Goal: Task Accomplishment & Management: Manage account settings

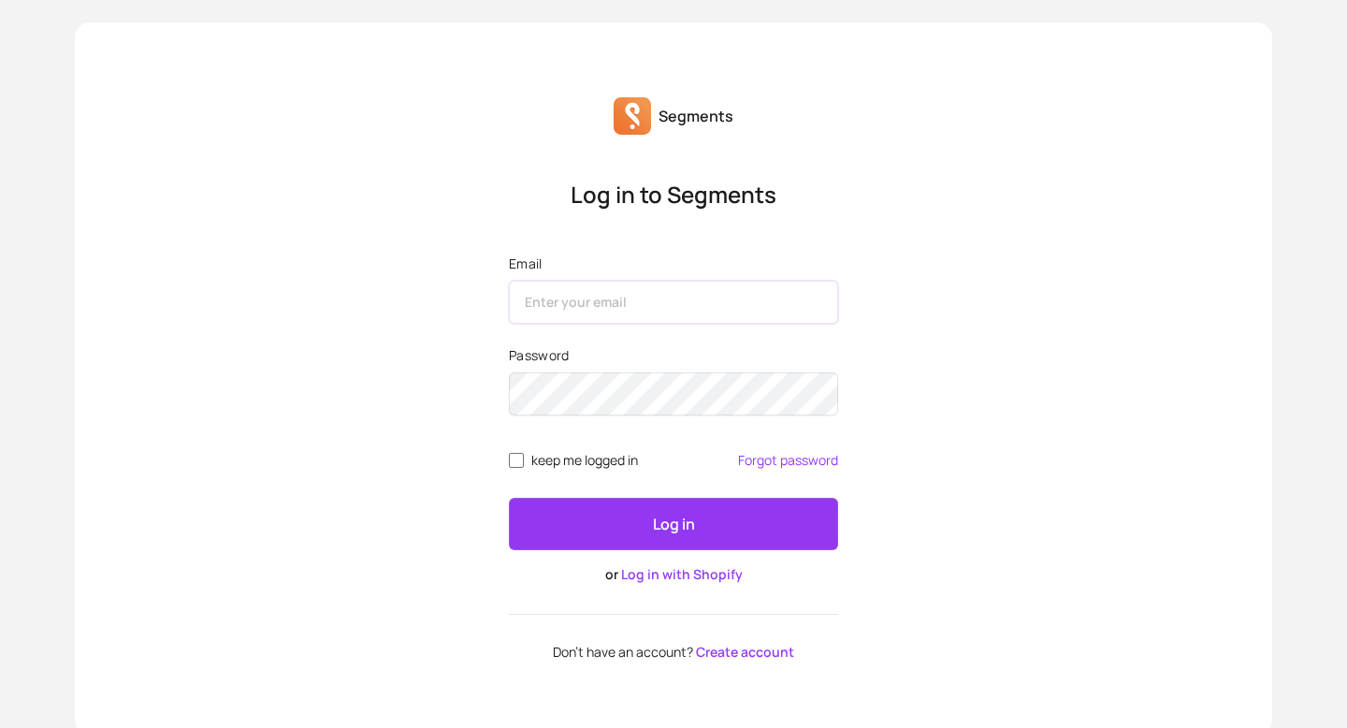
click at [602, 308] on input "Email" at bounding box center [673, 302] width 329 height 43
click at [449, 336] on div "Log in to Segments Email Password keep me logged in Forgot password Log in or L…" at bounding box center [674, 420] width 1198 height 480
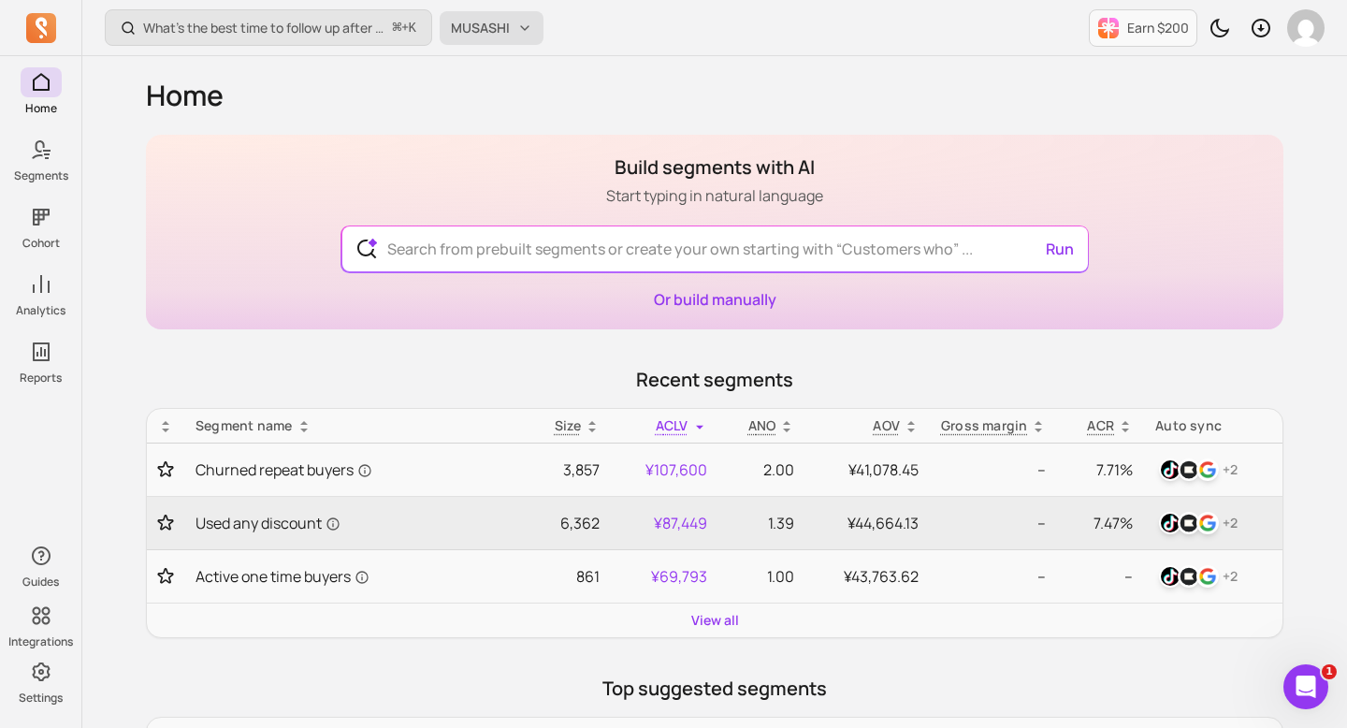
click at [494, 26] on span "MUSASHI" at bounding box center [480, 28] width 59 height 19
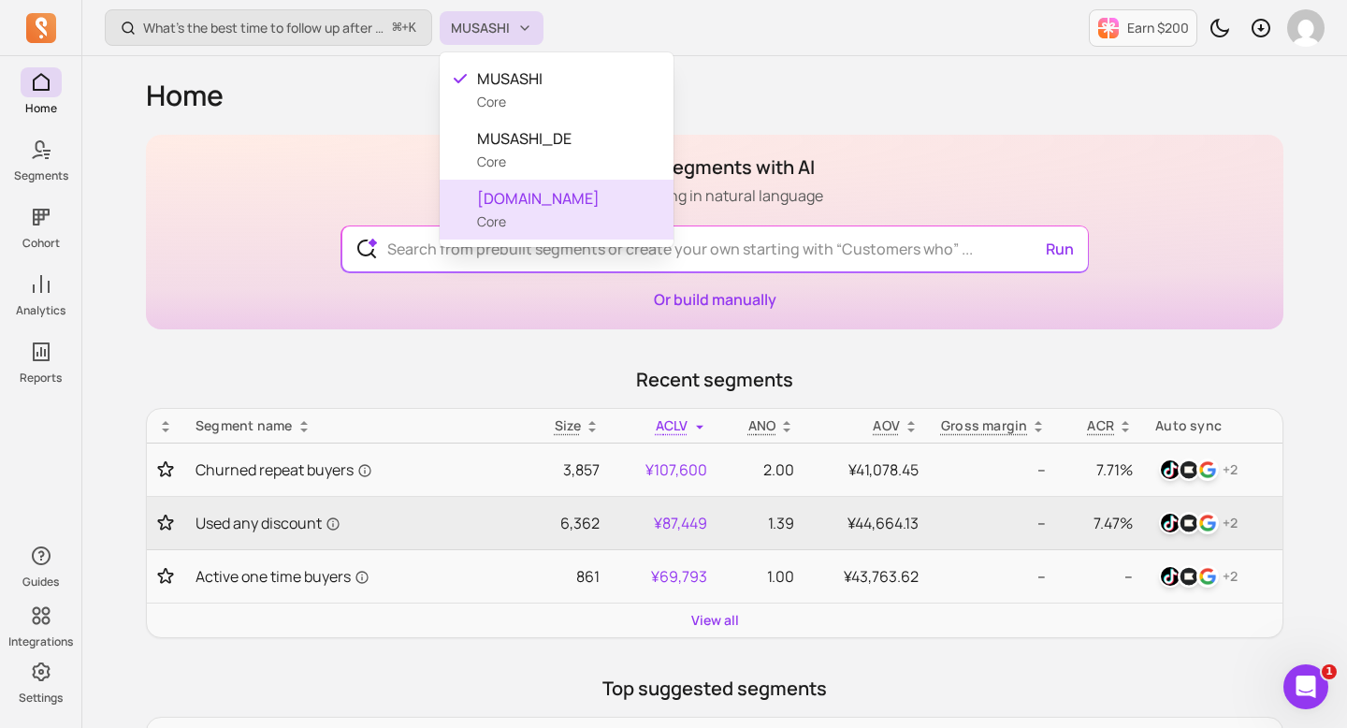
click at [560, 192] on span "musashihamono.fr" at bounding box center [568, 198] width 182 height 22
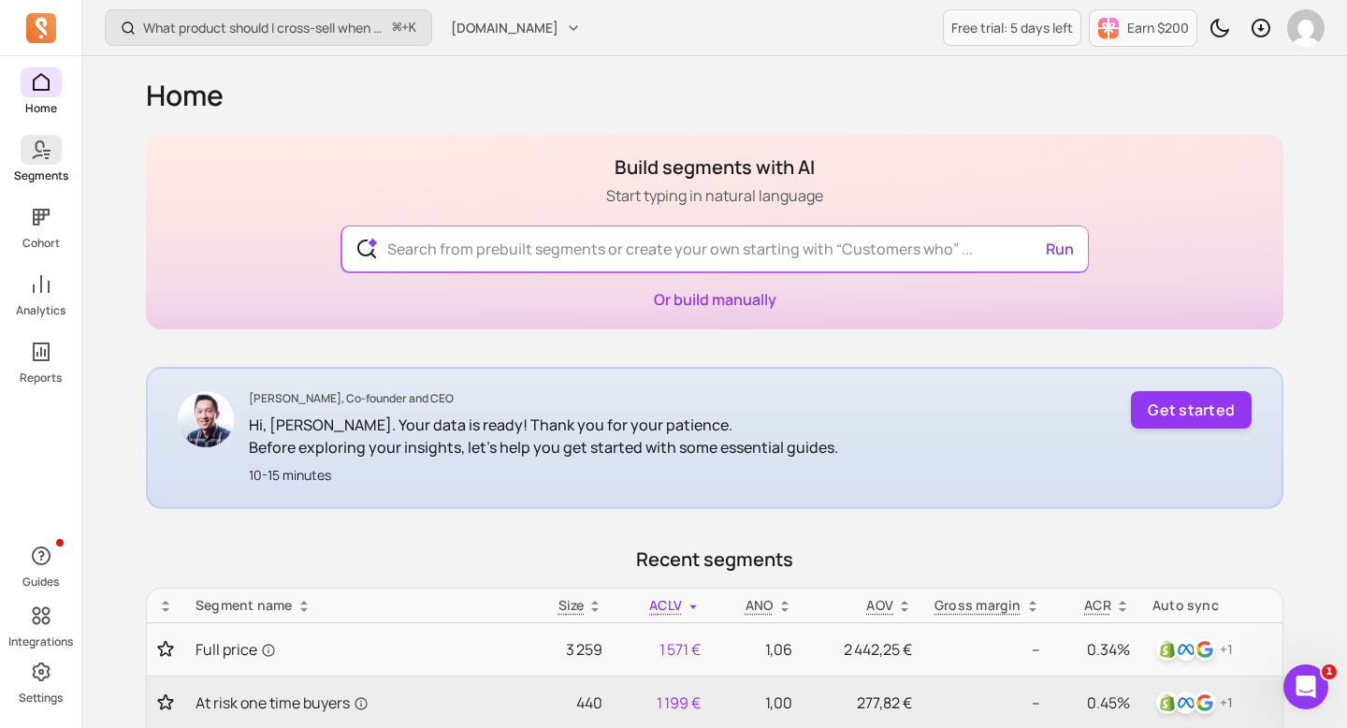
click at [21, 148] on span at bounding box center [41, 150] width 41 height 30
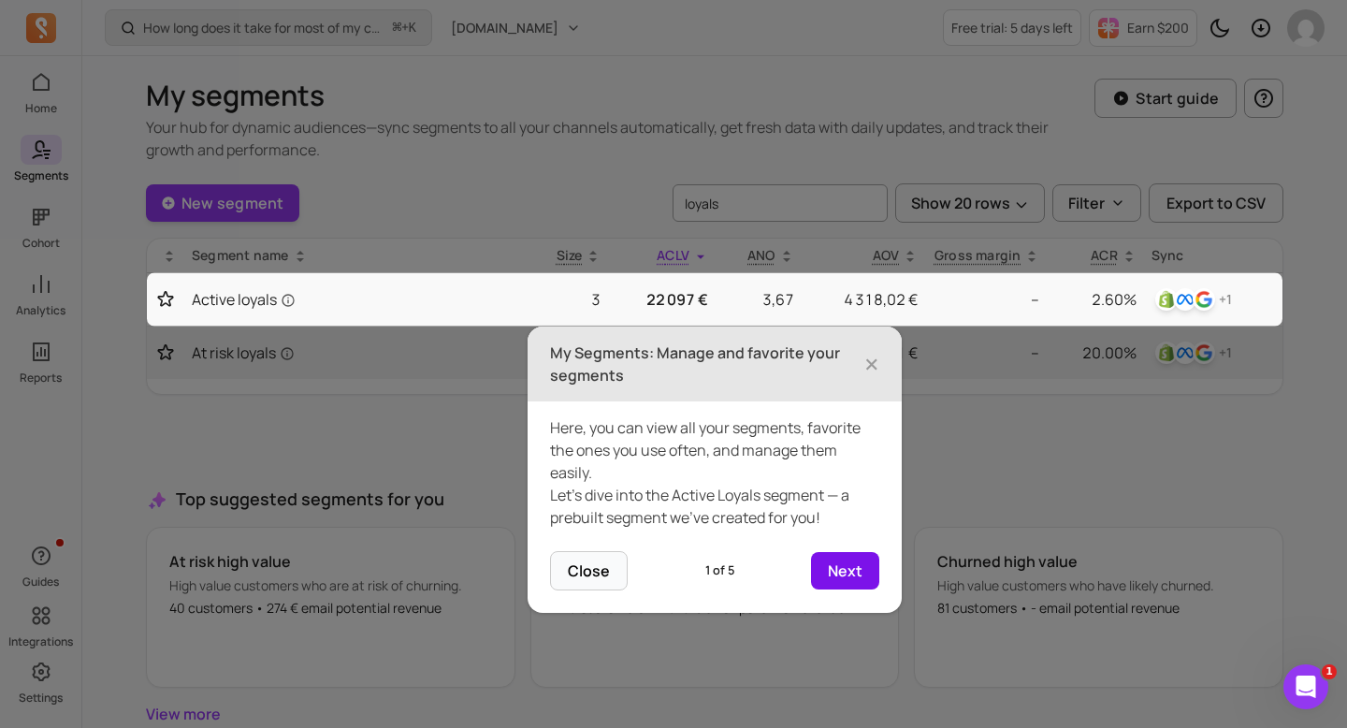
click at [835, 569] on button "Next" at bounding box center [845, 570] width 68 height 37
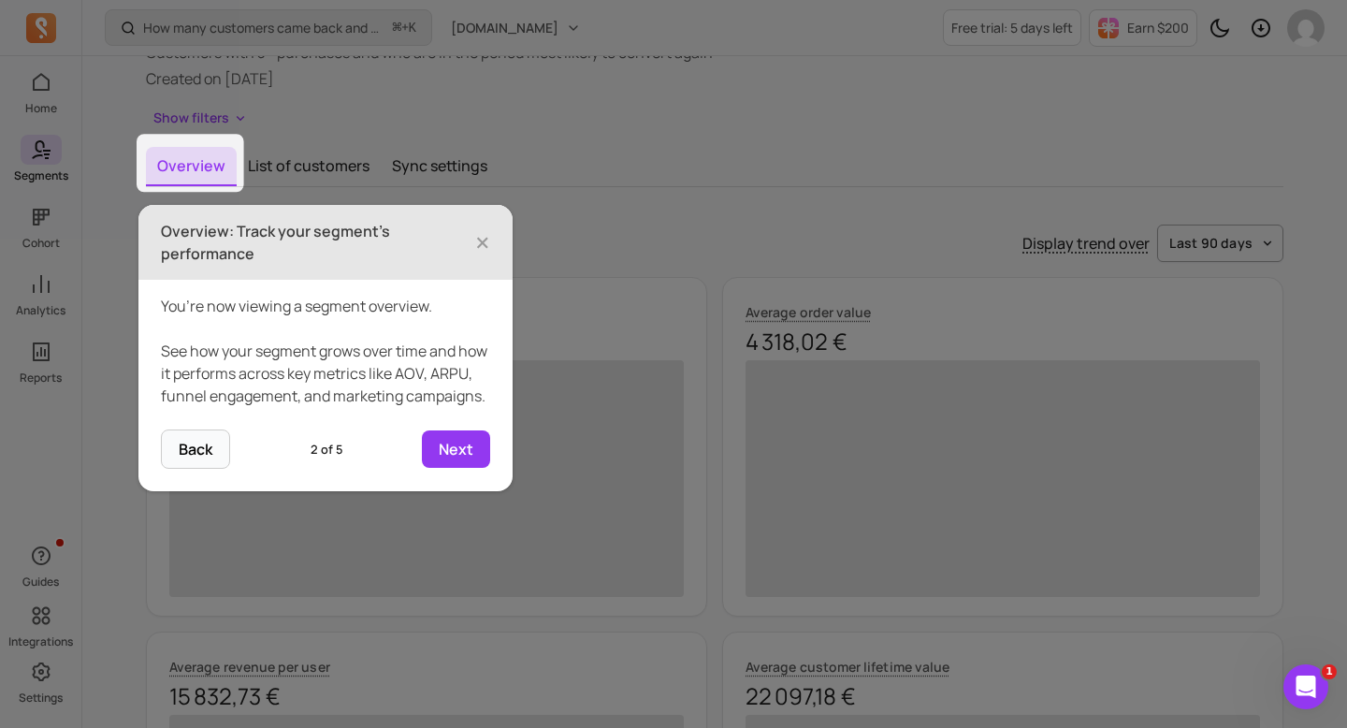
scroll to position [130, 0]
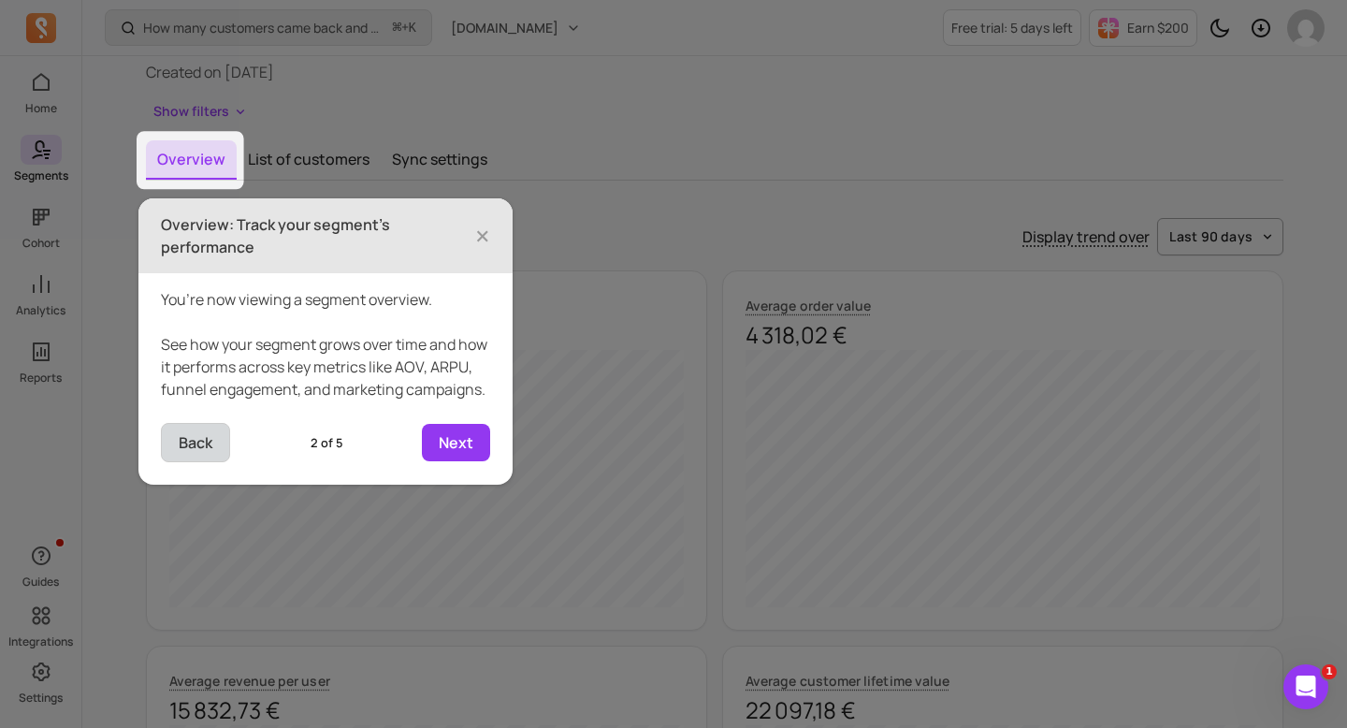
click at [204, 462] on button "Back" at bounding box center [195, 442] width 69 height 39
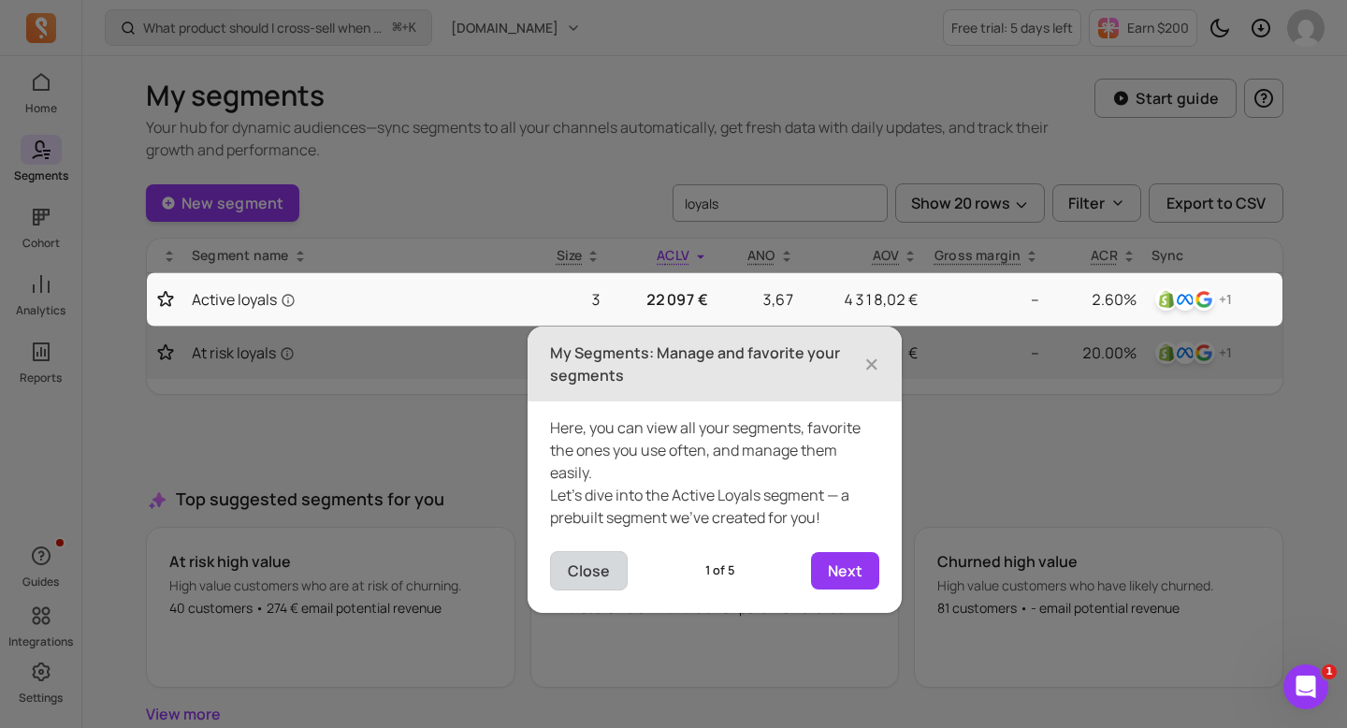
click at [605, 565] on button "Close" at bounding box center [589, 570] width 78 height 39
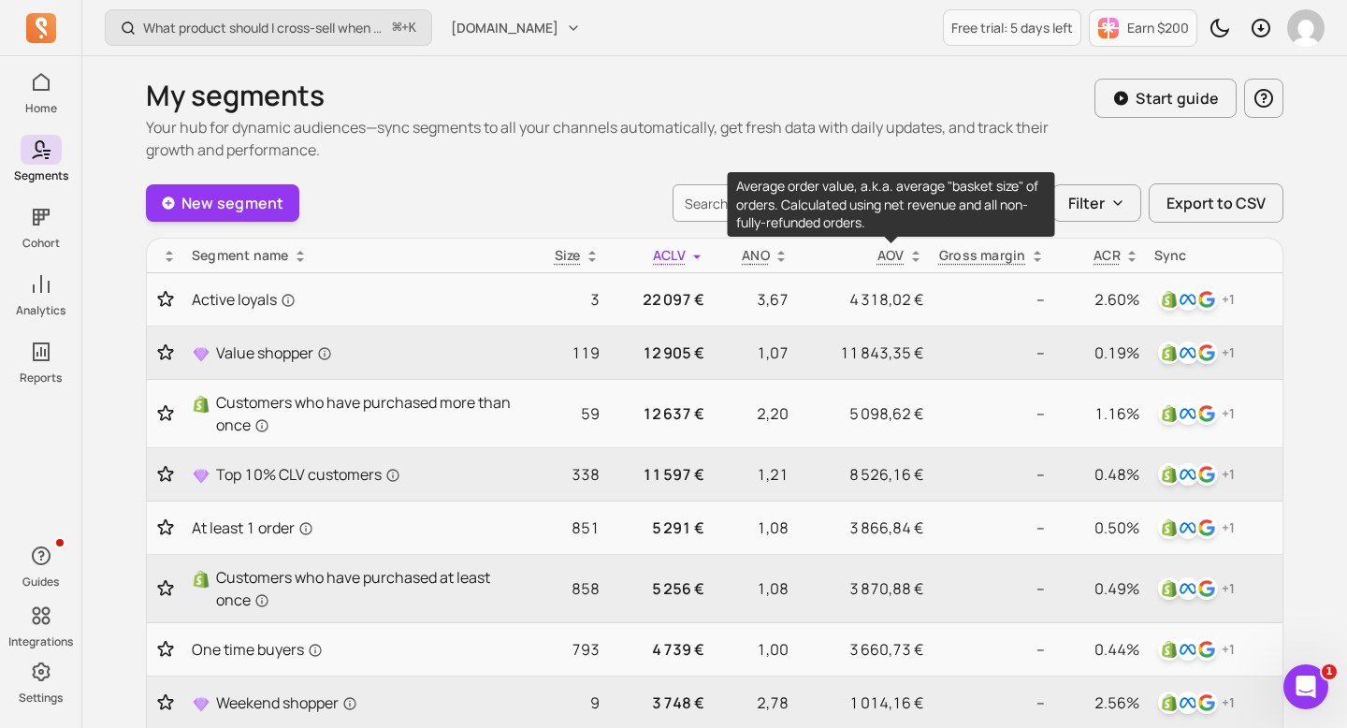
click at [883, 254] on p "AOV" at bounding box center [891, 255] width 27 height 19
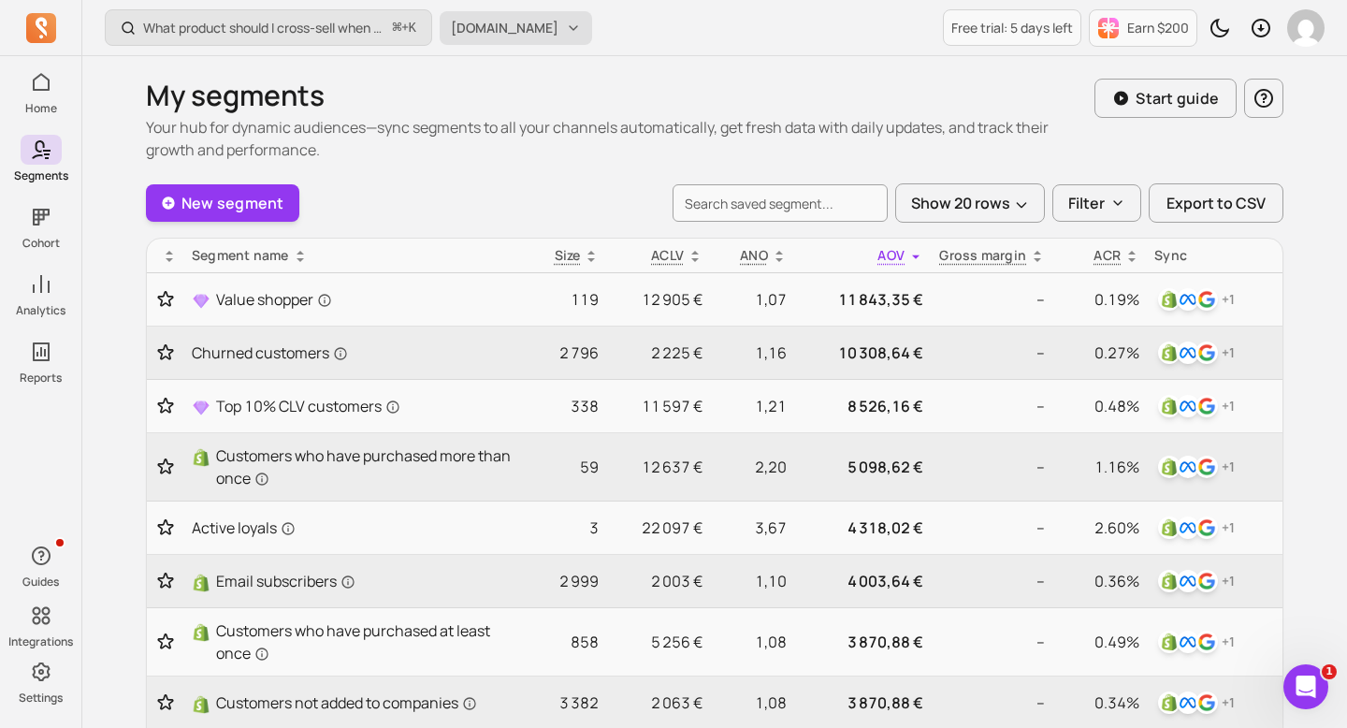
click at [554, 13] on button "musashihamono.fr" at bounding box center [516, 28] width 153 height 34
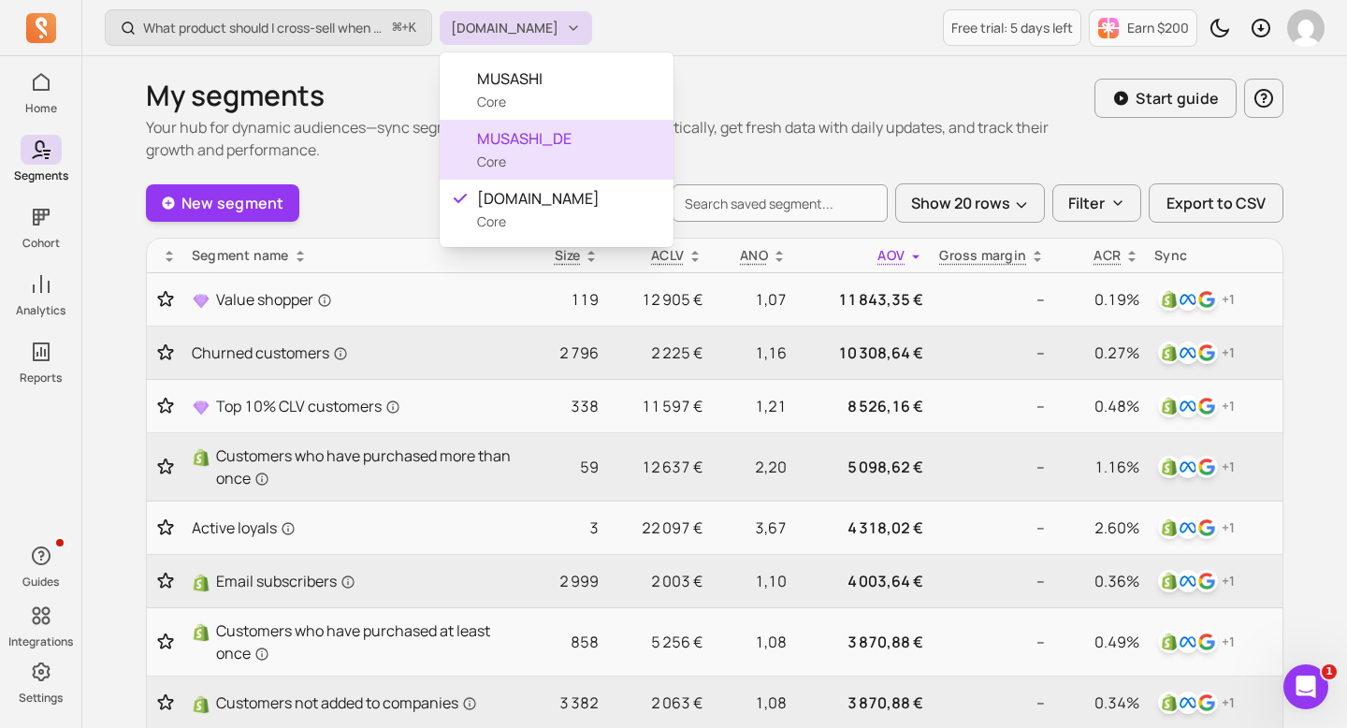
click at [565, 137] on span "MUSASHI_DE" at bounding box center [568, 138] width 182 height 22
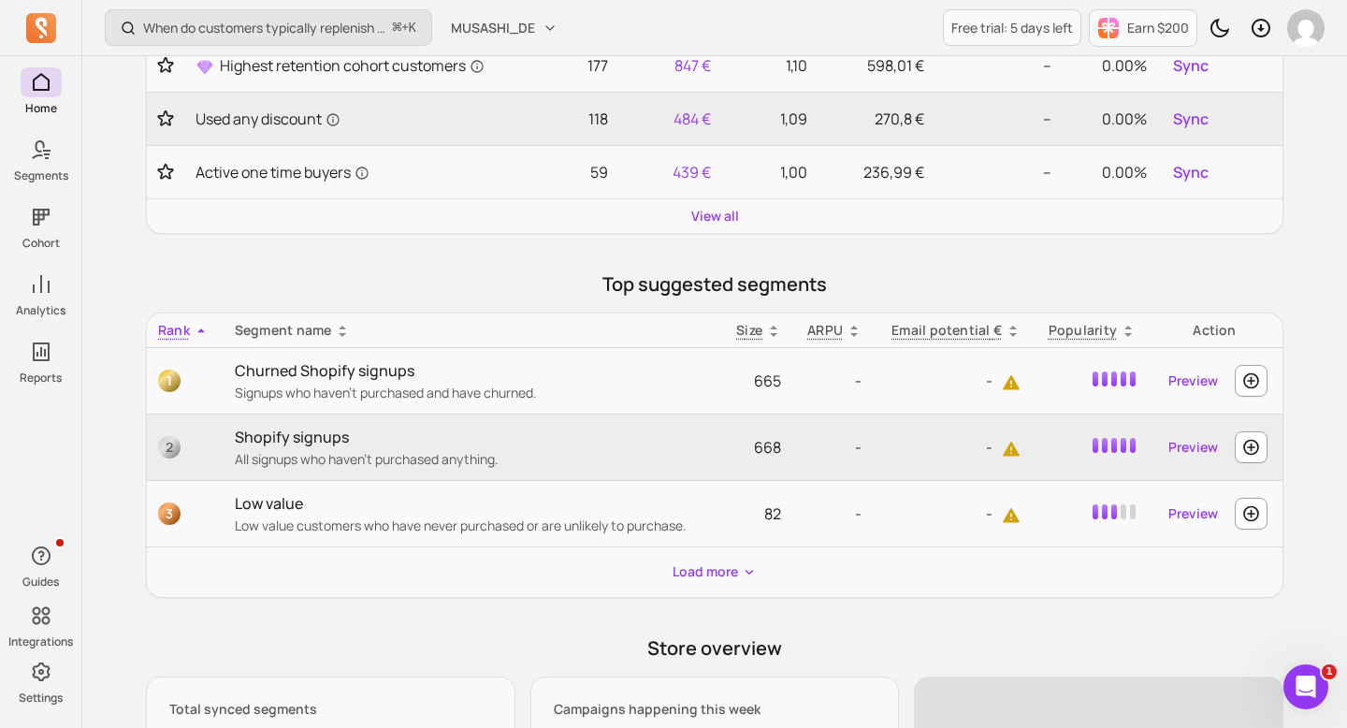
scroll to position [384, 0]
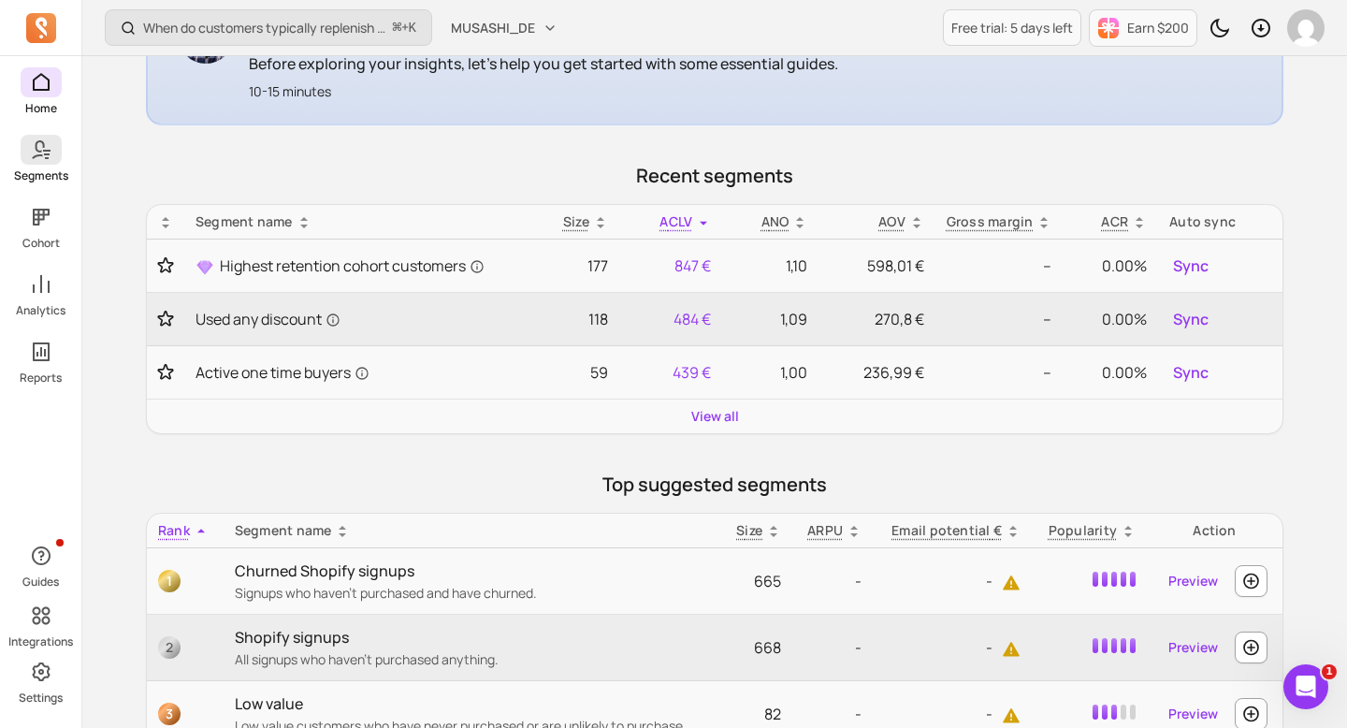
click at [47, 153] on icon at bounding box center [41, 149] width 22 height 22
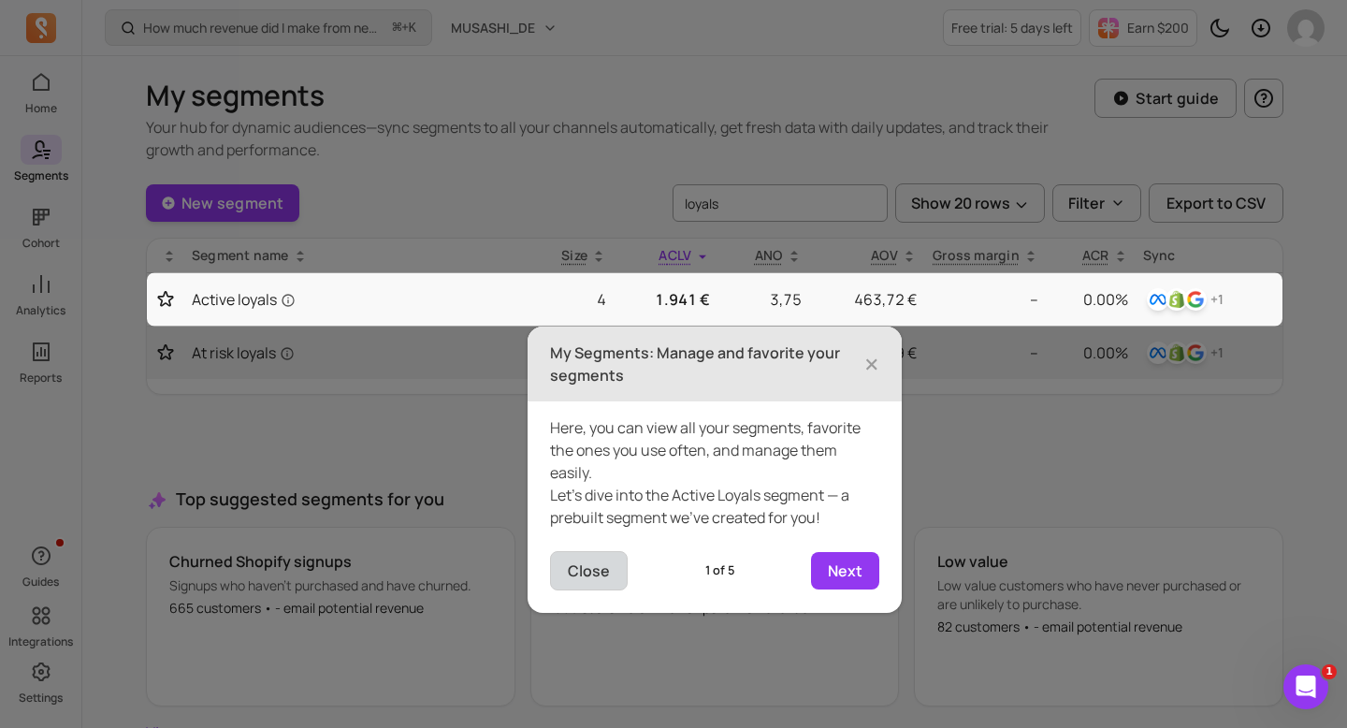
click at [587, 567] on button "Close" at bounding box center [589, 570] width 78 height 39
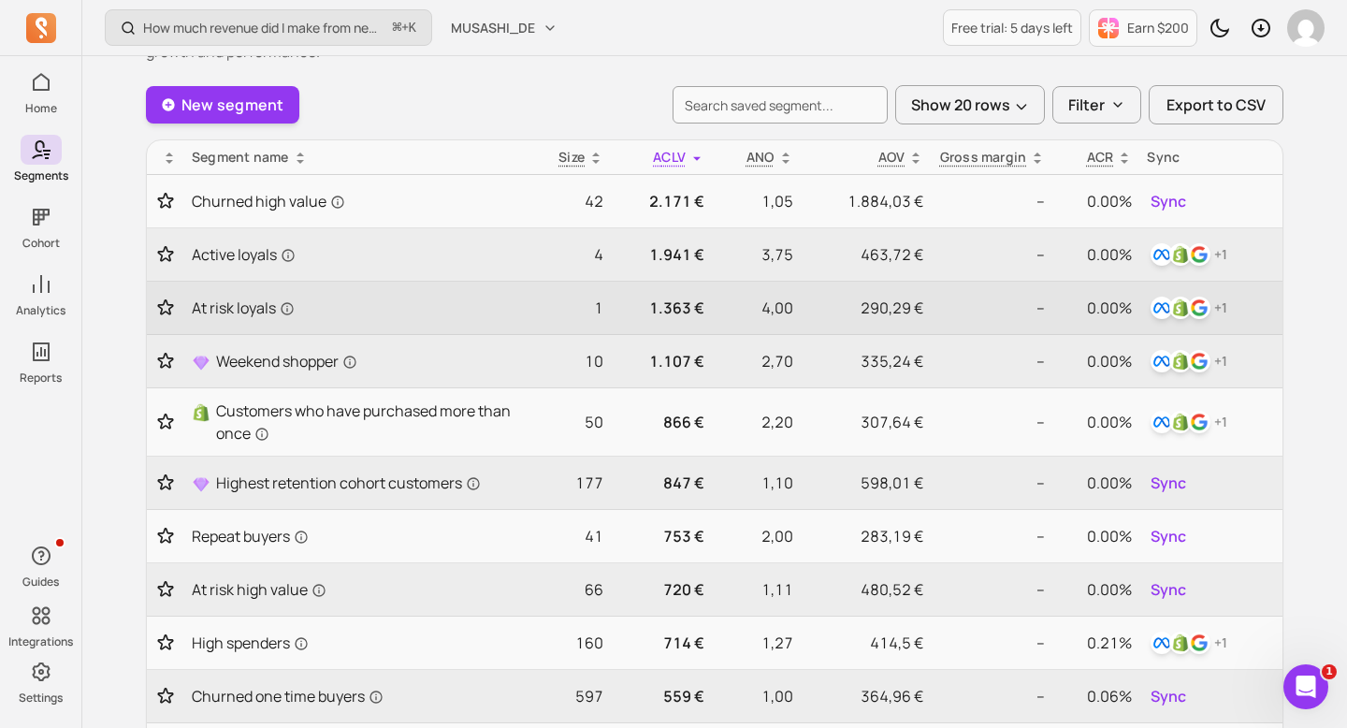
scroll to position [62, 0]
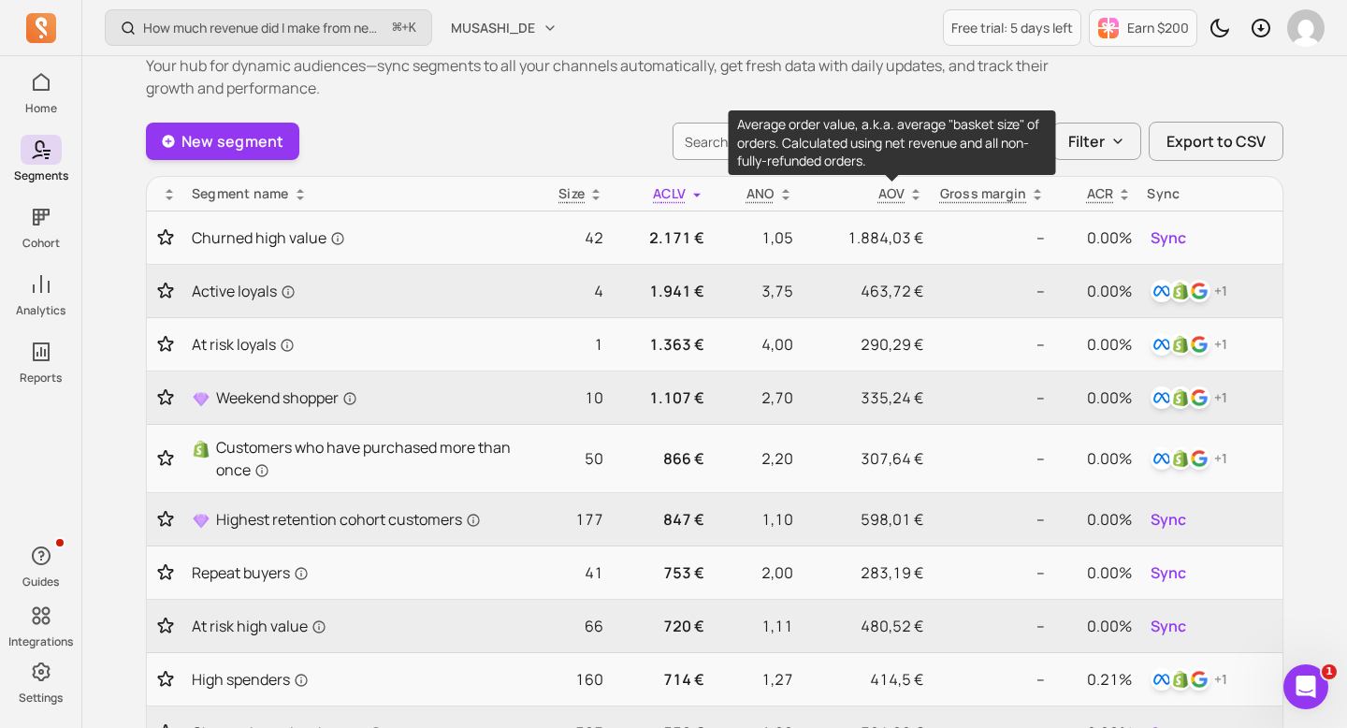
click at [890, 202] on p "AOV" at bounding box center [892, 193] width 27 height 19
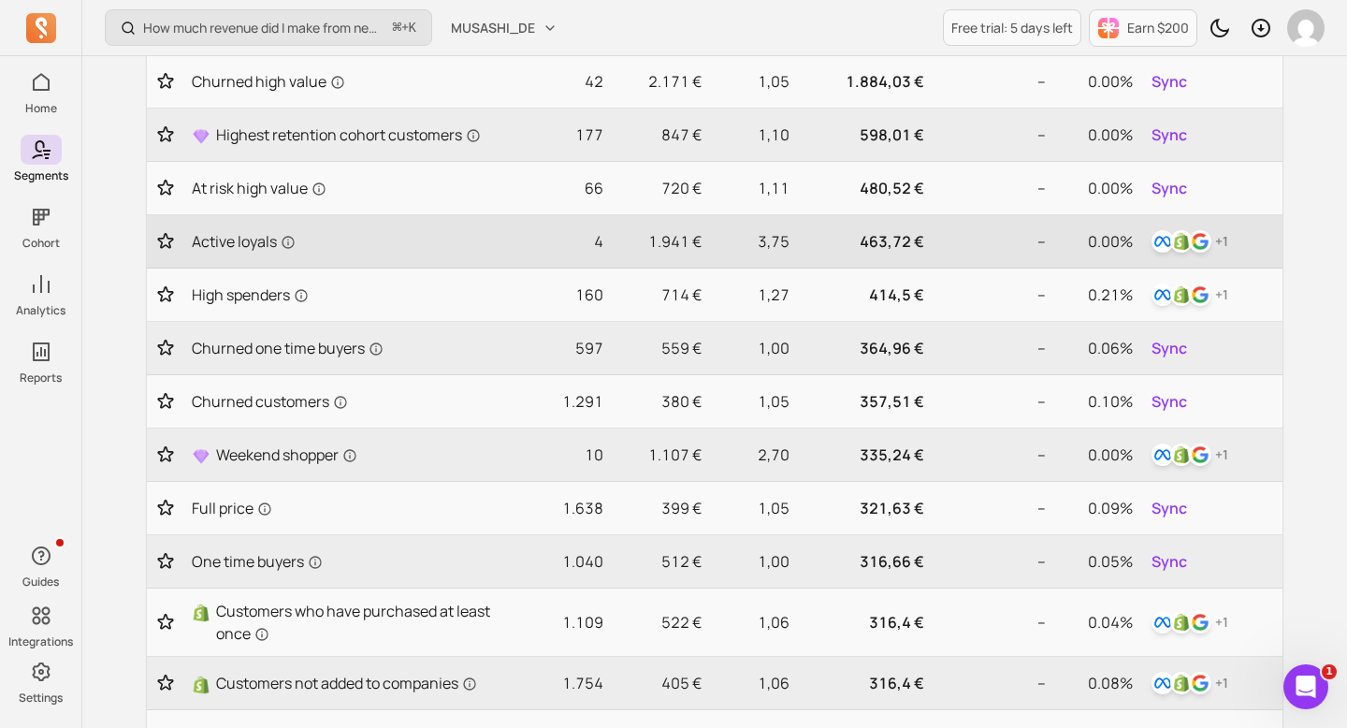
scroll to position [219, 0]
click at [1346, 320] on div "How much revenue did I make from newly acquired customers? ⌘ + K MUSASHI_DE Fre…" at bounding box center [714, 691] width 1265 height 1820
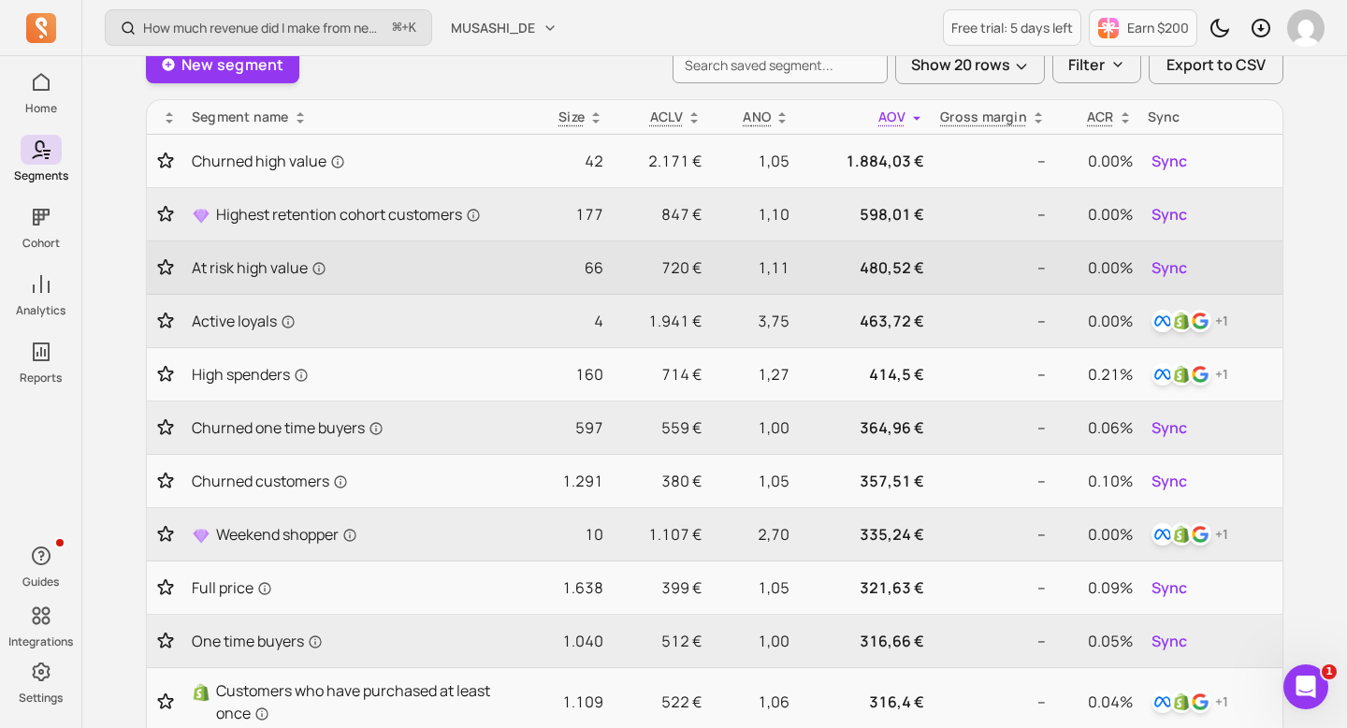
scroll to position [68, 0]
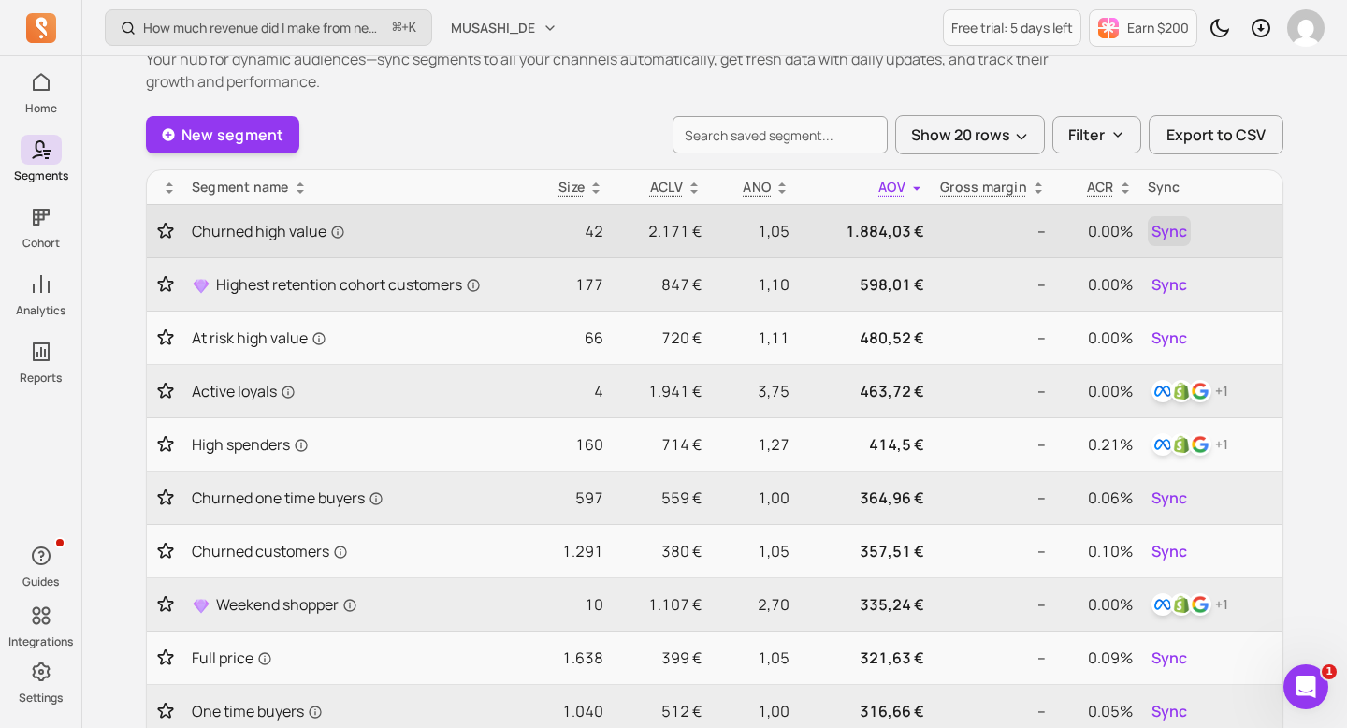
click at [1159, 237] on span "Sync" at bounding box center [1170, 231] width 36 height 22
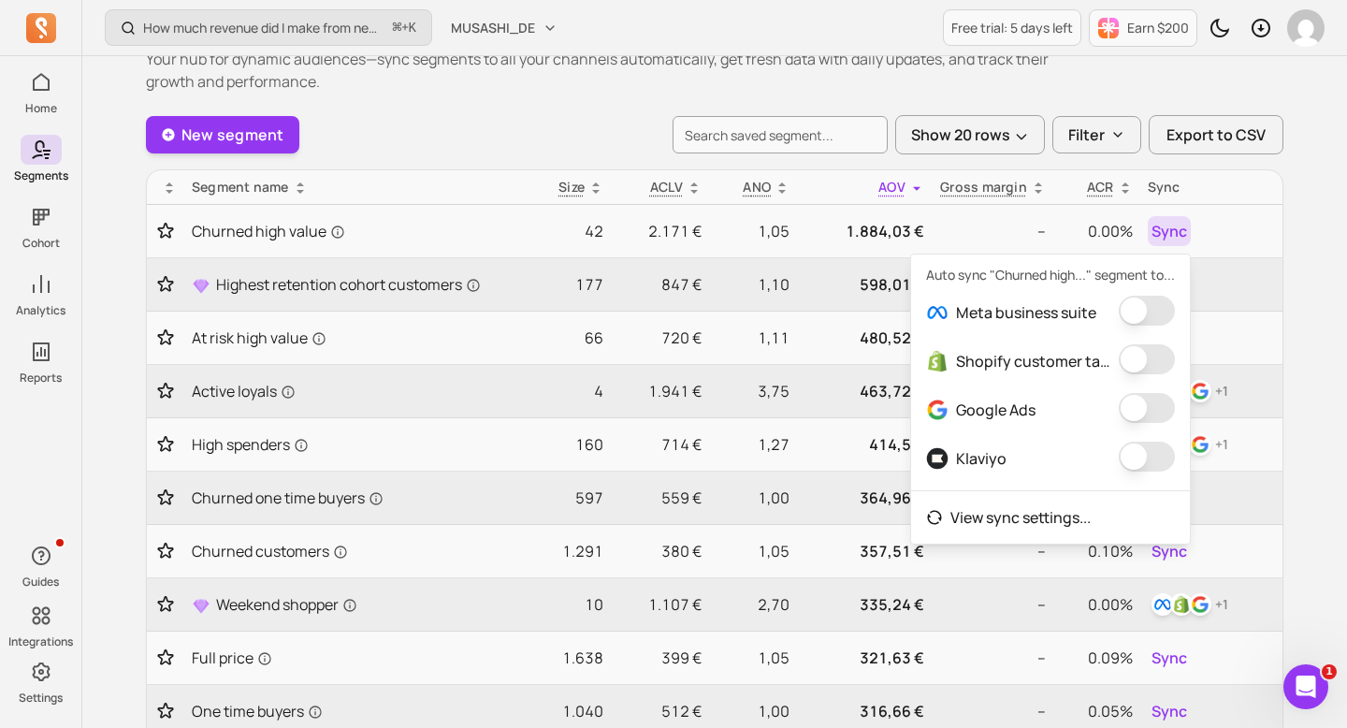
click at [1142, 326] on button "button" at bounding box center [1147, 311] width 56 height 30
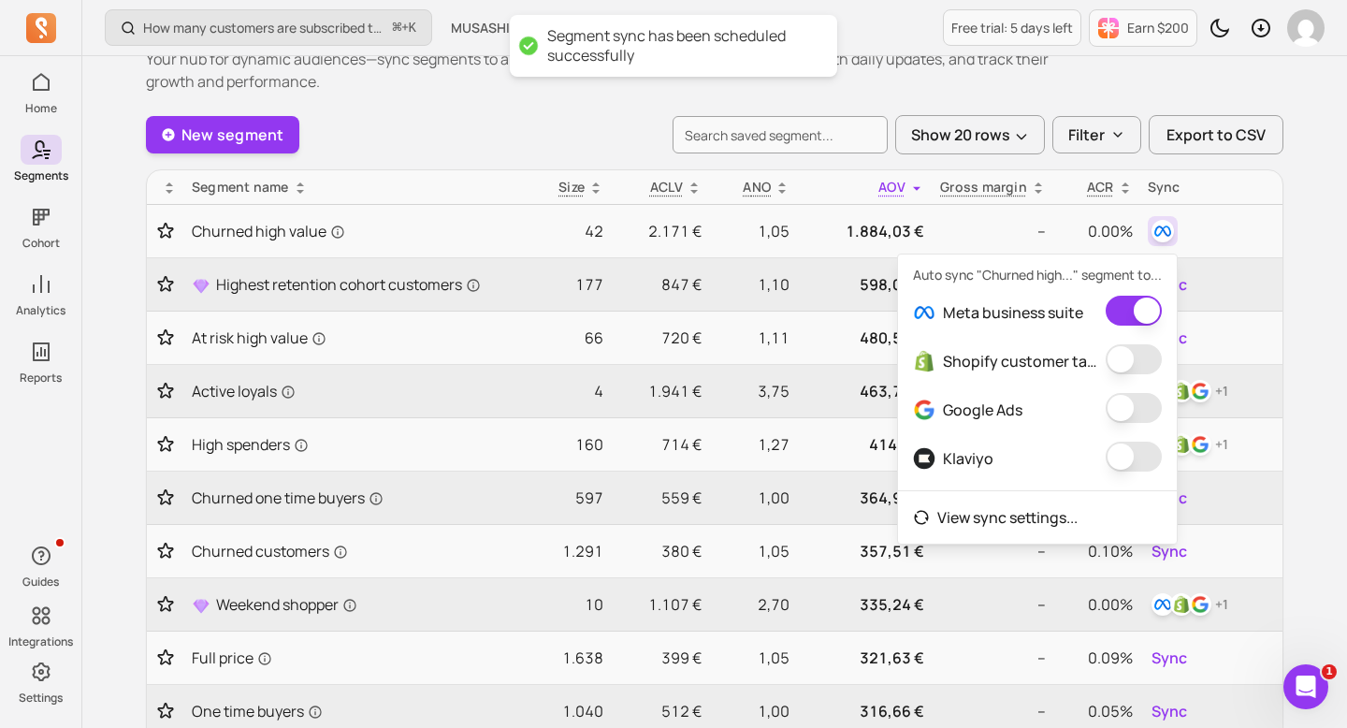
click at [1143, 373] on button "button" at bounding box center [1134, 359] width 56 height 30
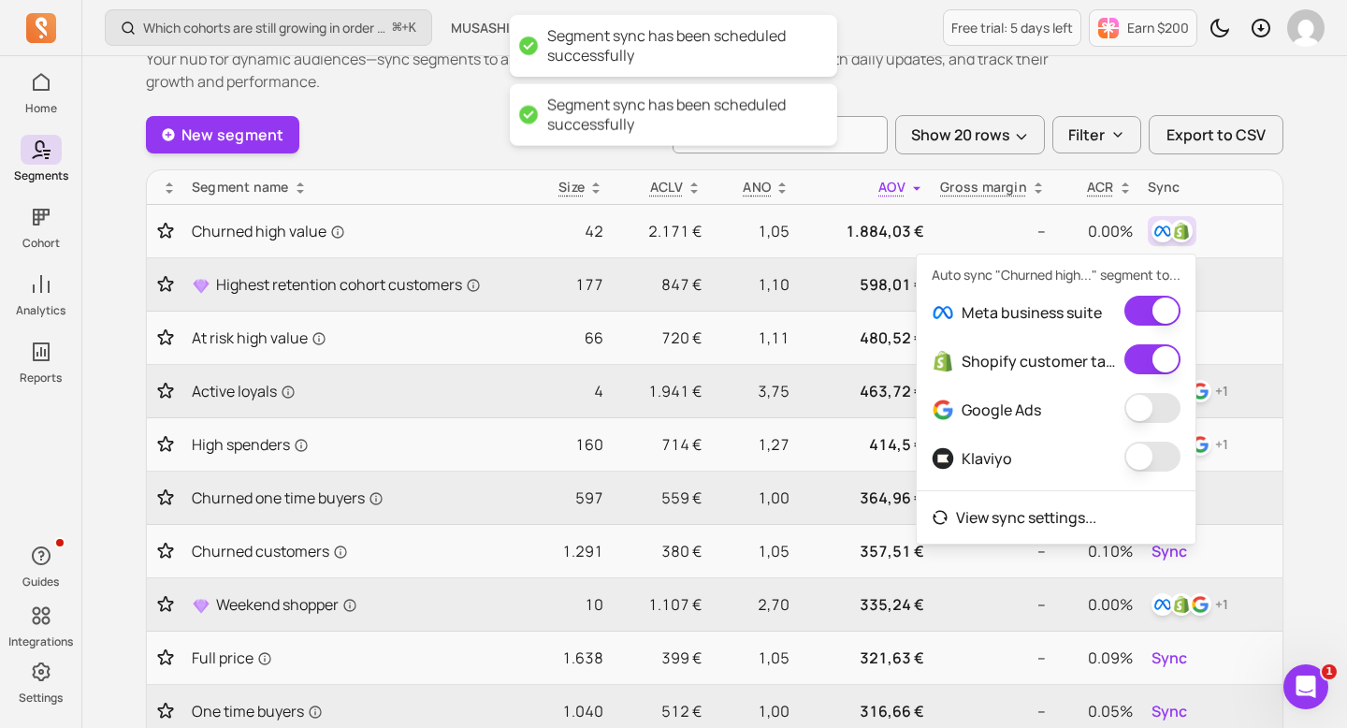
click at [1149, 423] on button "button" at bounding box center [1153, 408] width 56 height 30
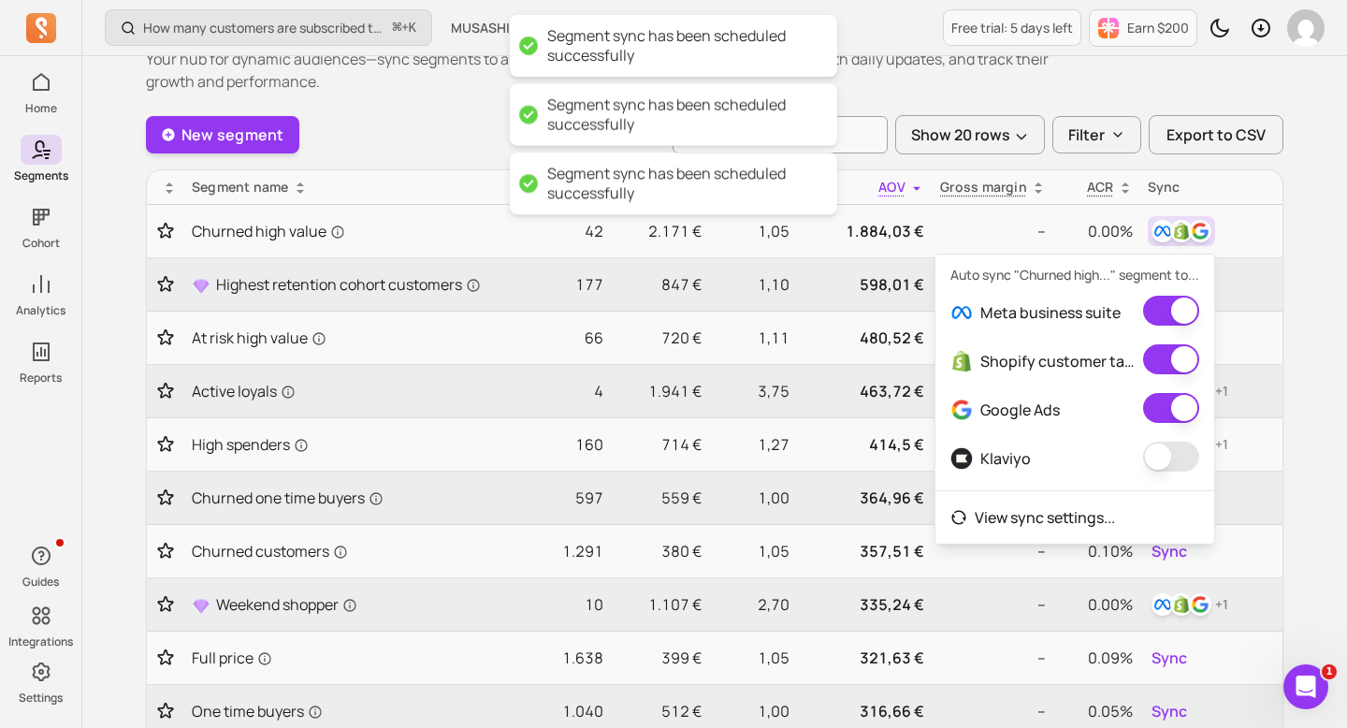
click at [1151, 466] on button "button" at bounding box center [1171, 457] width 56 height 30
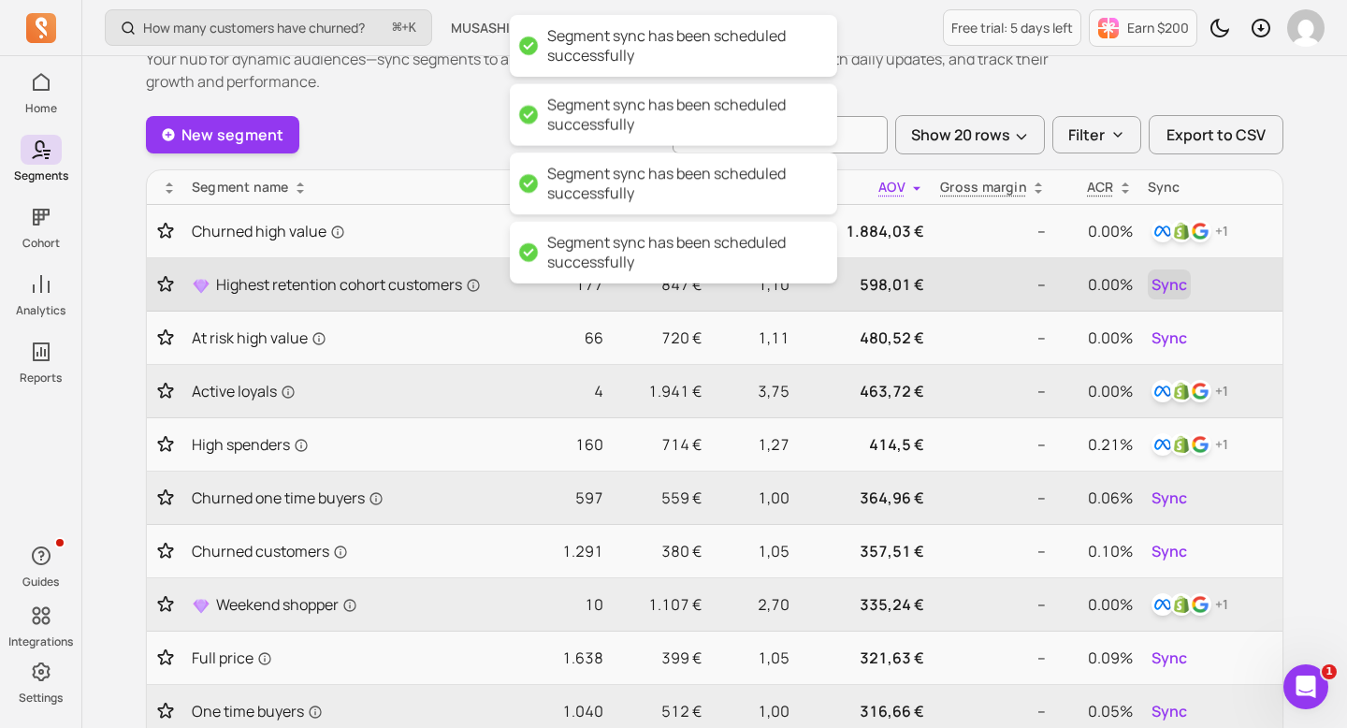
click at [1158, 291] on span "Sync" at bounding box center [1170, 284] width 36 height 22
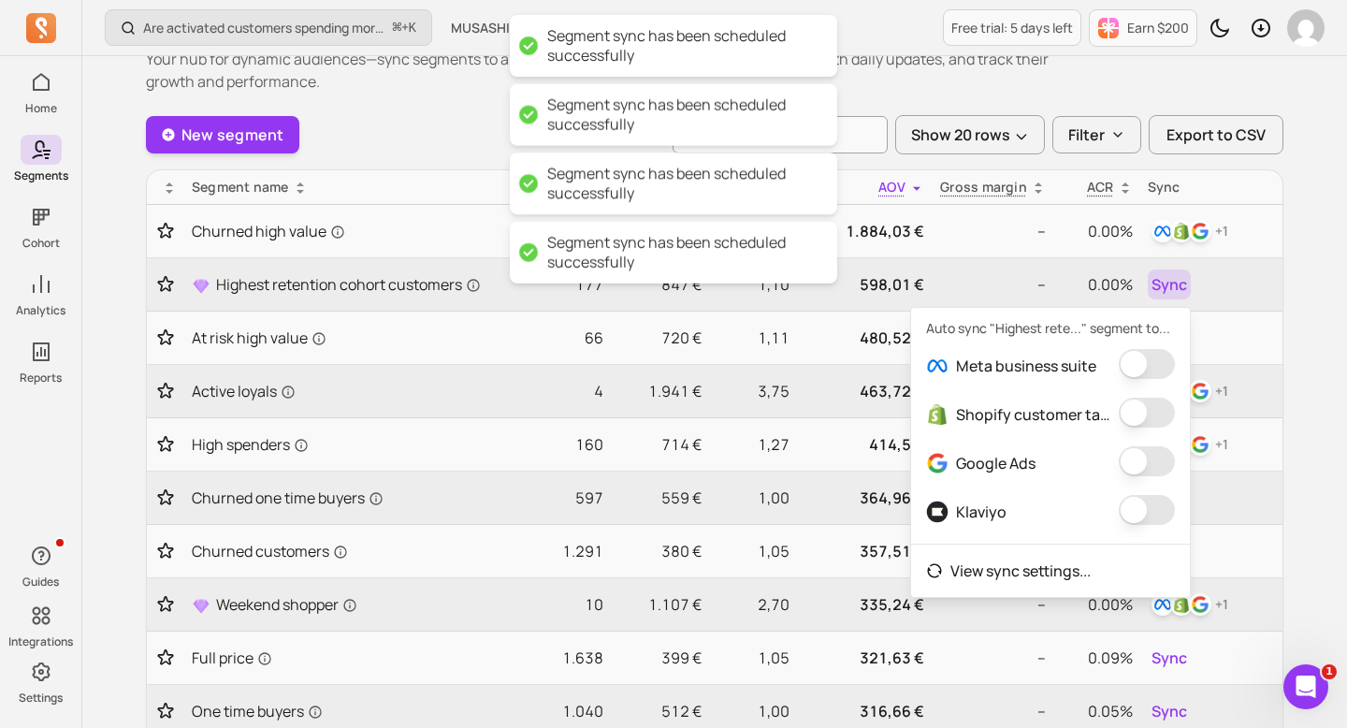
click at [1139, 365] on button "button" at bounding box center [1147, 364] width 56 height 30
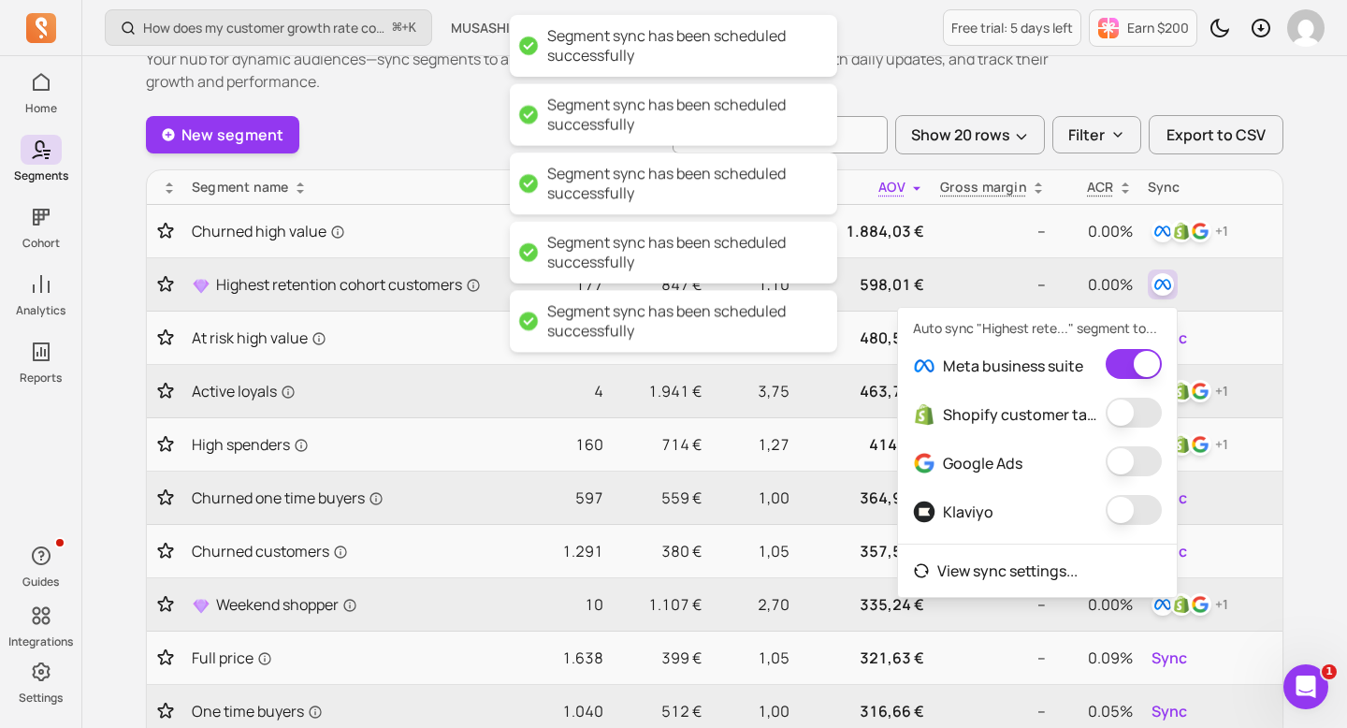
click at [1141, 401] on button "button" at bounding box center [1134, 413] width 56 height 30
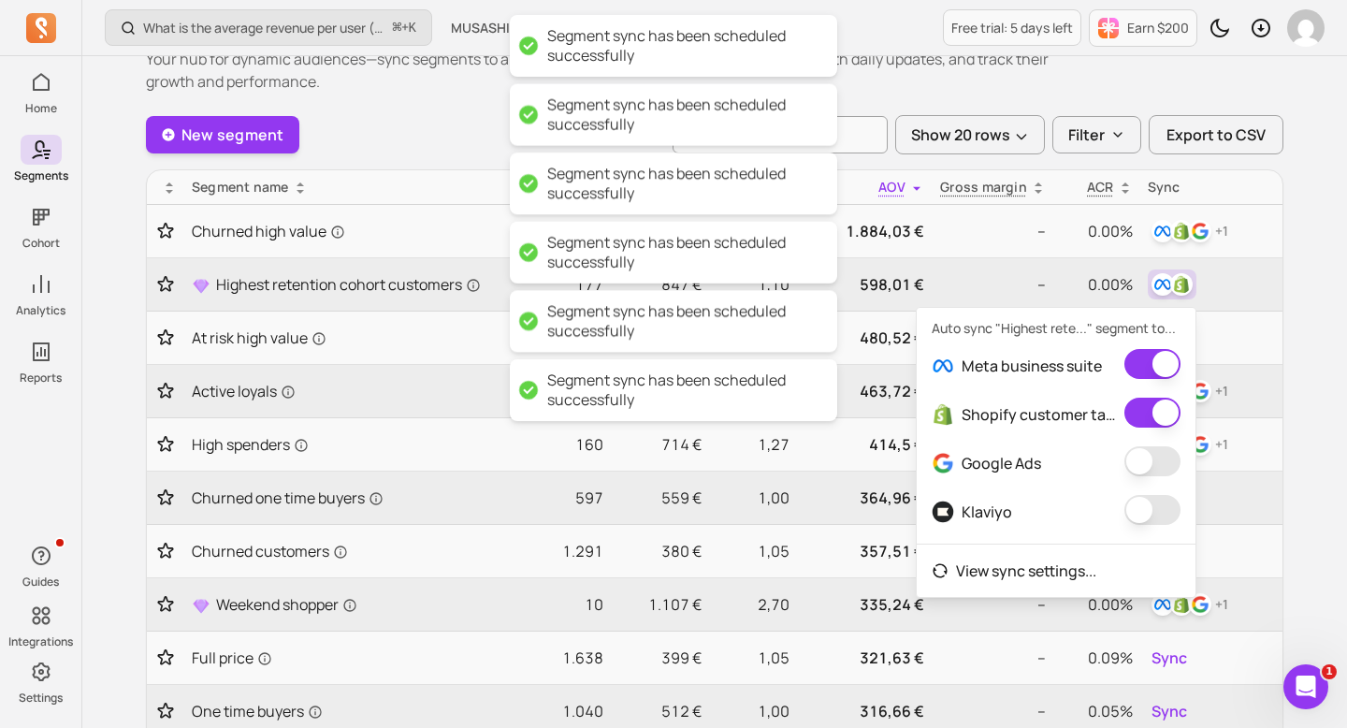
click at [1141, 454] on button "button" at bounding box center [1153, 461] width 56 height 30
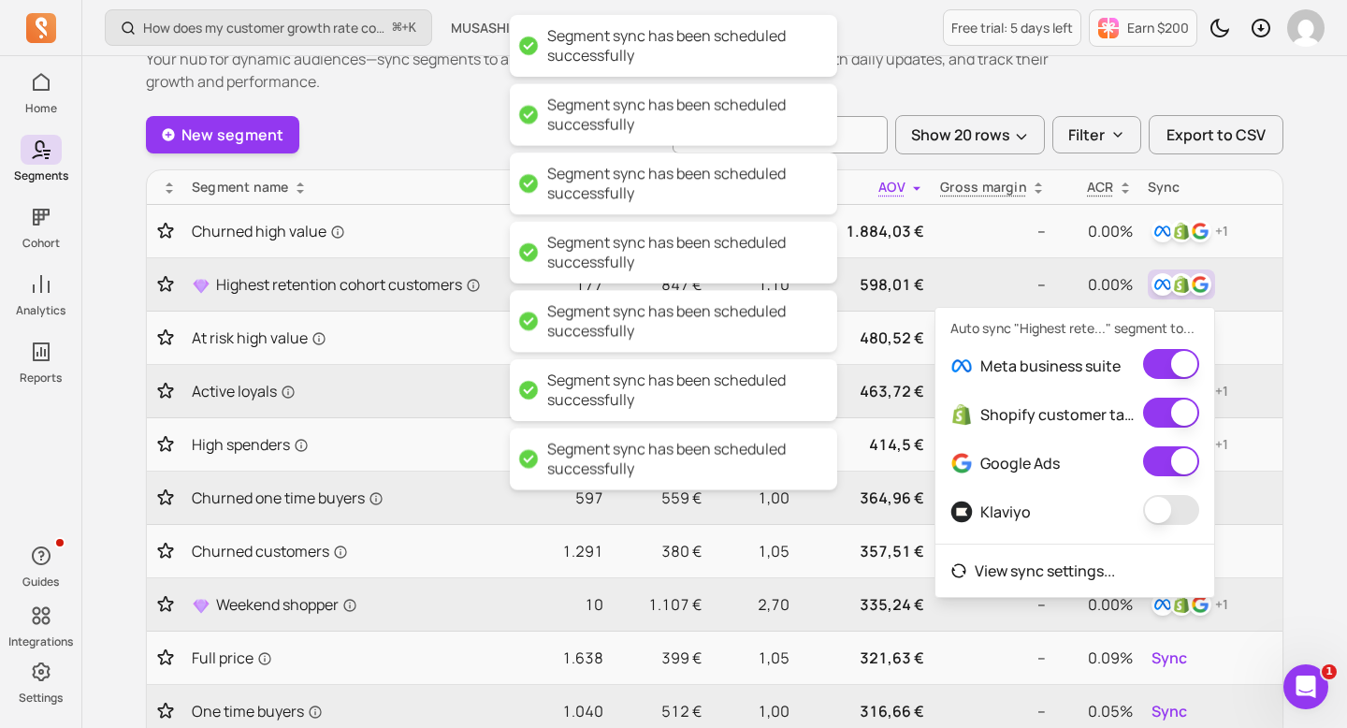
click at [1155, 502] on button "button" at bounding box center [1171, 510] width 56 height 30
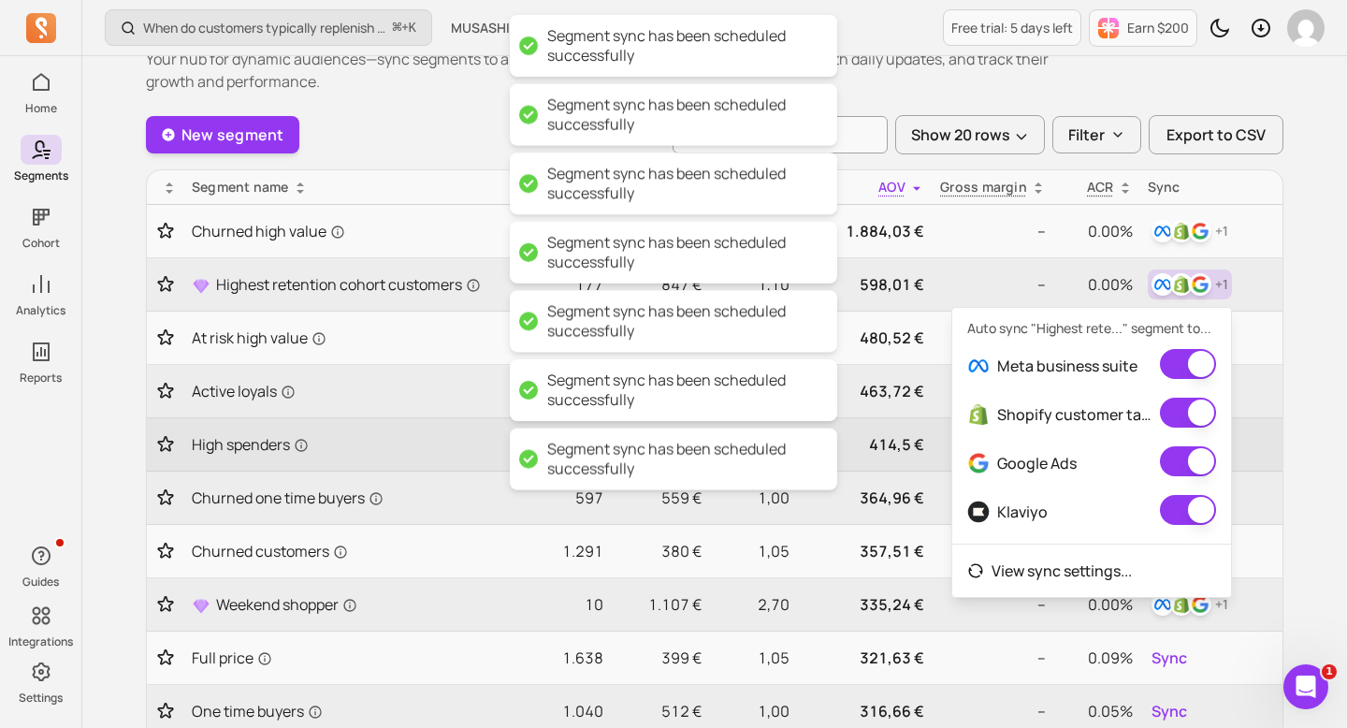
click at [1280, 444] on td "+ 1" at bounding box center [1212, 444] width 142 height 53
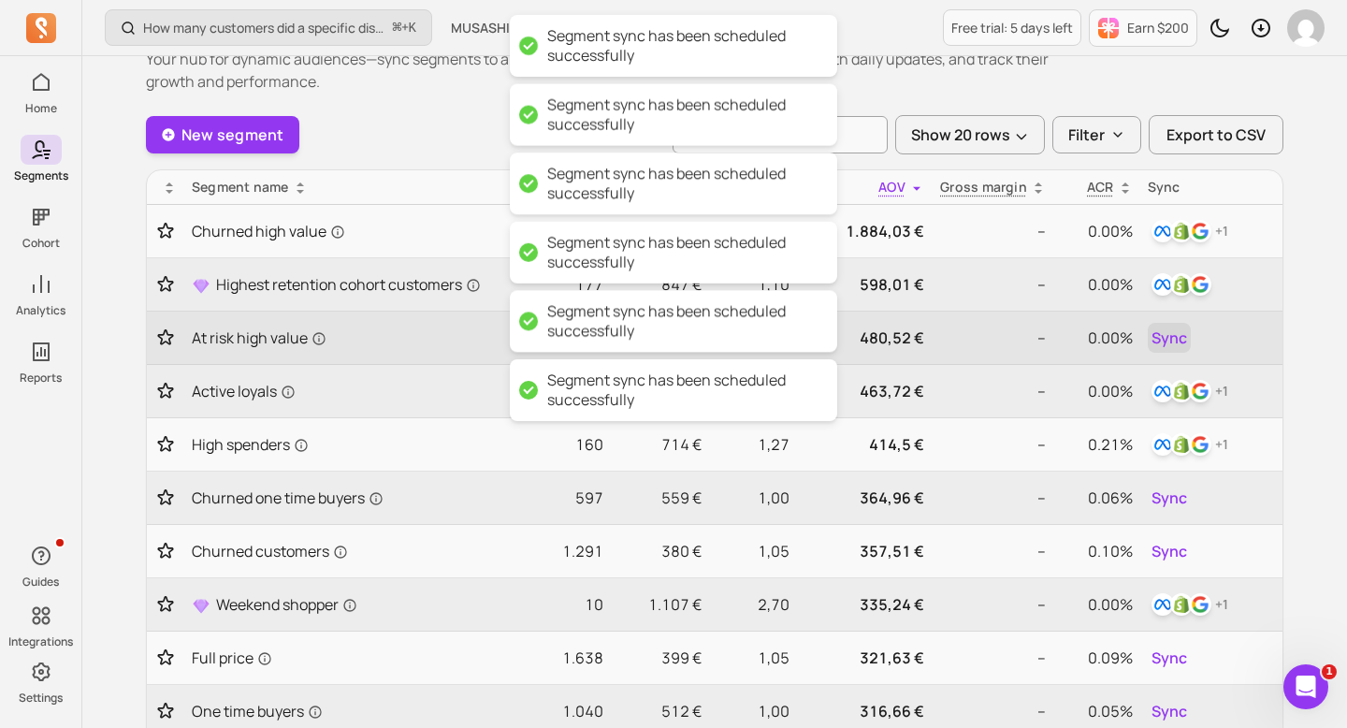
click at [1169, 342] on span "Sync" at bounding box center [1170, 338] width 36 height 22
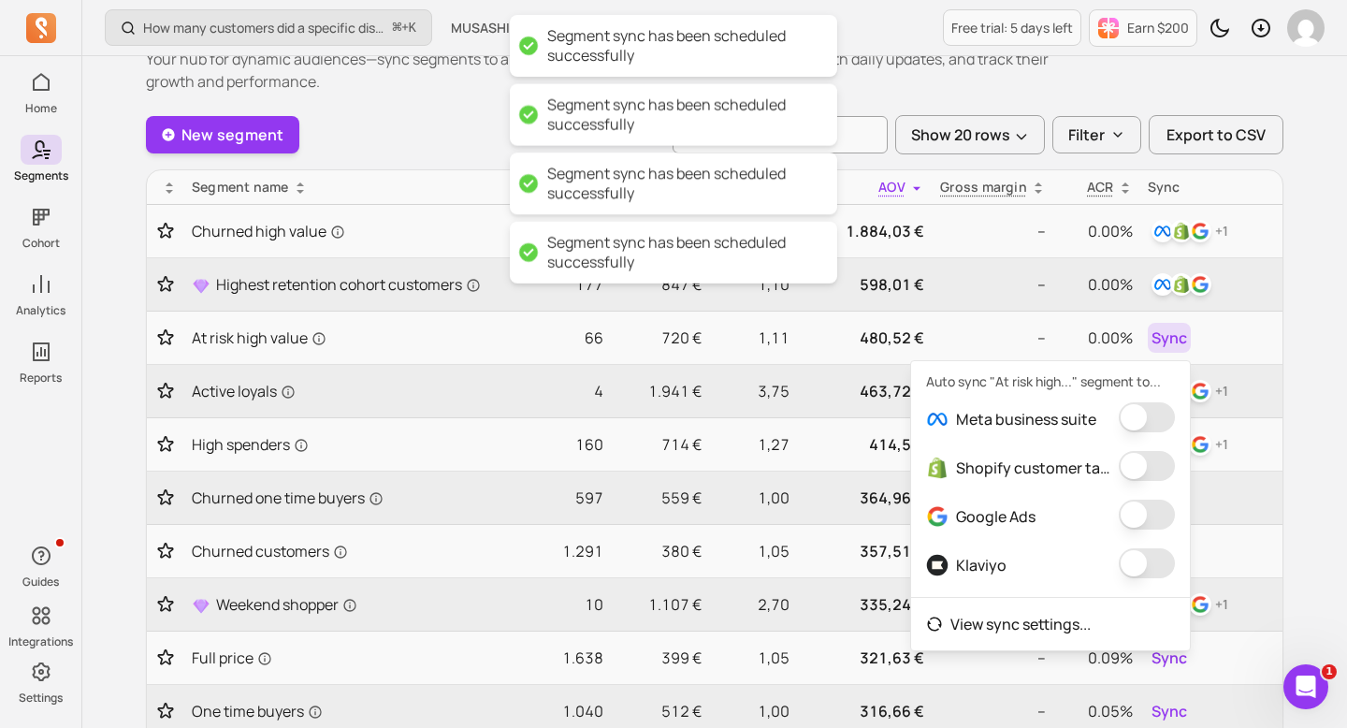
click at [1152, 414] on button "button" at bounding box center [1147, 417] width 56 height 30
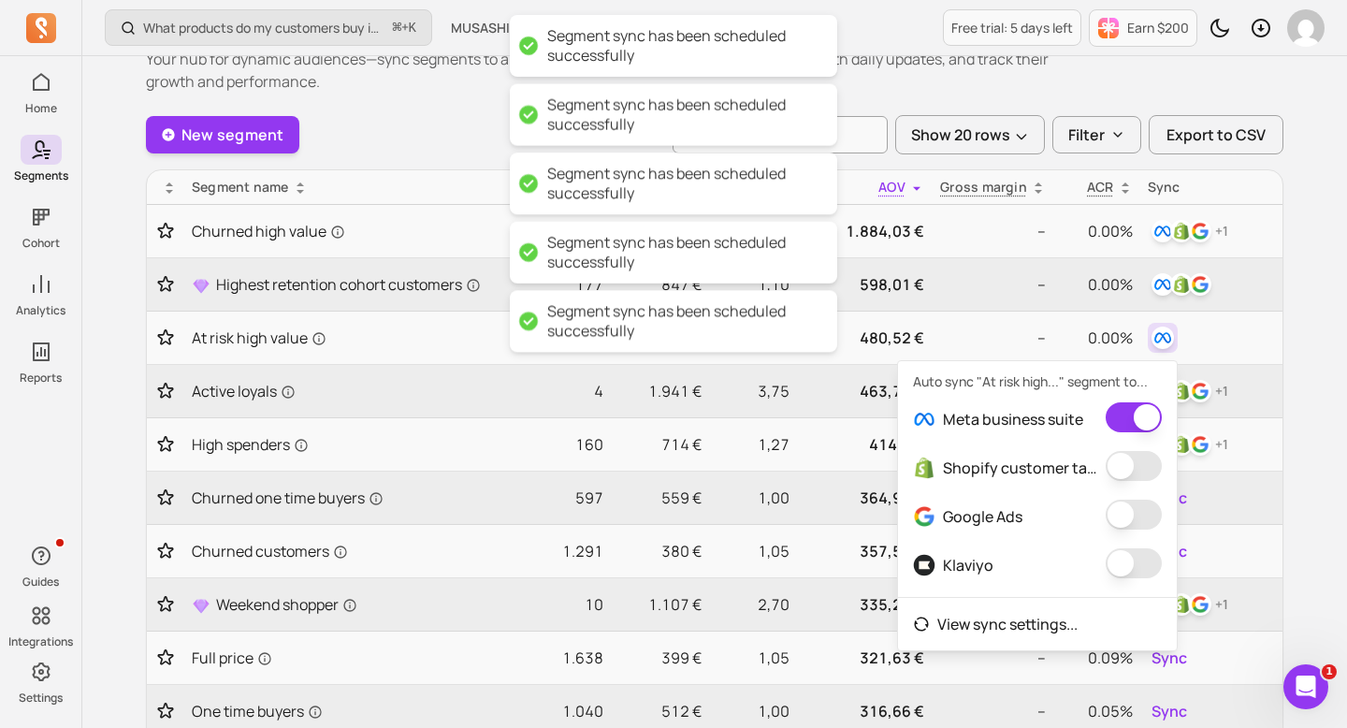
click at [1149, 462] on button "button" at bounding box center [1134, 466] width 56 height 30
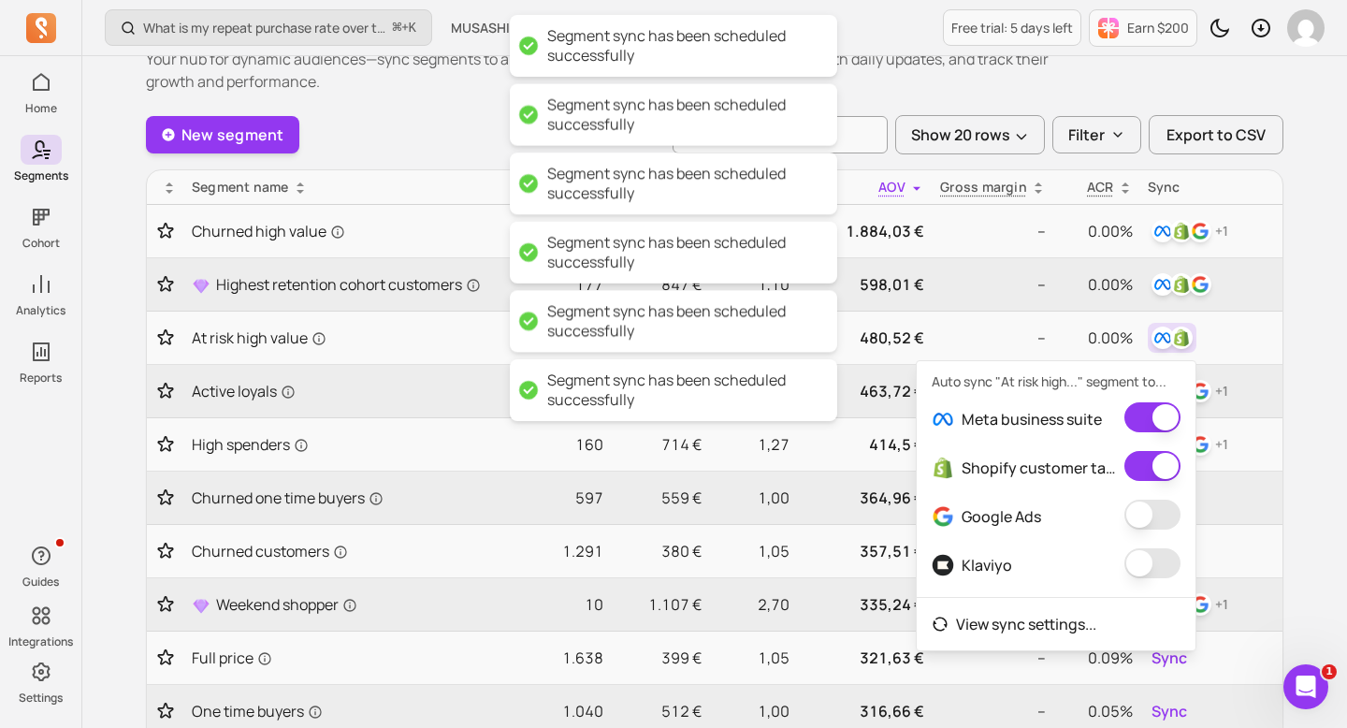
click at [1156, 507] on button "button" at bounding box center [1153, 515] width 56 height 30
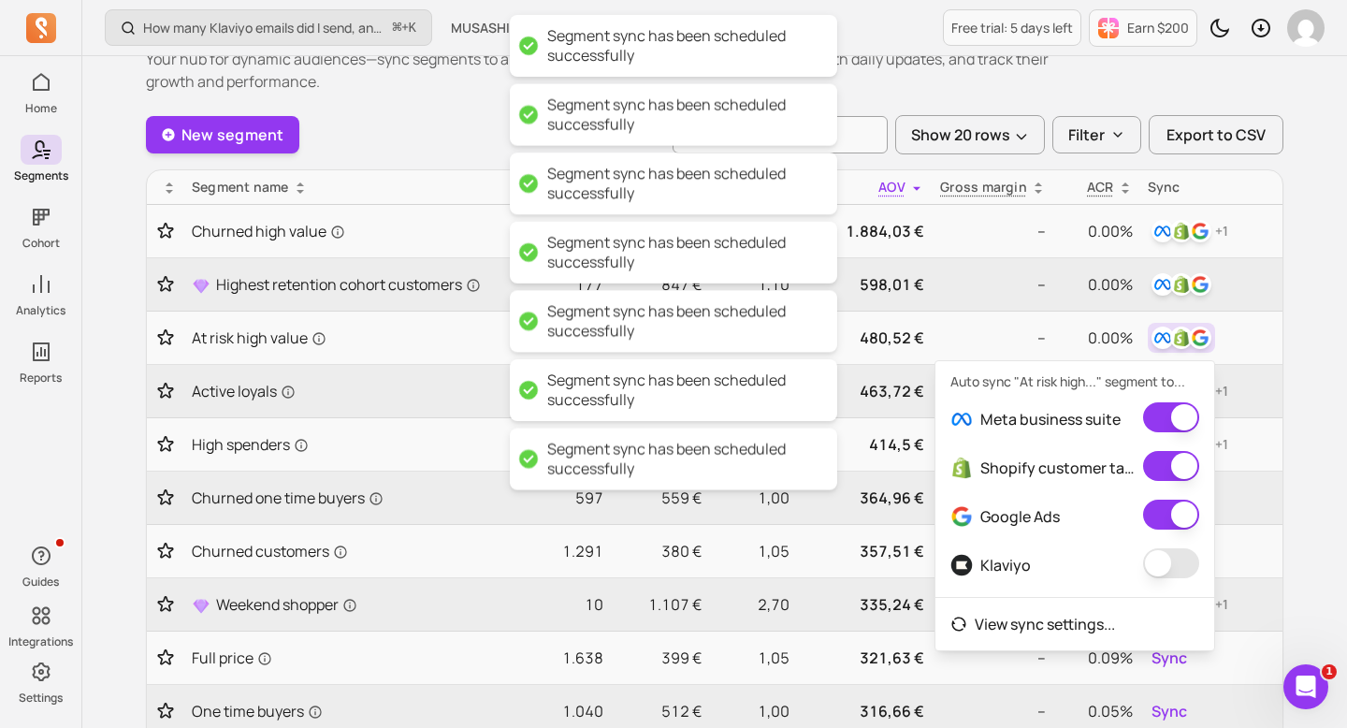
click at [1158, 557] on button "button" at bounding box center [1171, 563] width 56 height 30
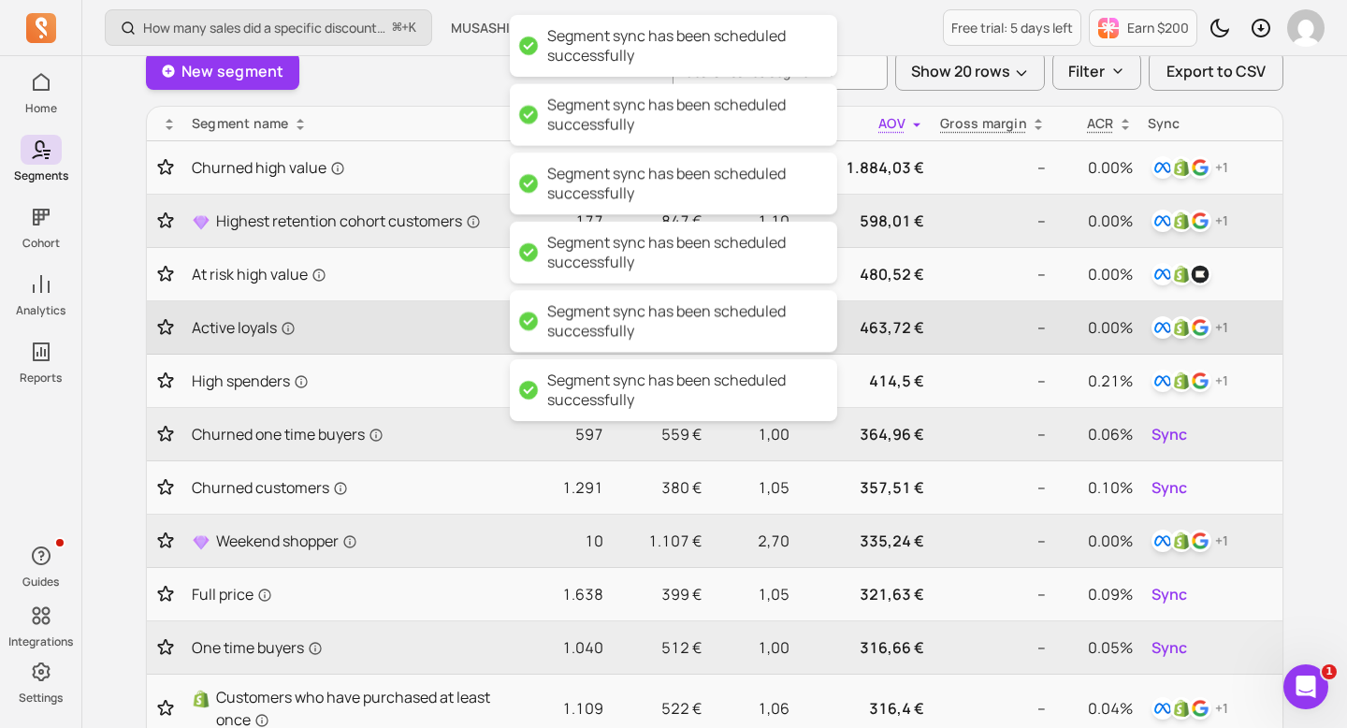
scroll to position [231, 0]
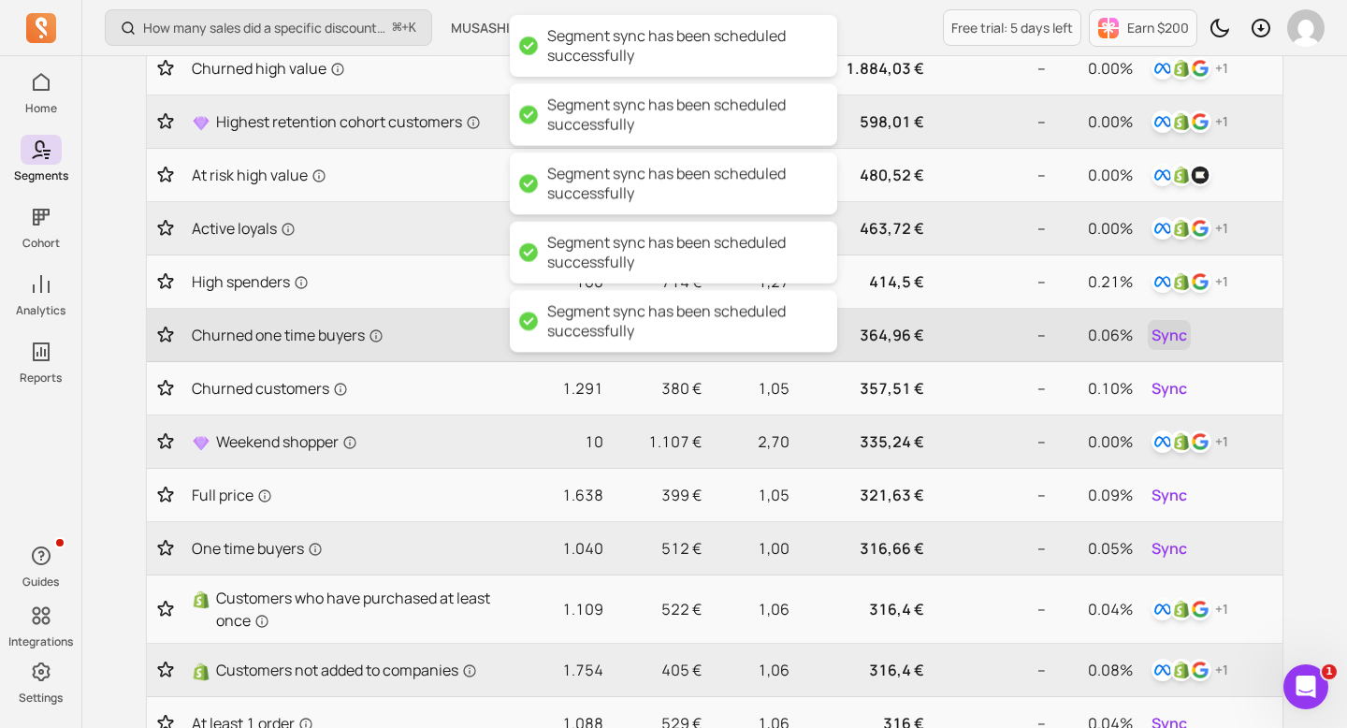
click at [1160, 333] on span "Sync" at bounding box center [1170, 335] width 36 height 22
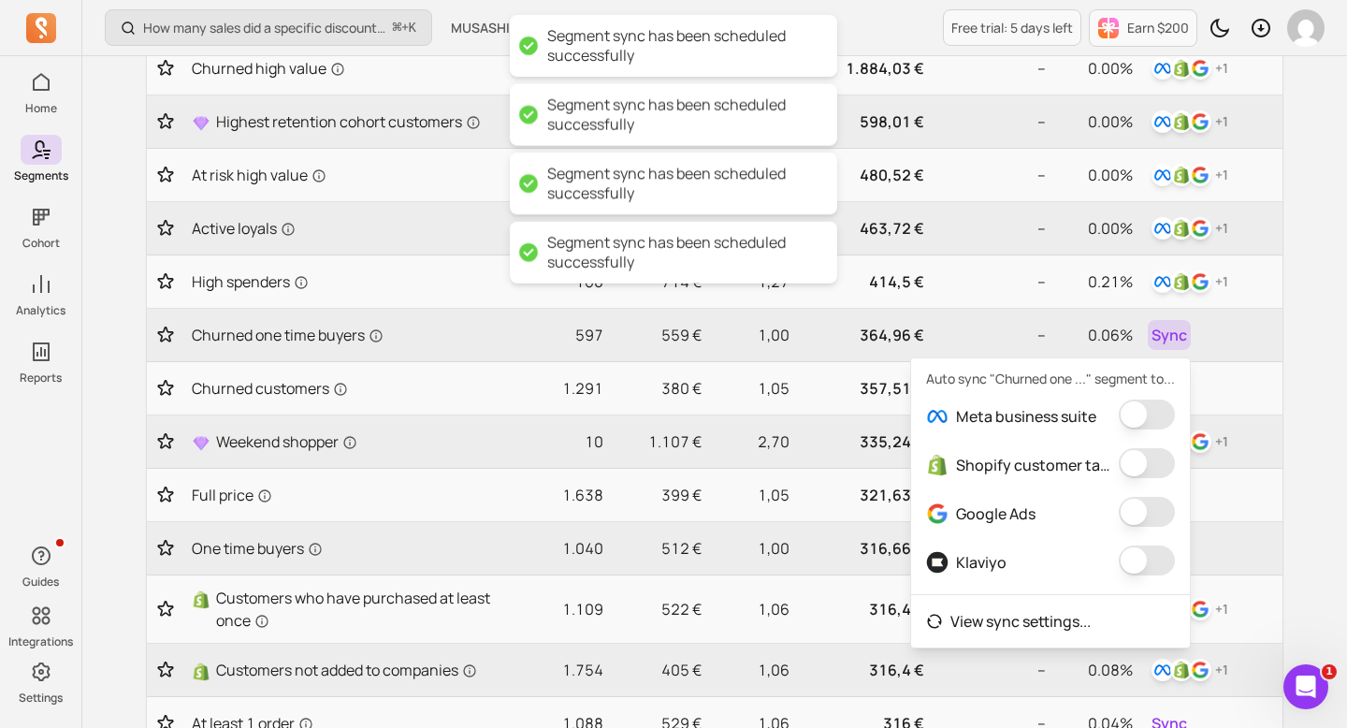
click at [1144, 419] on button "button" at bounding box center [1147, 415] width 56 height 30
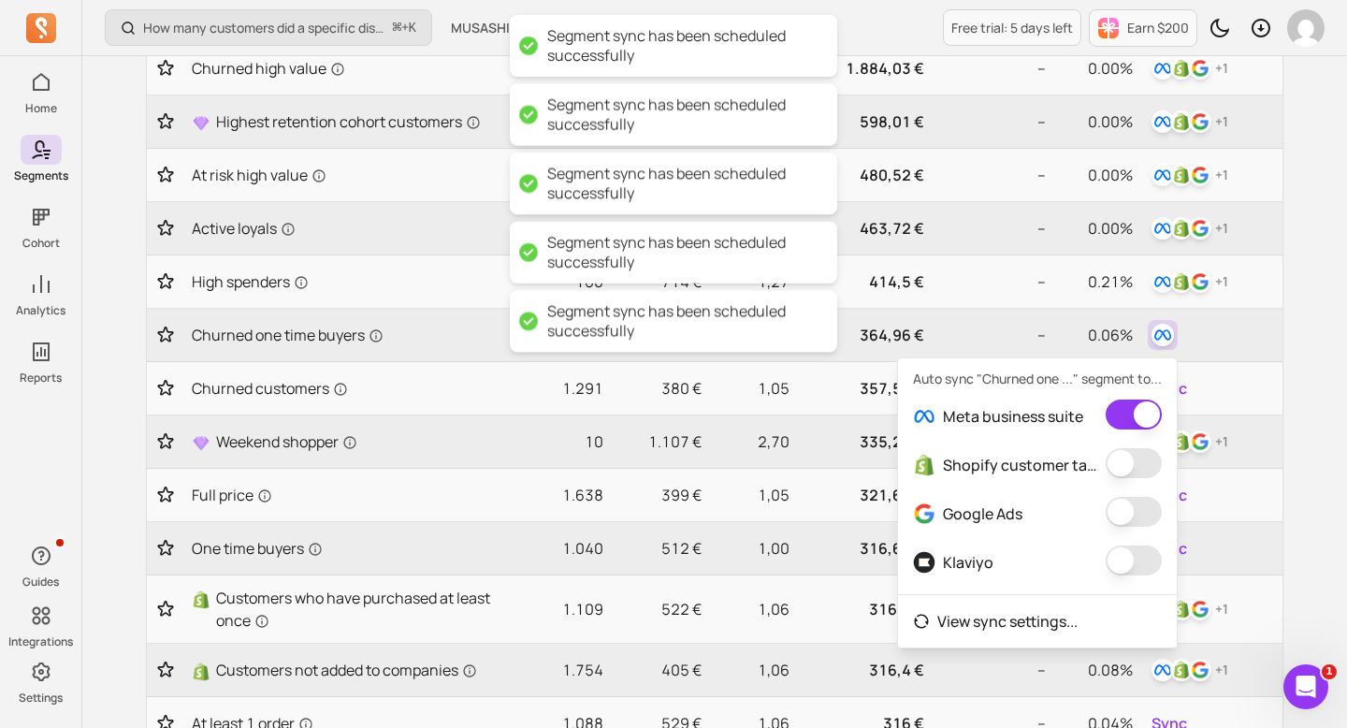
click at [1148, 477] on button "button" at bounding box center [1134, 463] width 56 height 30
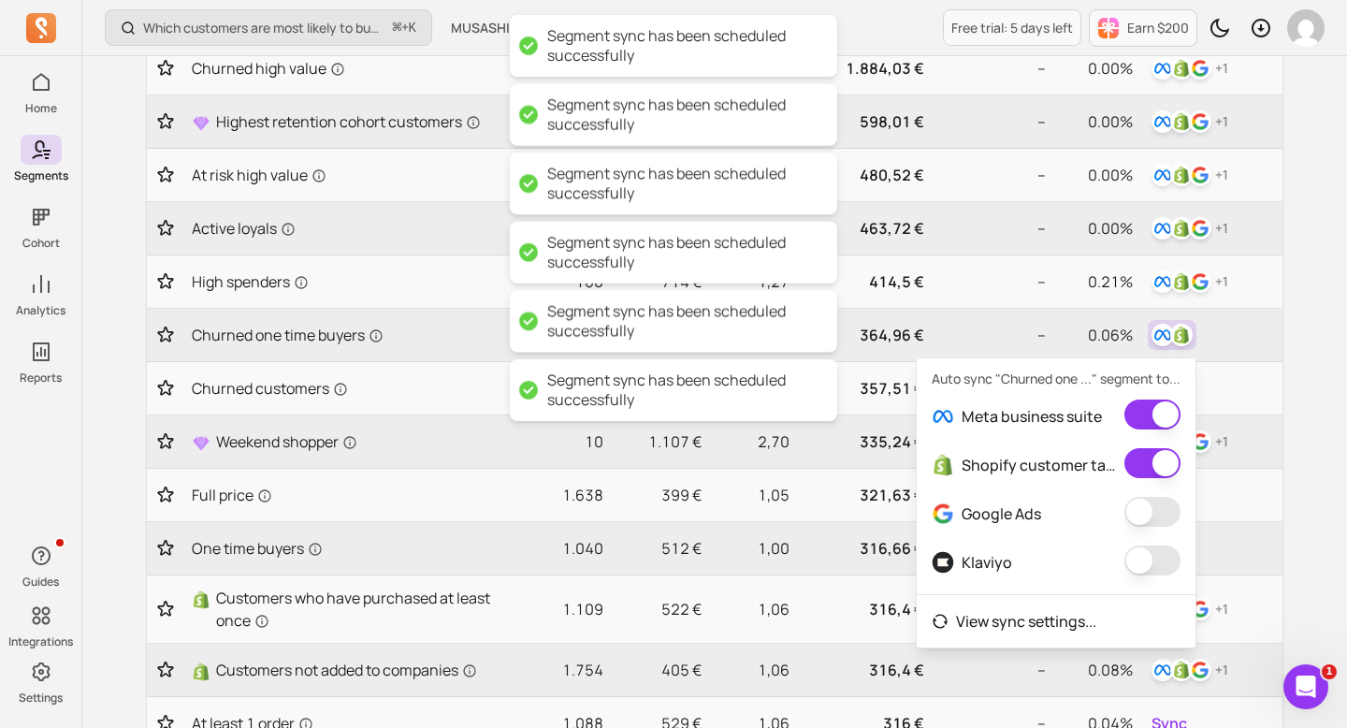
click at [1157, 527] on button "button" at bounding box center [1153, 512] width 56 height 30
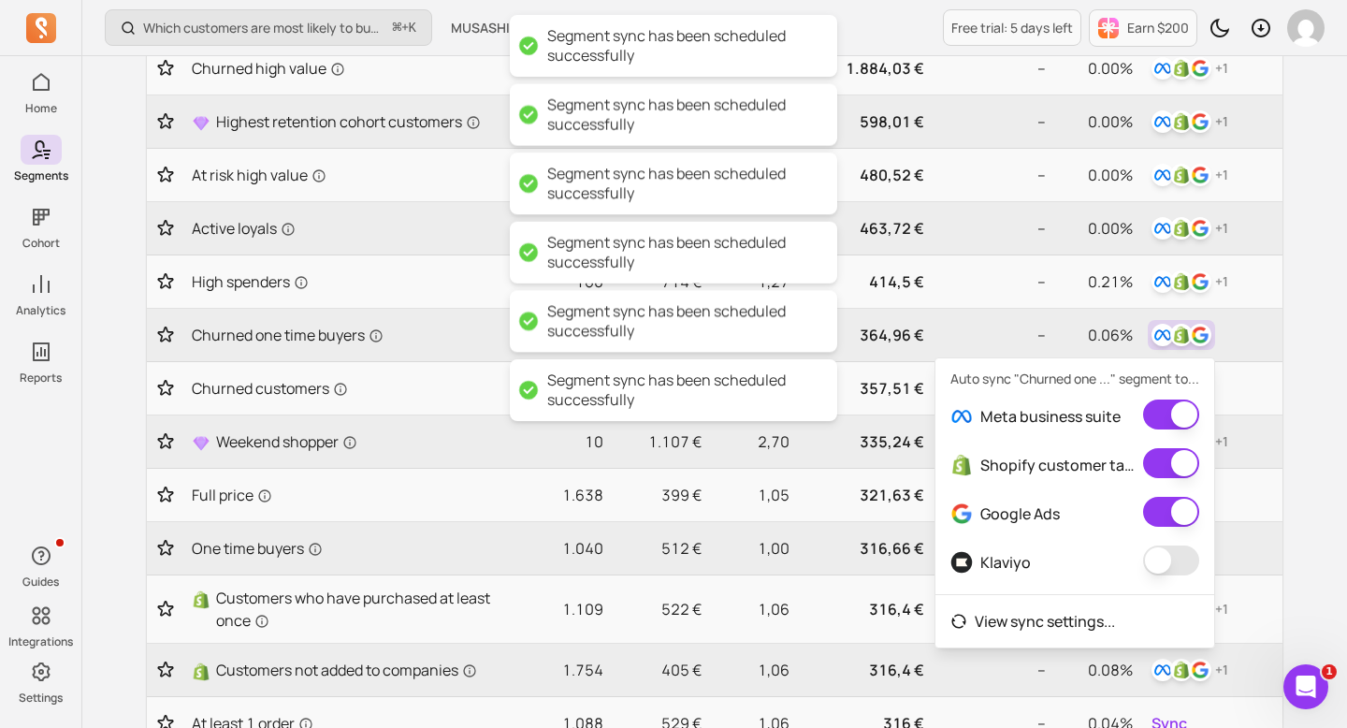
click at [1157, 575] on button "button" at bounding box center [1171, 560] width 56 height 30
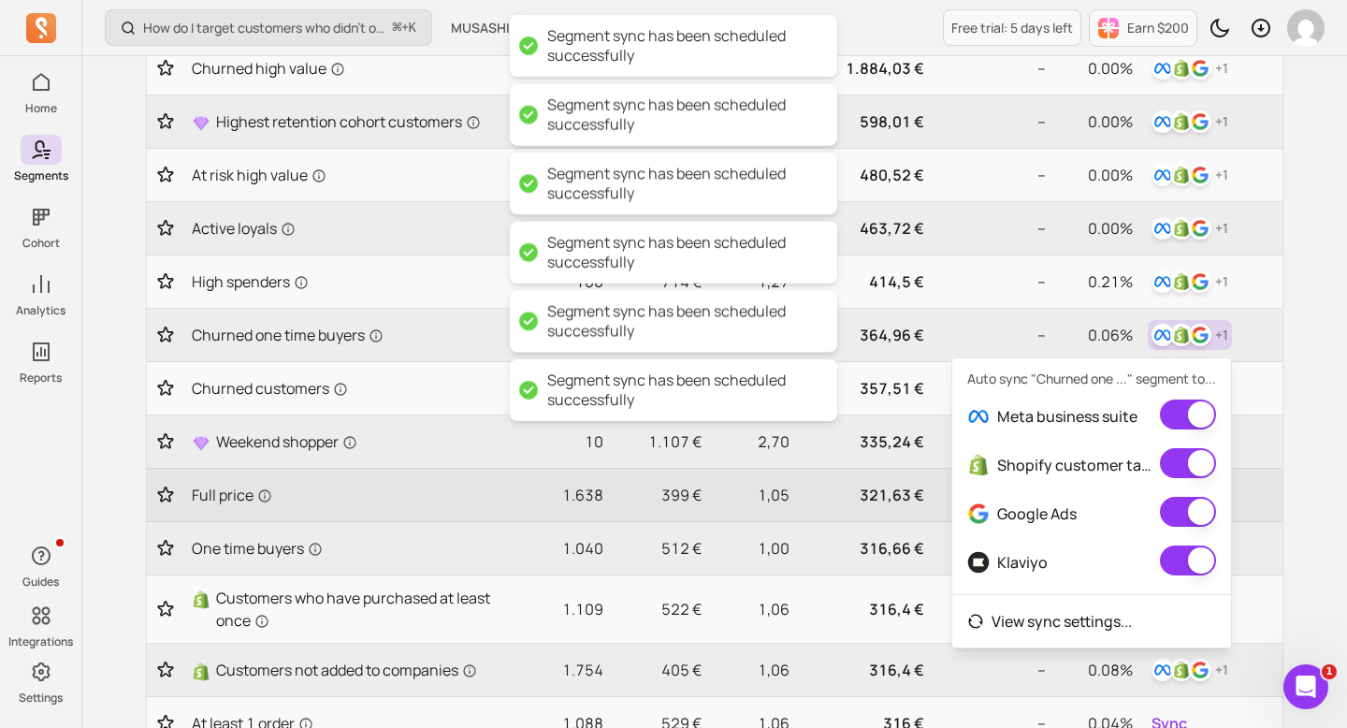
click at [1280, 489] on td "Sync" at bounding box center [1212, 495] width 142 height 53
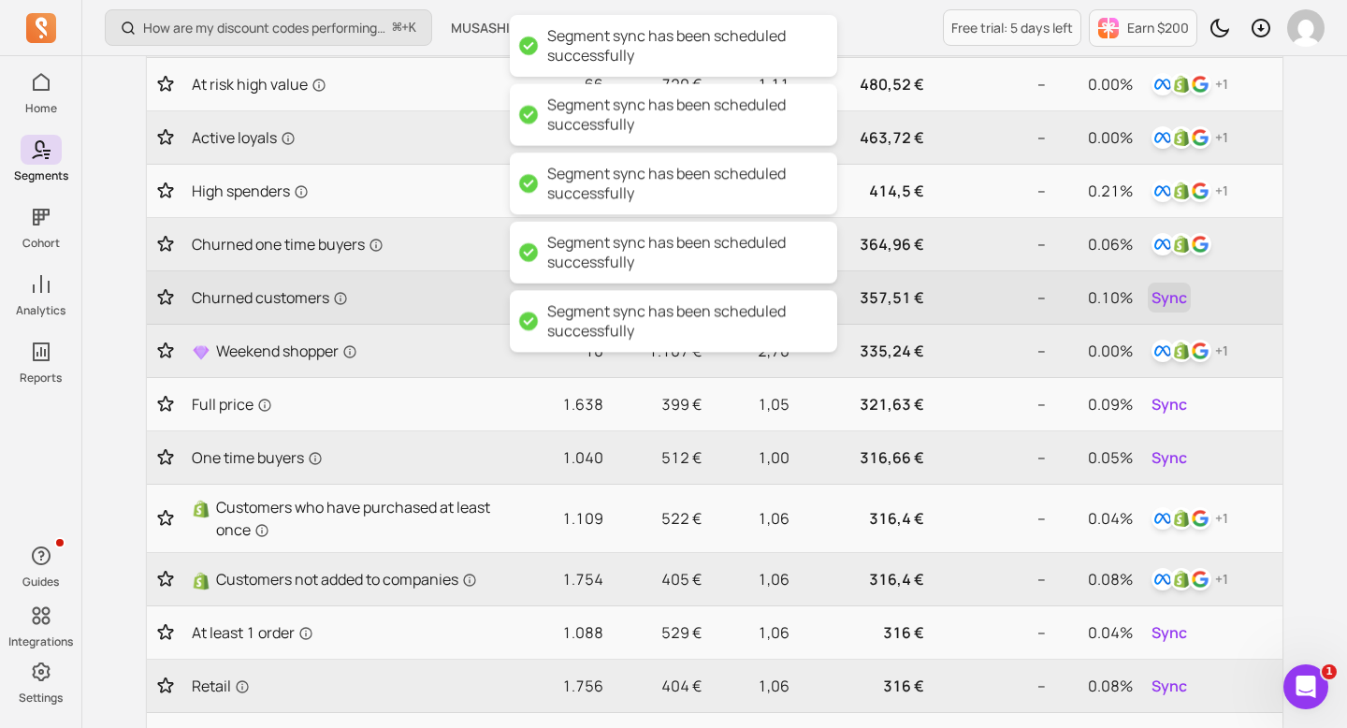
scroll to position [331, 0]
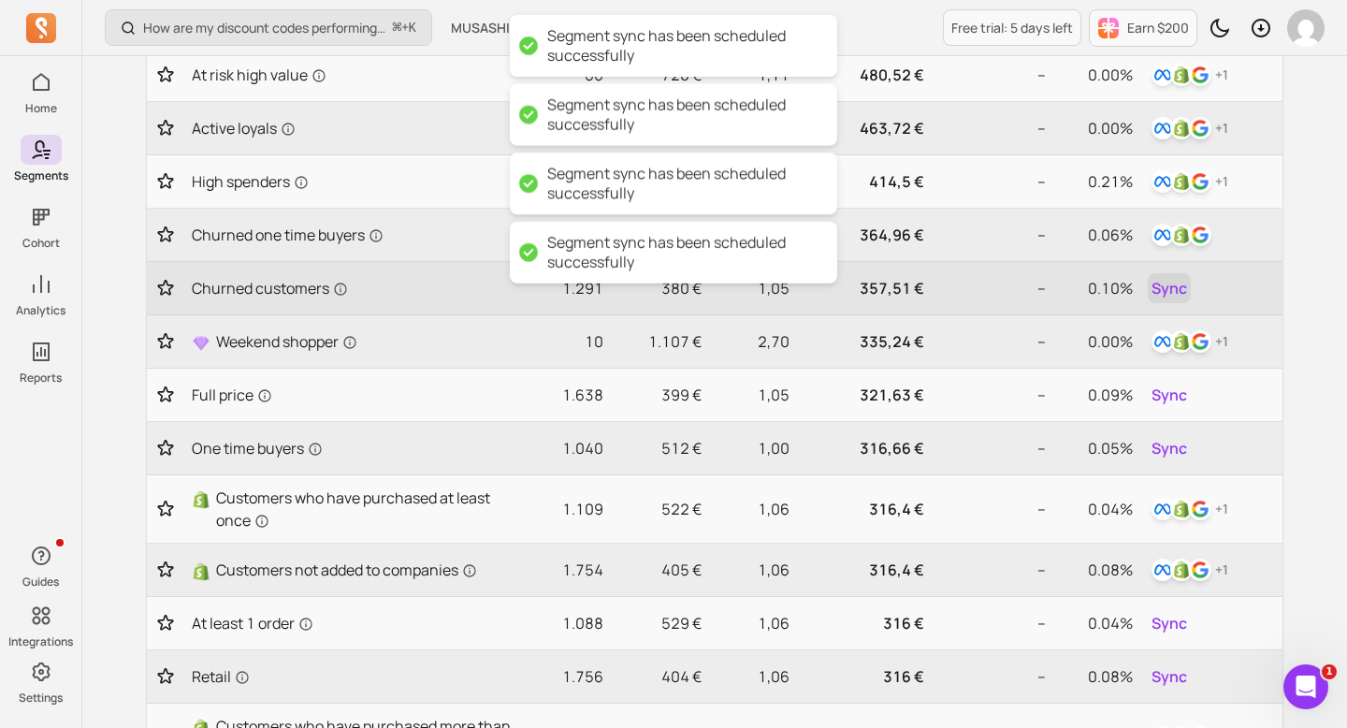
click at [1177, 292] on span "Sync" at bounding box center [1170, 288] width 36 height 22
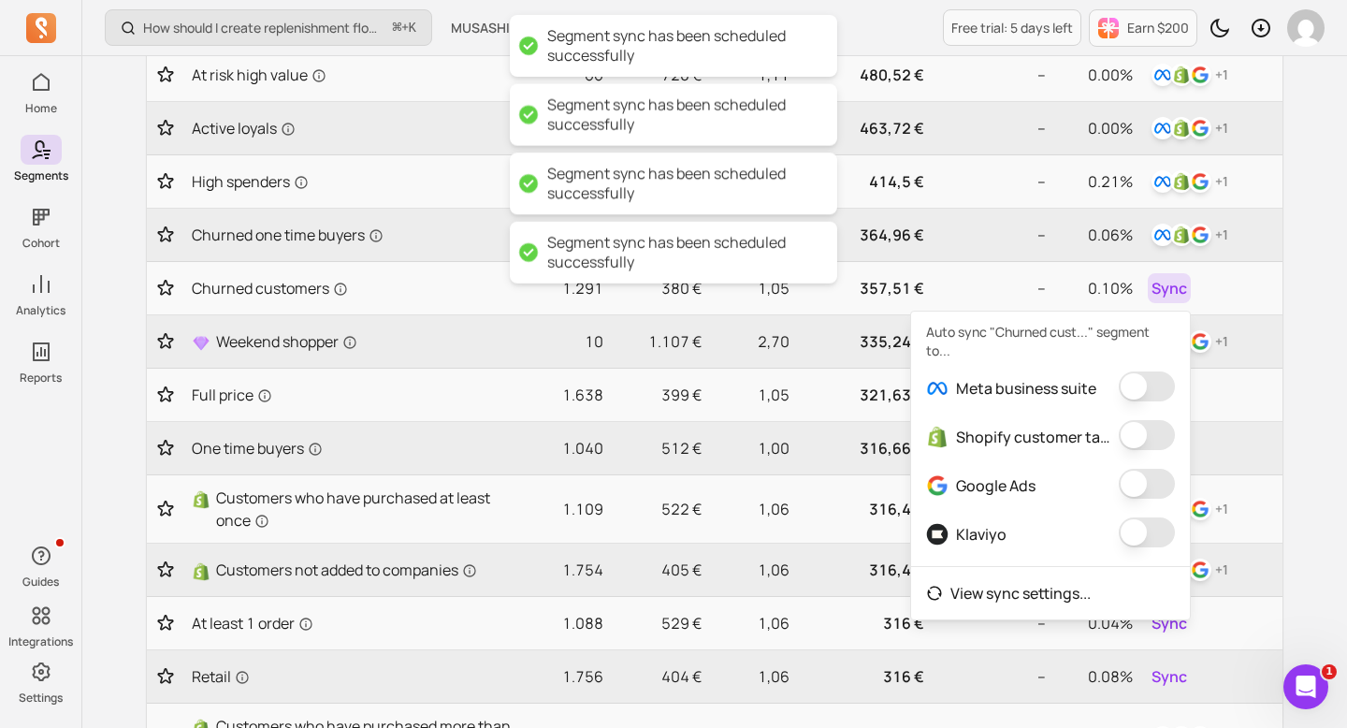
click at [1147, 386] on button "button" at bounding box center [1147, 386] width 56 height 30
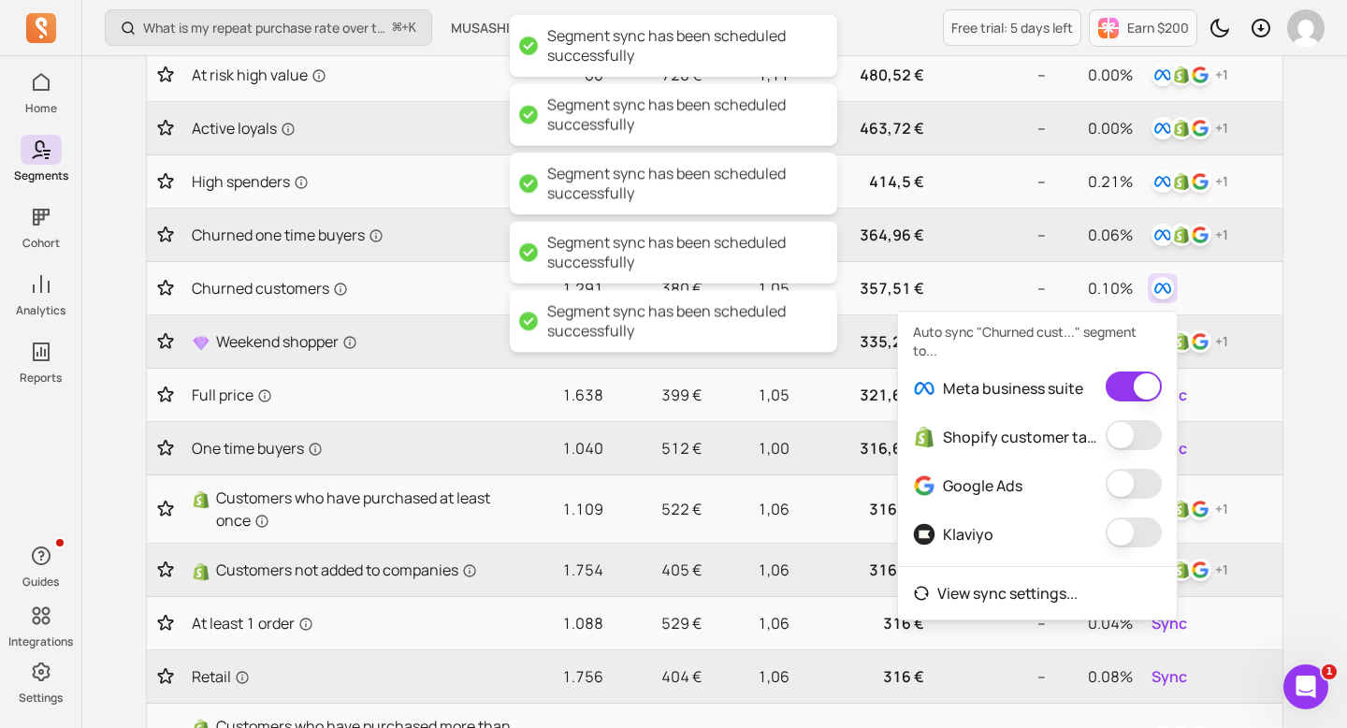
click at [1148, 421] on button "button" at bounding box center [1134, 435] width 56 height 30
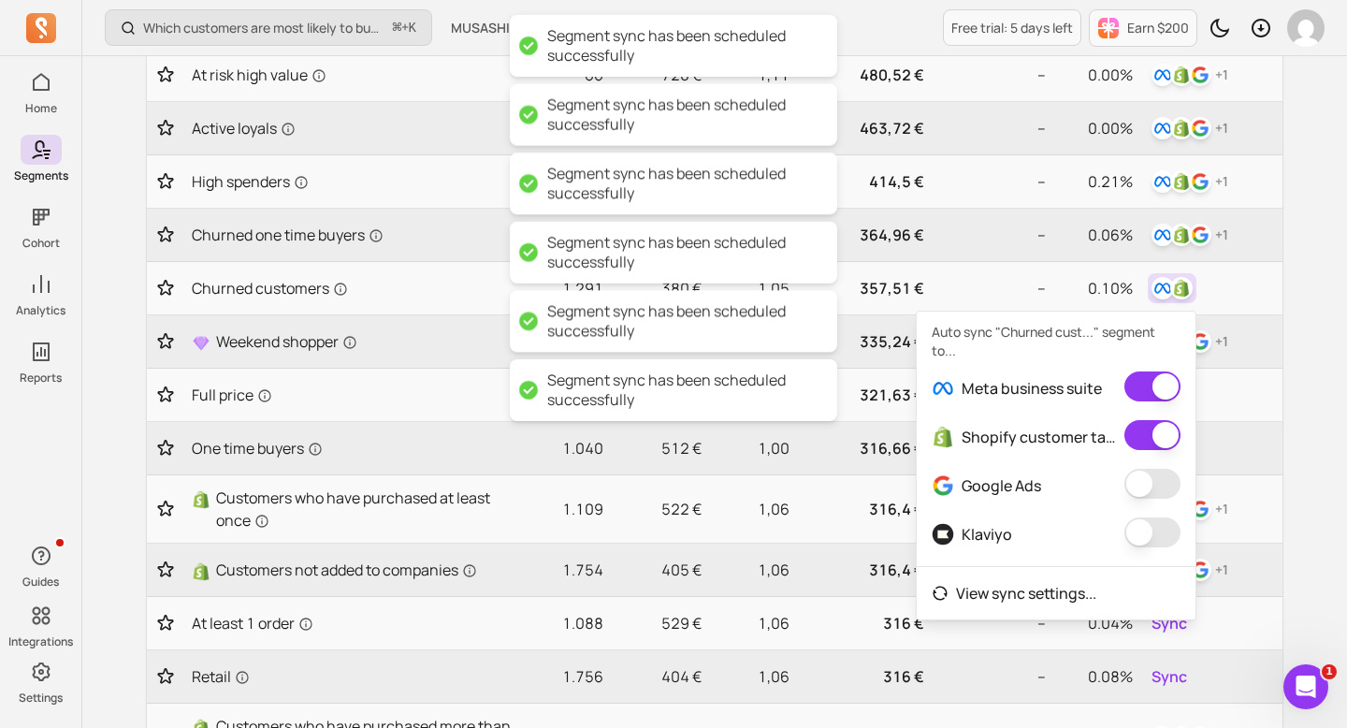
click at [1156, 488] on button "button" at bounding box center [1153, 484] width 56 height 30
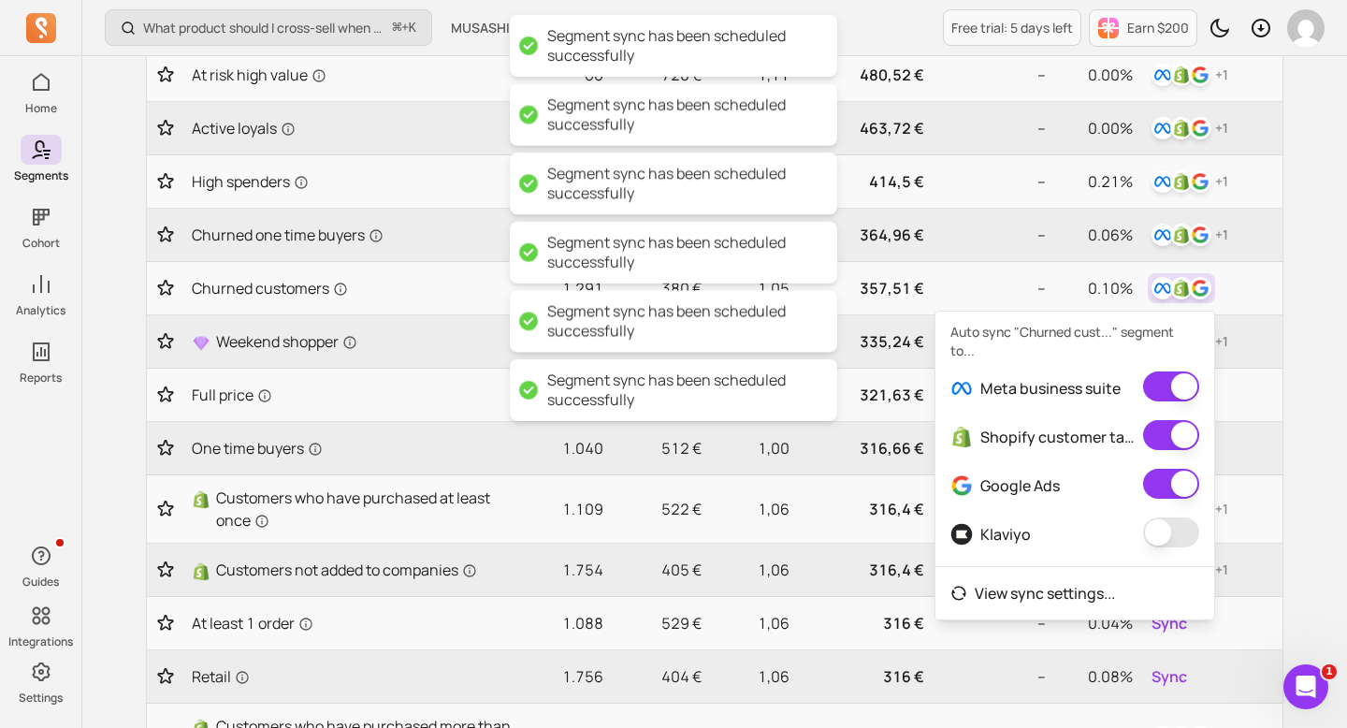
click at [1160, 531] on button "button" at bounding box center [1171, 532] width 56 height 30
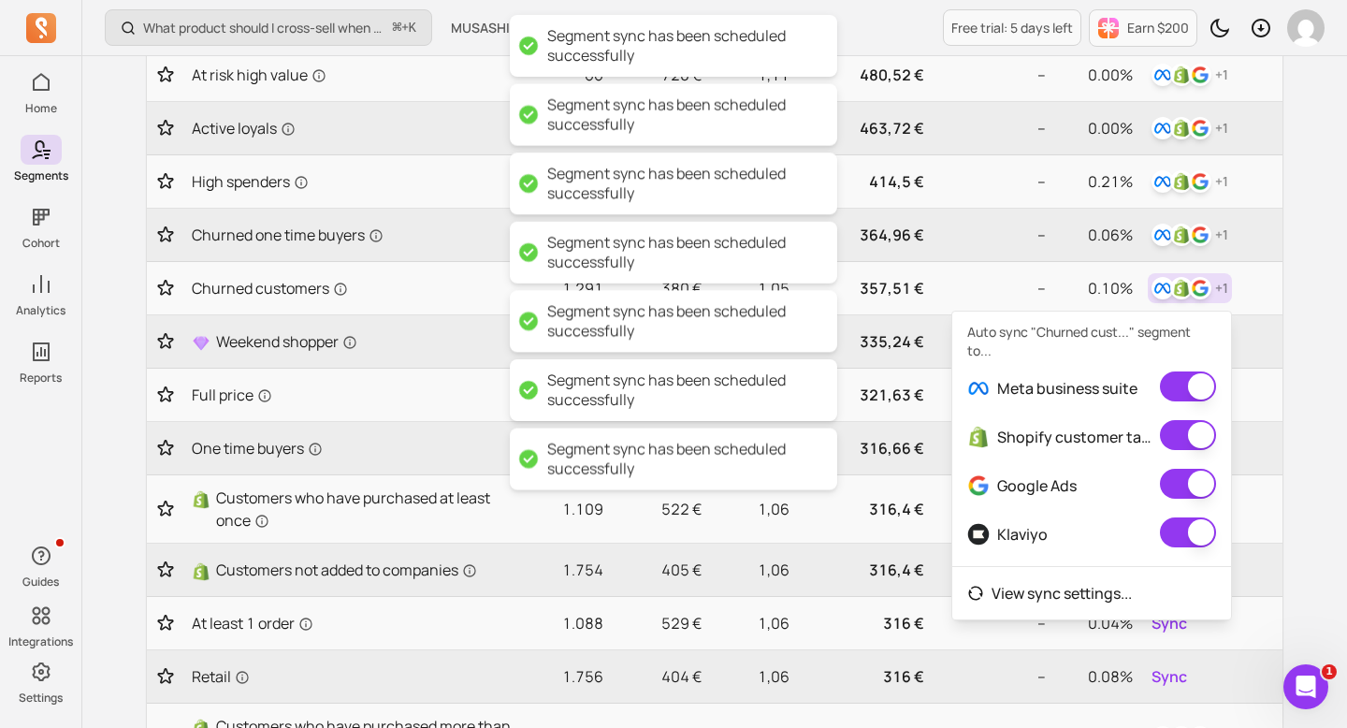
click at [1288, 487] on div "My segments Your hub for dynamic audiences—sync segments to all your channels a…" at bounding box center [715, 575] width 1198 height 1700
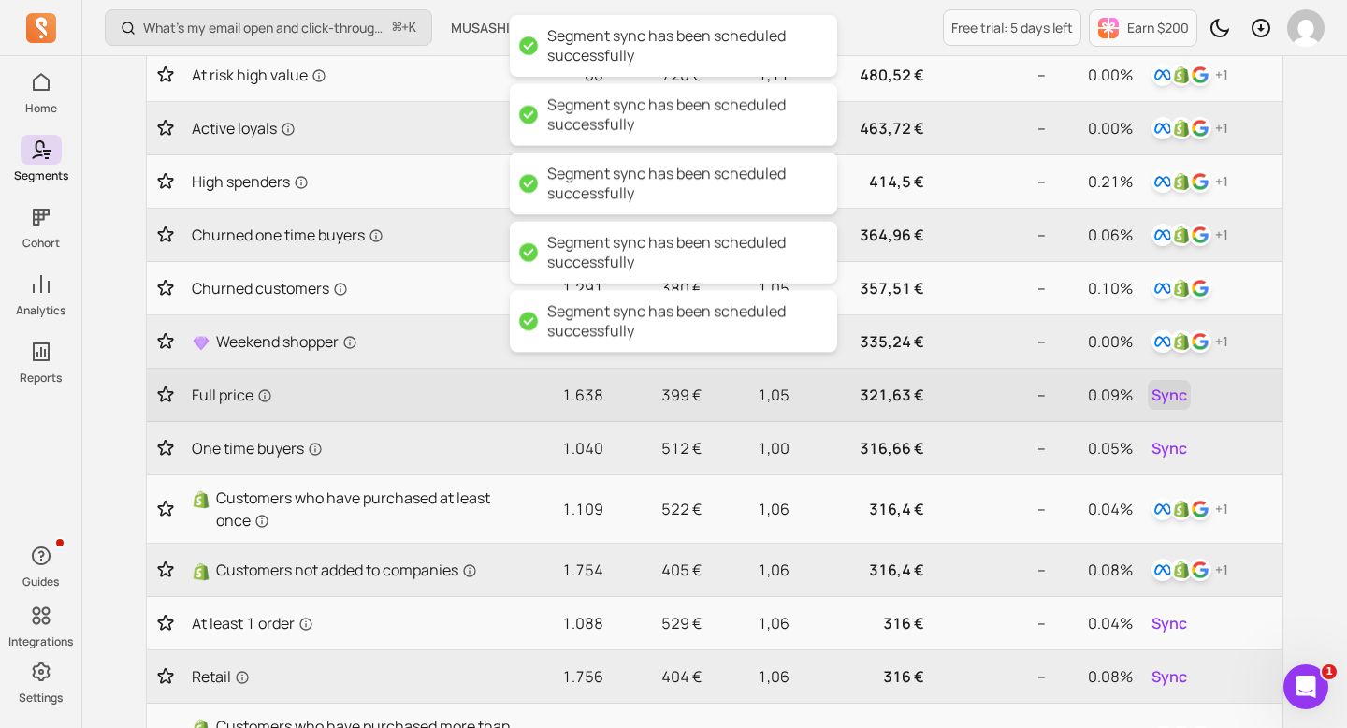
click at [1169, 400] on span "Sync" at bounding box center [1170, 395] width 36 height 22
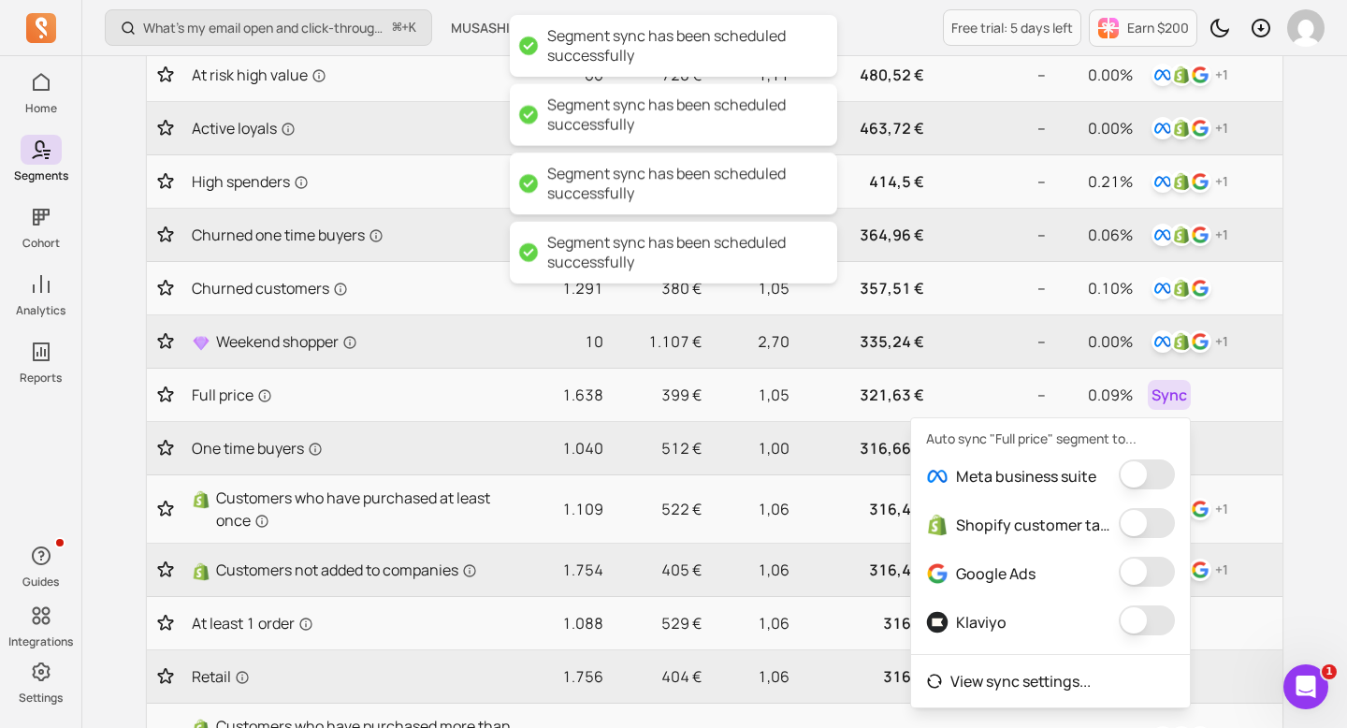
click at [1160, 474] on button "button" at bounding box center [1147, 474] width 56 height 30
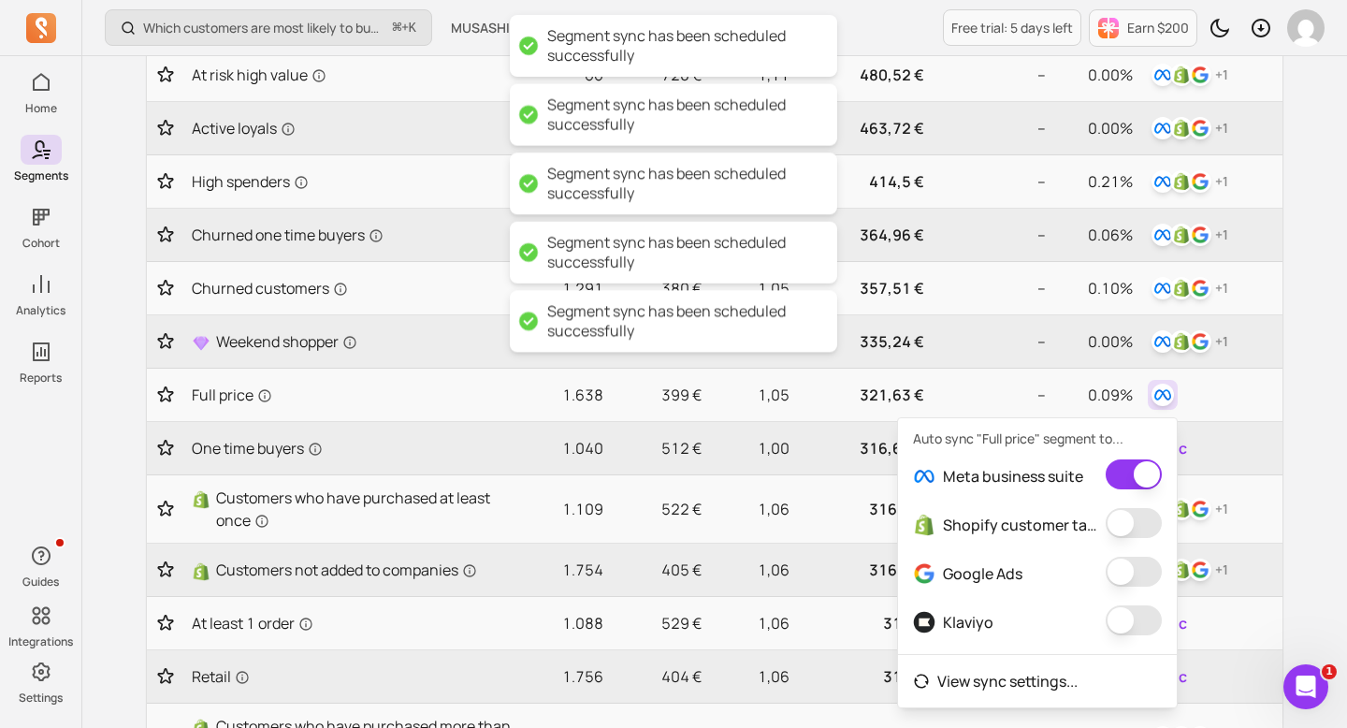
click at [1153, 529] on button "button" at bounding box center [1134, 523] width 56 height 30
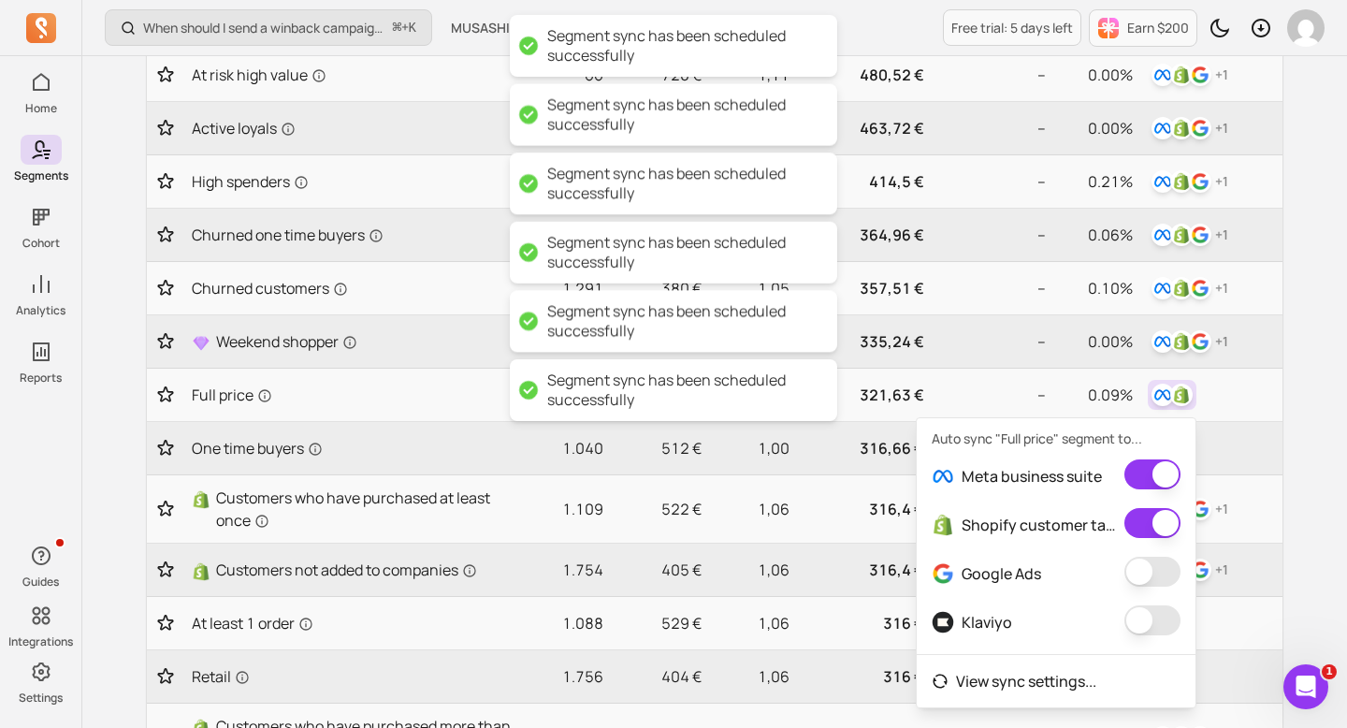
click at [1161, 578] on button "button" at bounding box center [1153, 572] width 56 height 30
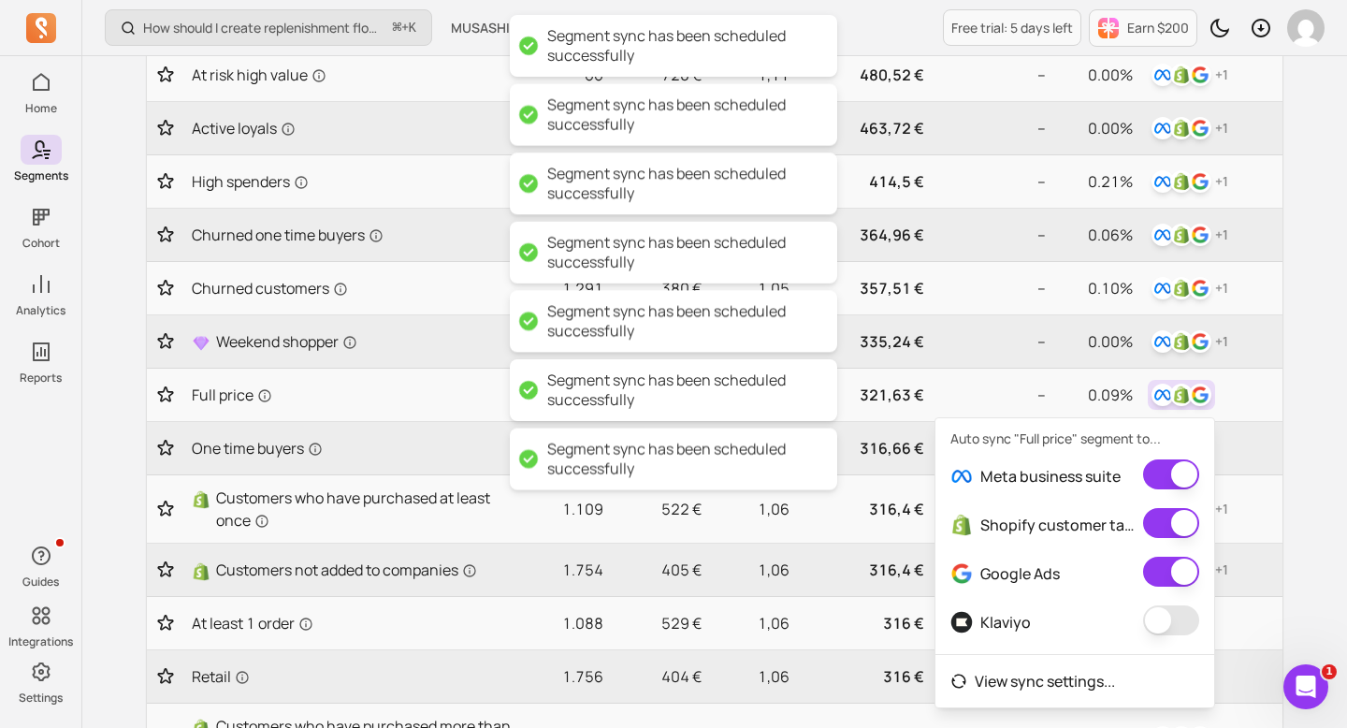
click at [1161, 614] on button "button" at bounding box center [1171, 620] width 56 height 30
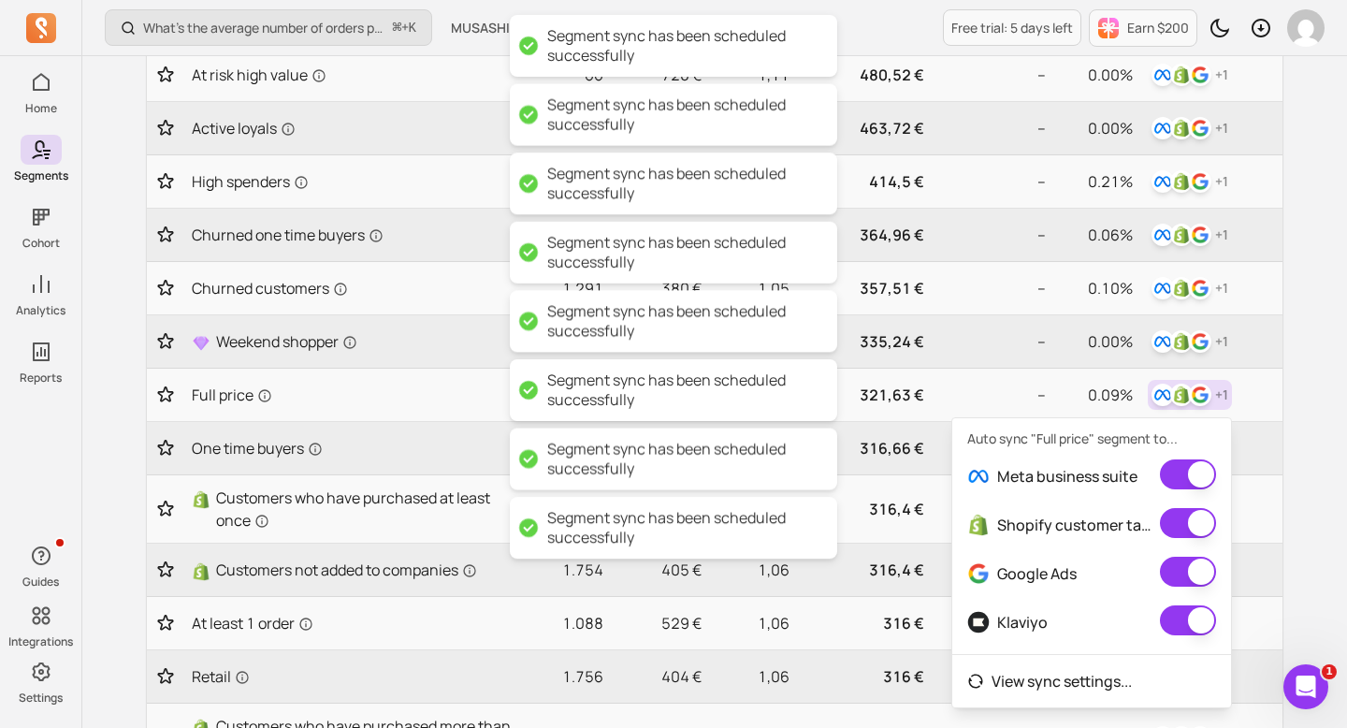
click at [1296, 531] on div "My segments Your hub for dynamic audiences—sync segments to all your channels a…" at bounding box center [715, 575] width 1198 height 1700
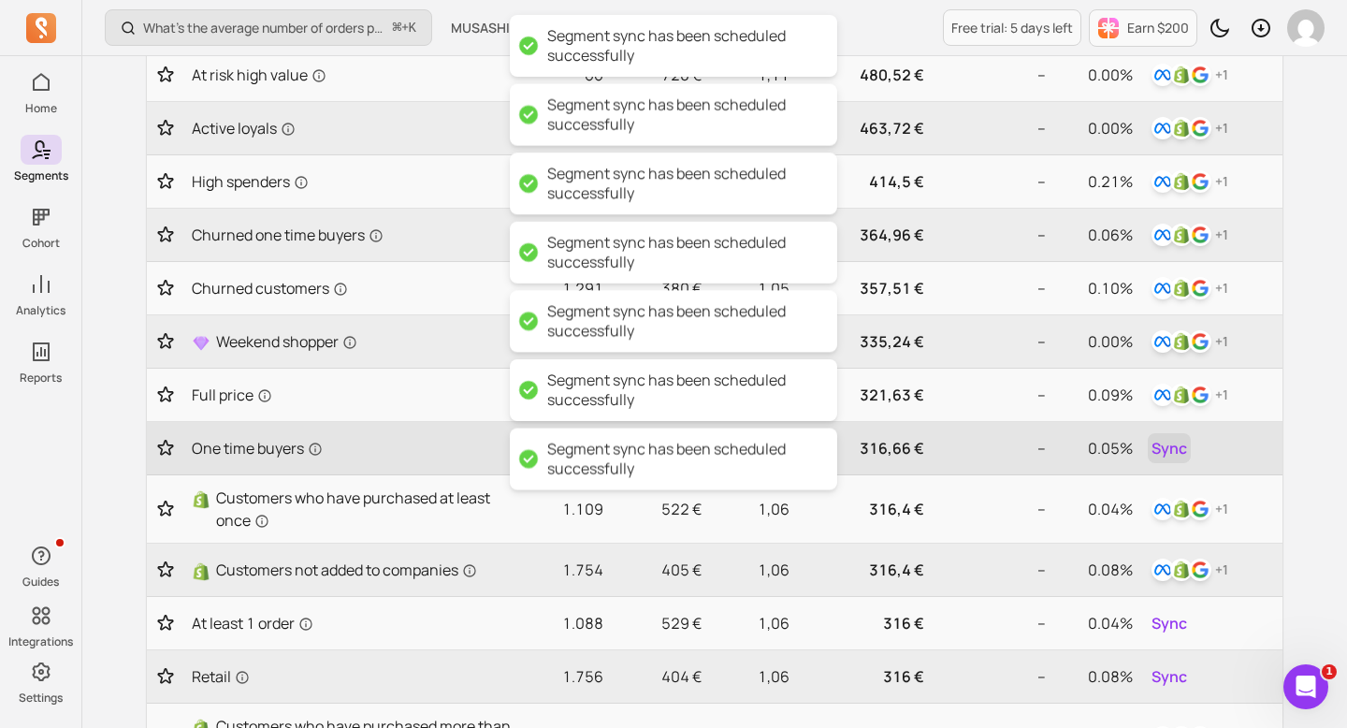
click at [1172, 450] on span "Sync" at bounding box center [1170, 448] width 36 height 22
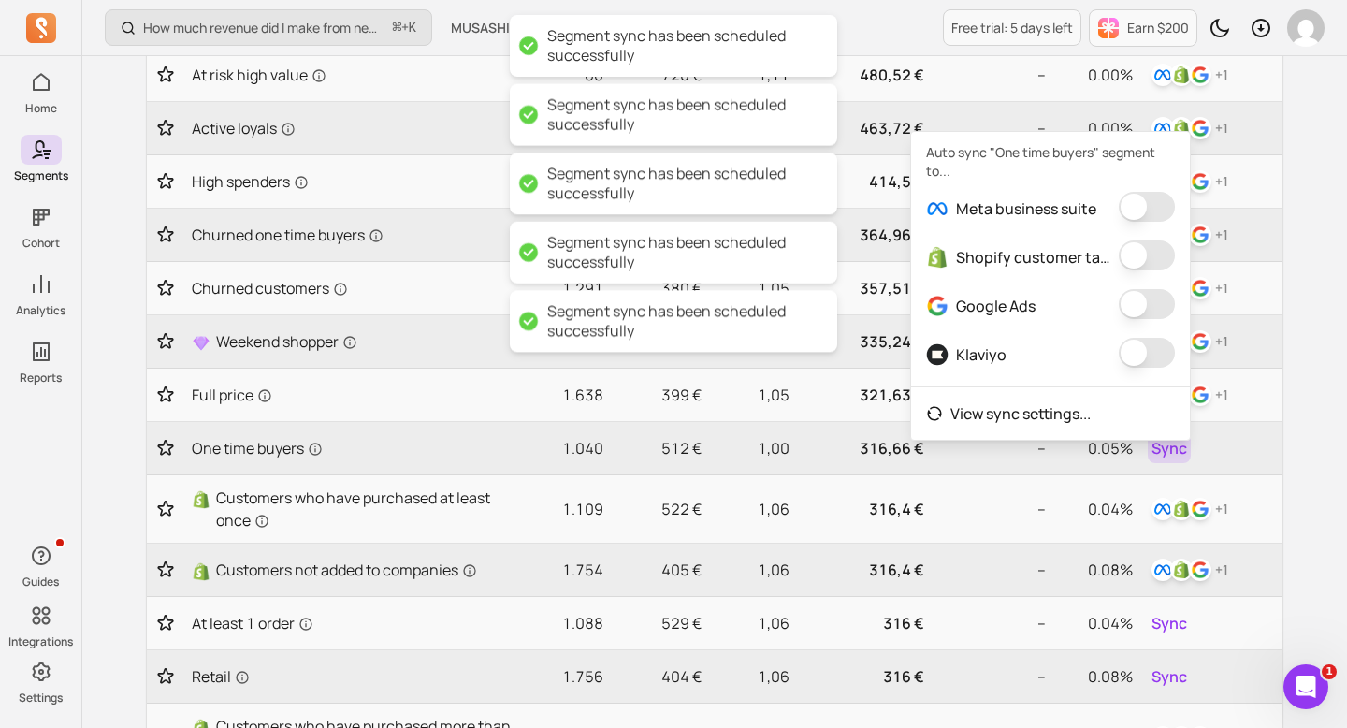
click at [1156, 192] on button "button" at bounding box center [1147, 207] width 56 height 30
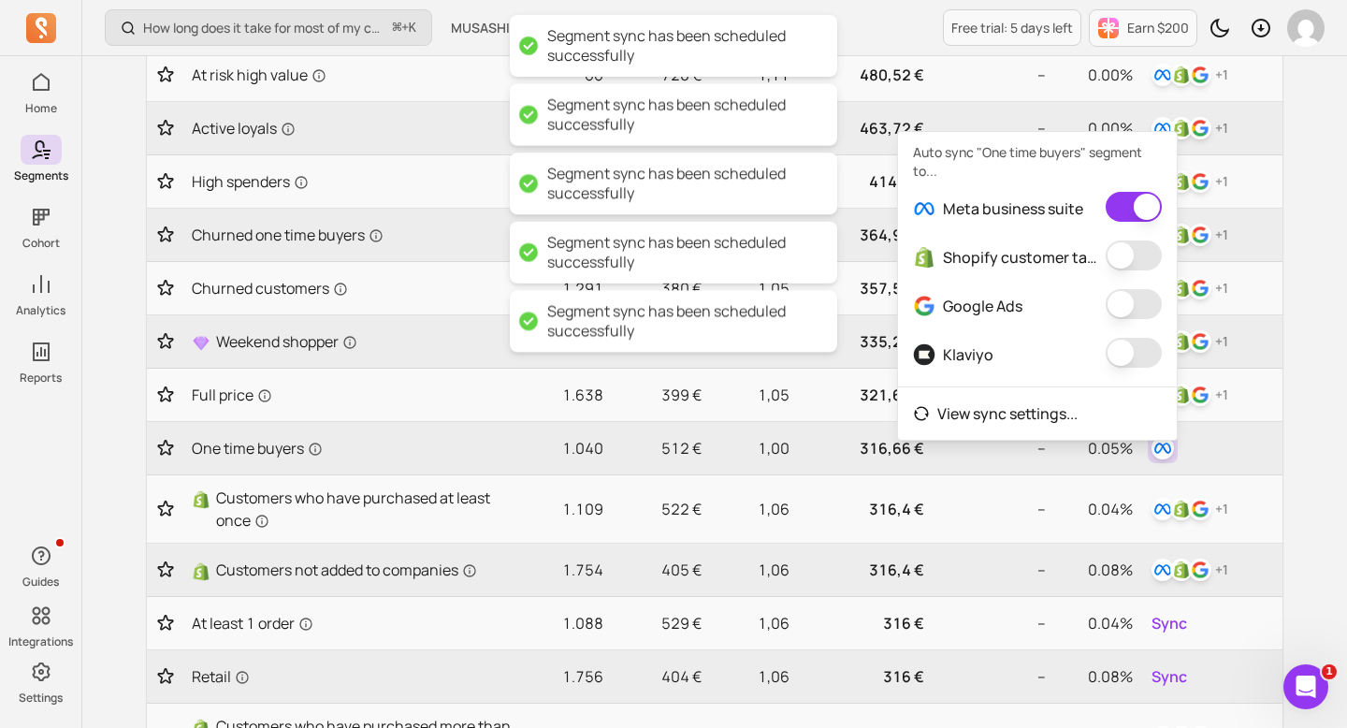
click at [1155, 254] on button "button" at bounding box center [1134, 255] width 56 height 30
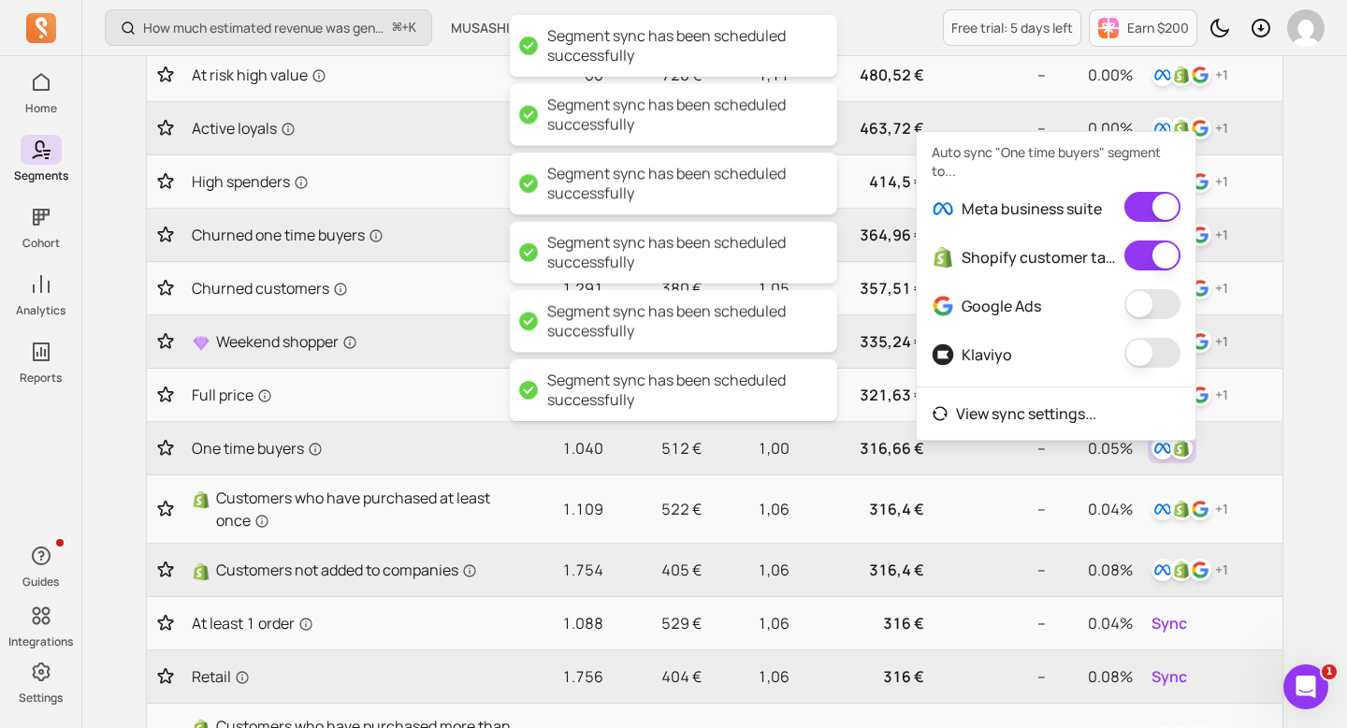
click at [1145, 298] on button "button" at bounding box center [1153, 304] width 56 height 30
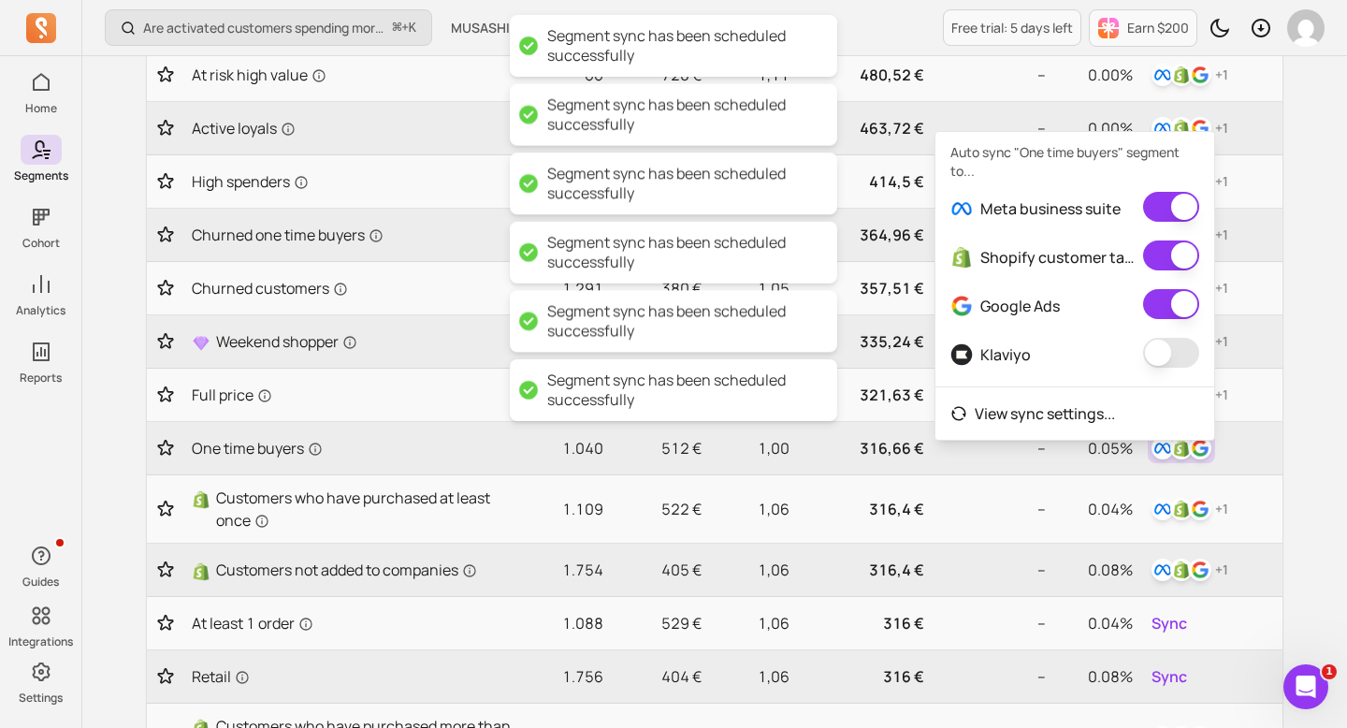
click at [1146, 356] on button "button" at bounding box center [1171, 353] width 56 height 30
click at [1303, 504] on div "My segments Your hub for dynamic audiences—sync segments to all your channels a…" at bounding box center [715, 575] width 1198 height 1700
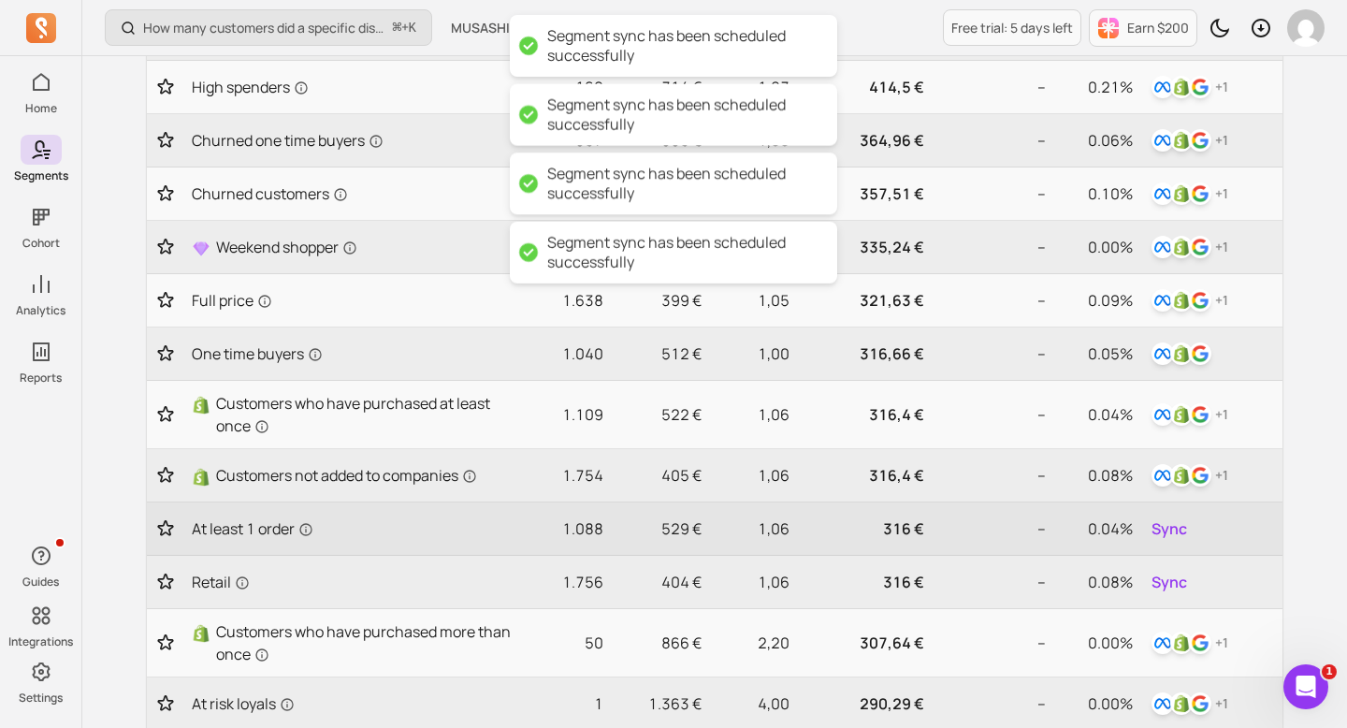
scroll to position [506, 0]
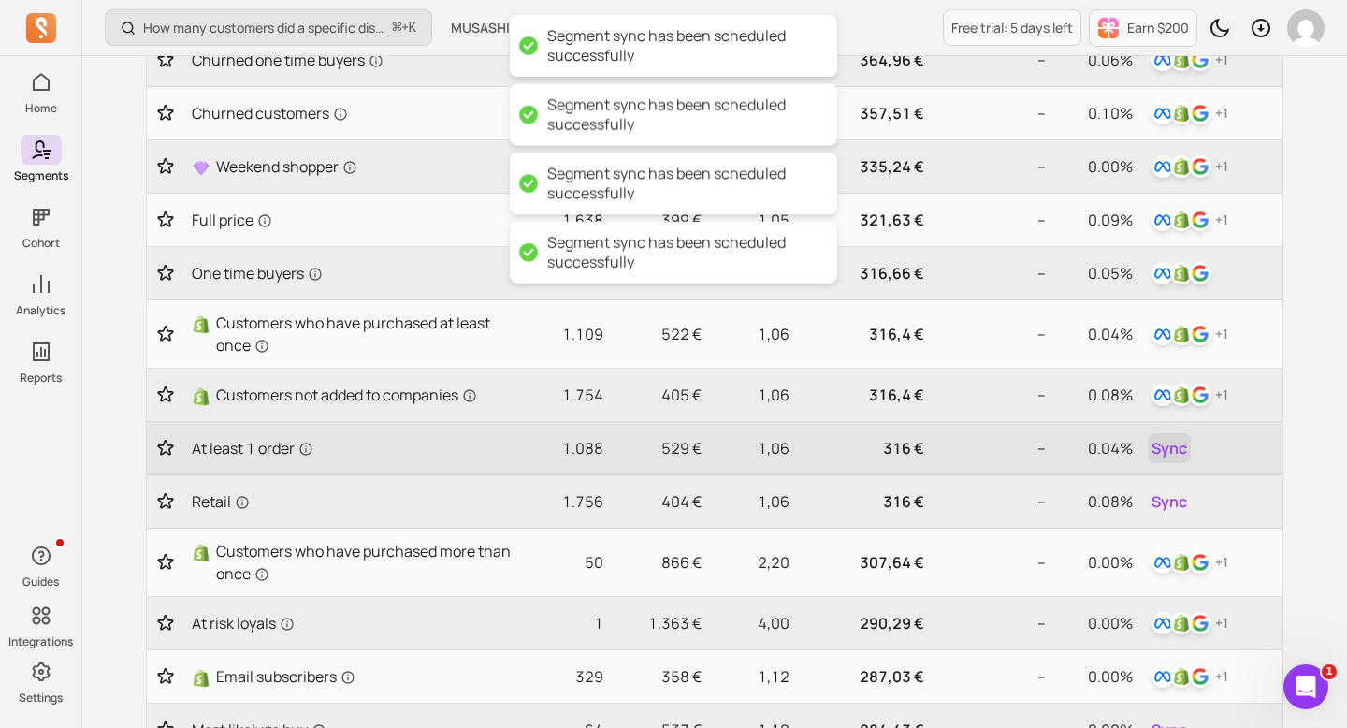
click at [1182, 447] on span "Sync" at bounding box center [1170, 448] width 36 height 22
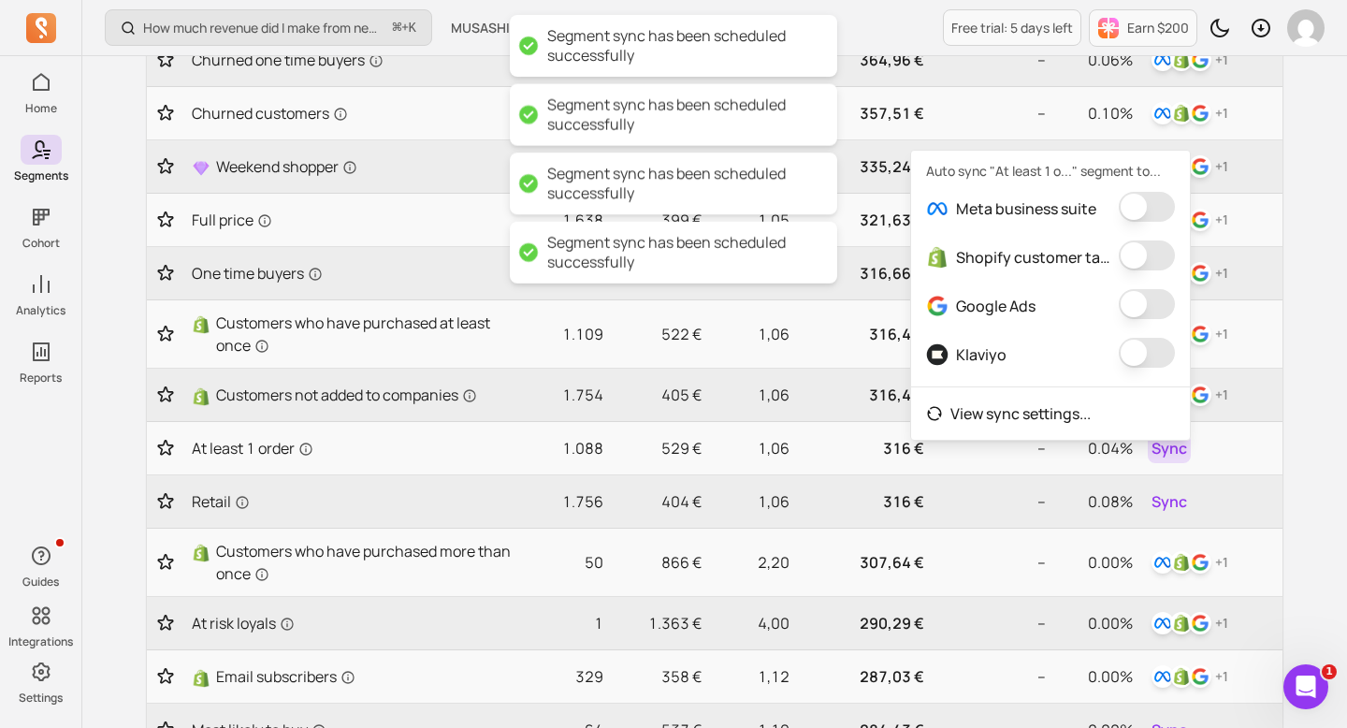
click at [1143, 208] on button "button" at bounding box center [1147, 207] width 56 height 30
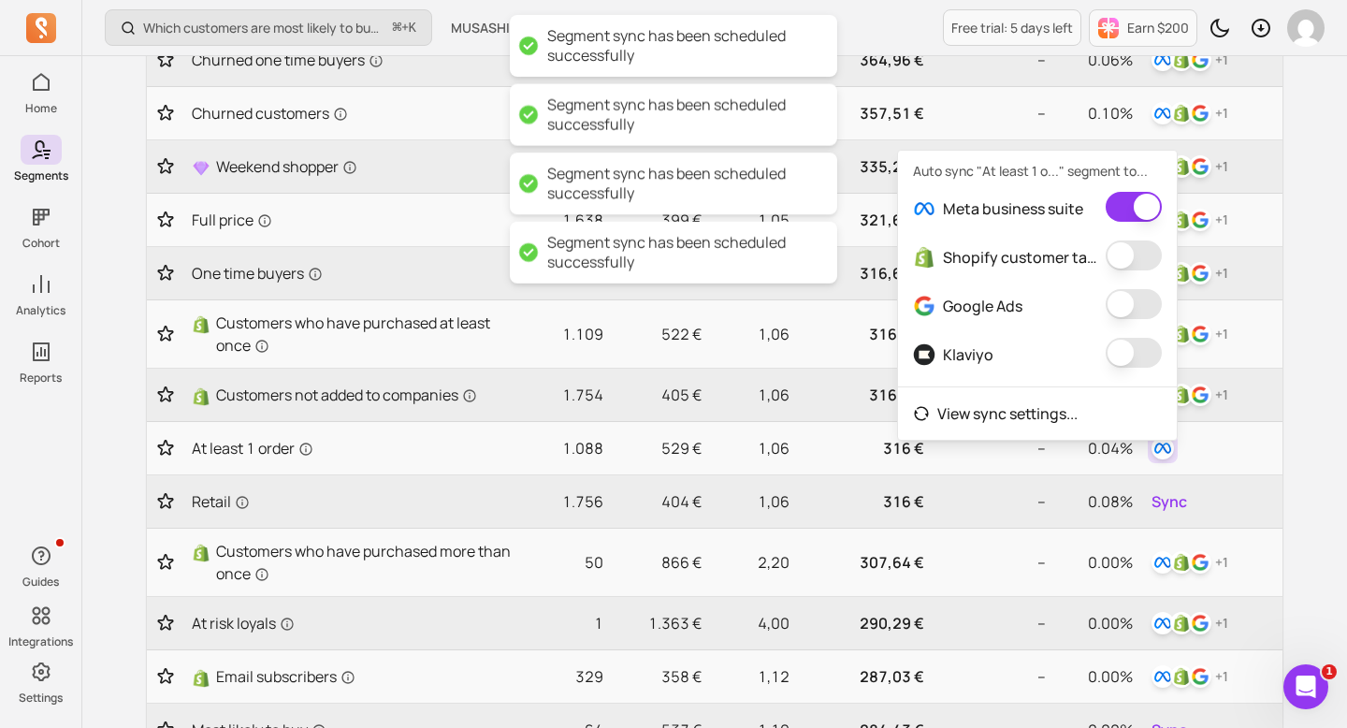
click at [1143, 265] on button "button" at bounding box center [1134, 255] width 56 height 30
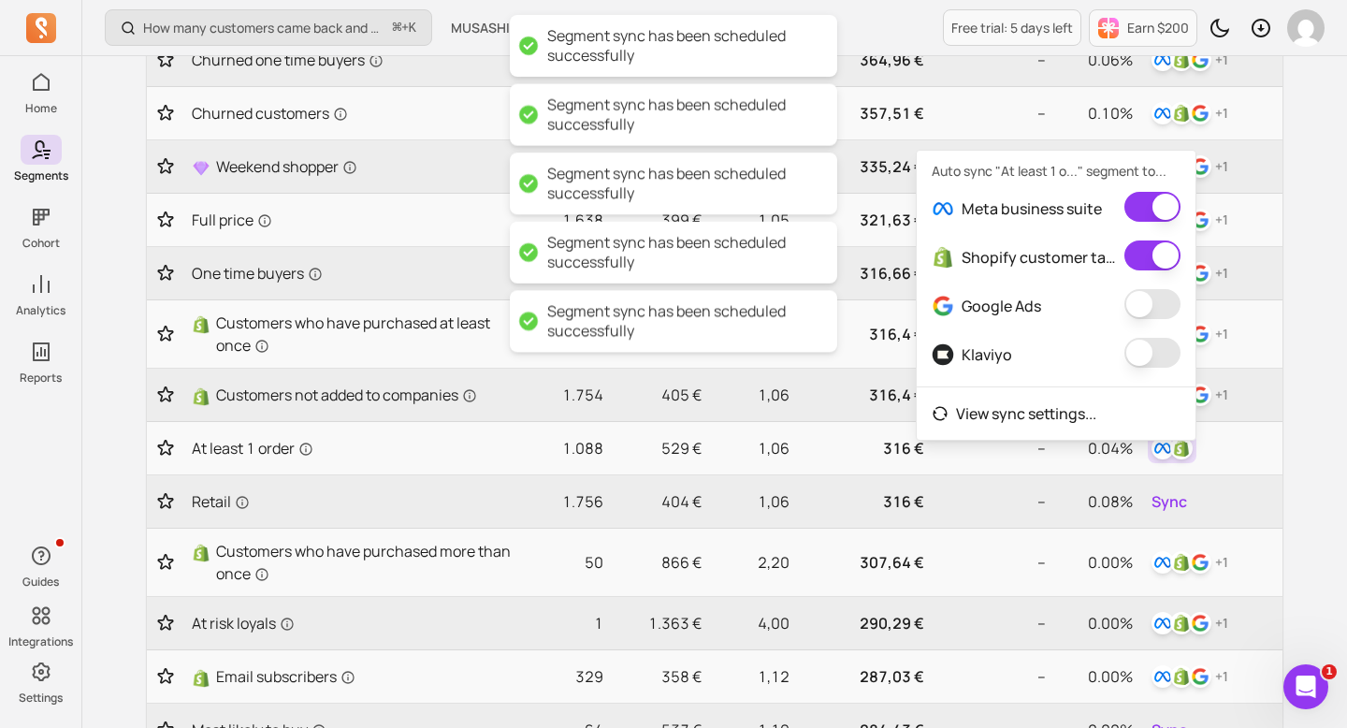
click at [1143, 312] on button "button" at bounding box center [1153, 304] width 56 height 30
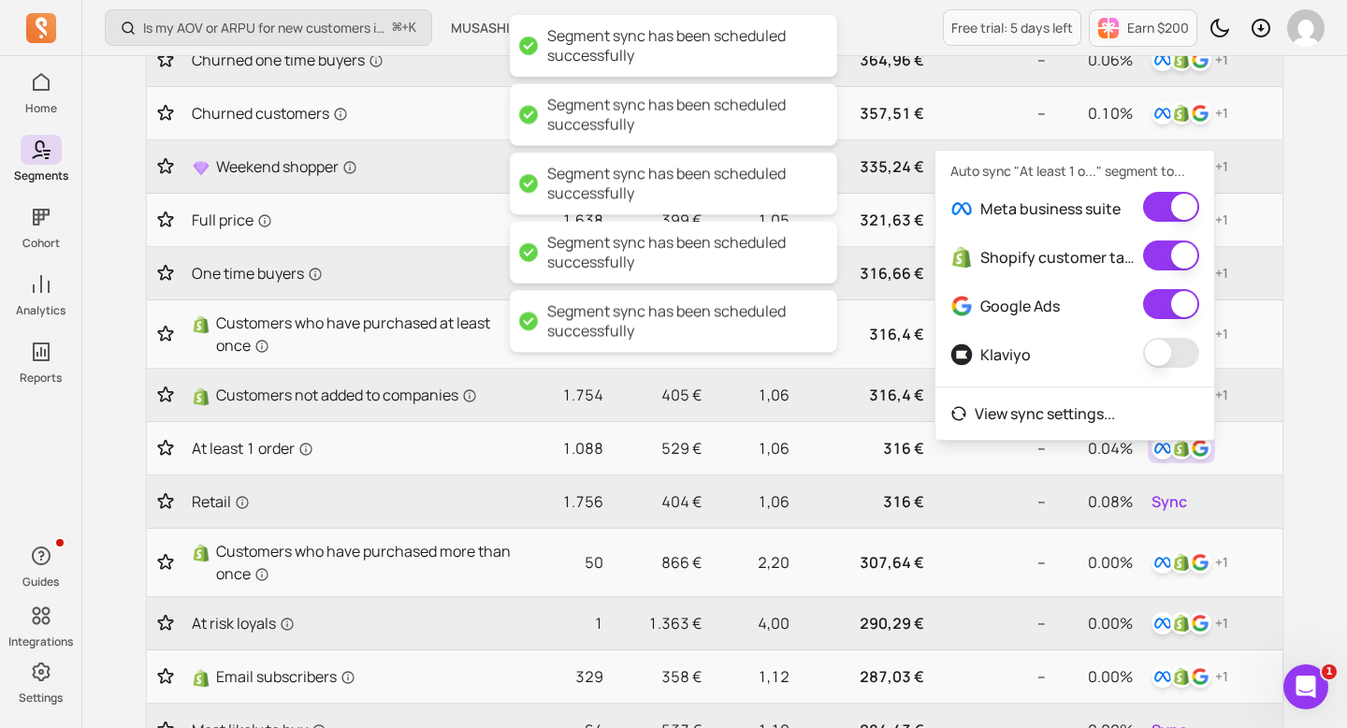
click at [1151, 343] on button "button" at bounding box center [1171, 353] width 56 height 30
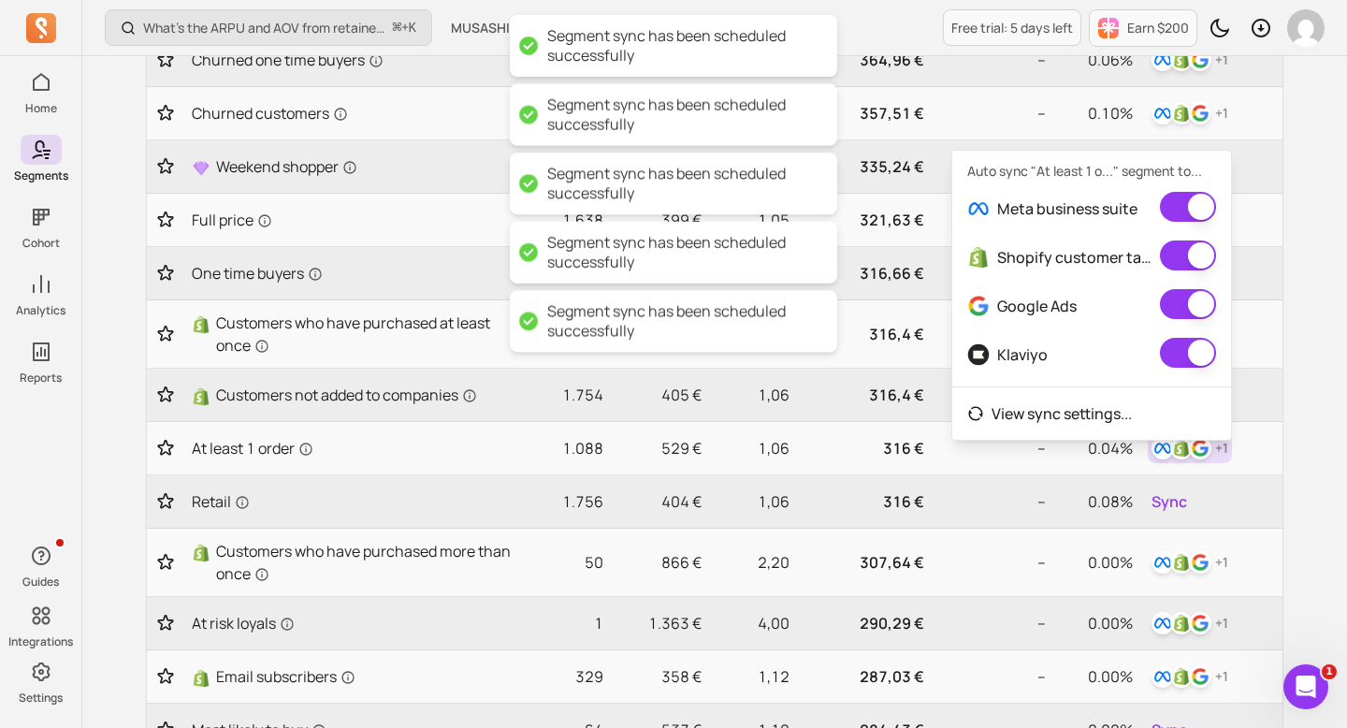
click at [1287, 429] on div "My segments Your hub for dynamic audiences—sync segments to all your channels a…" at bounding box center [715, 400] width 1198 height 1700
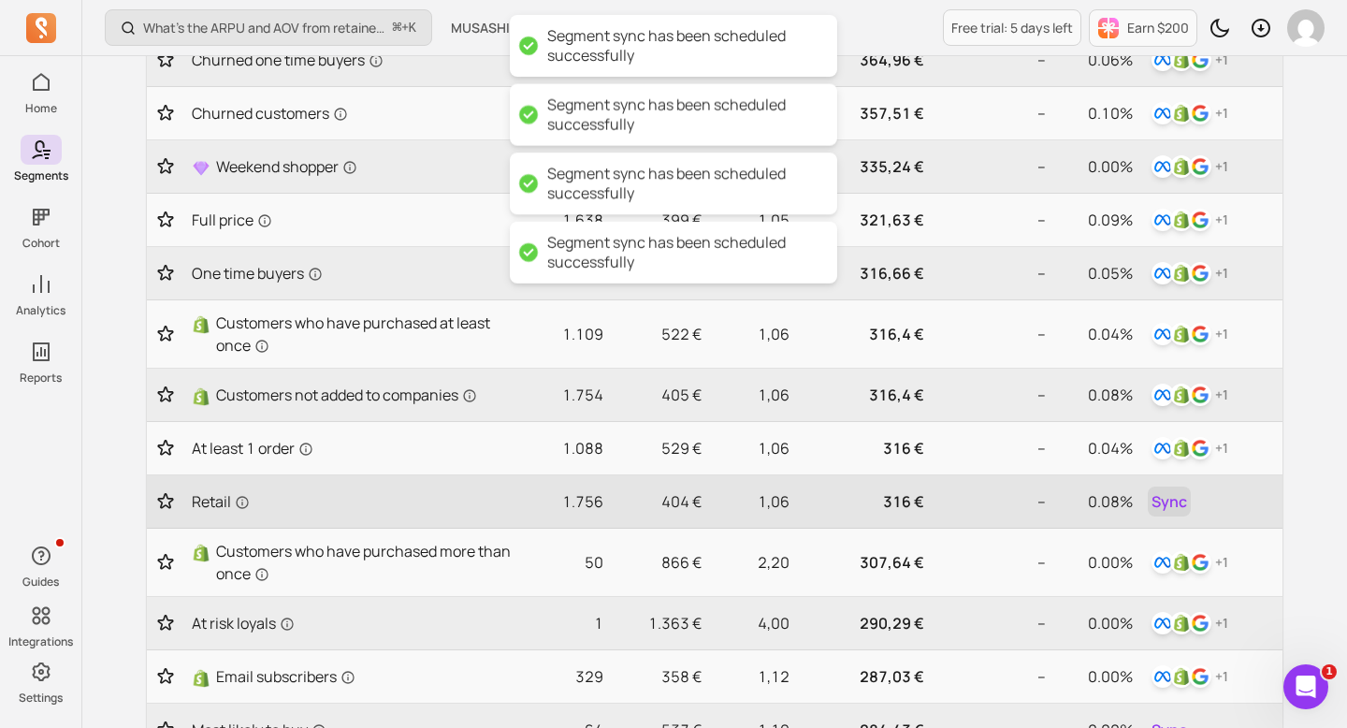
click at [1172, 494] on span "Sync" at bounding box center [1170, 501] width 36 height 22
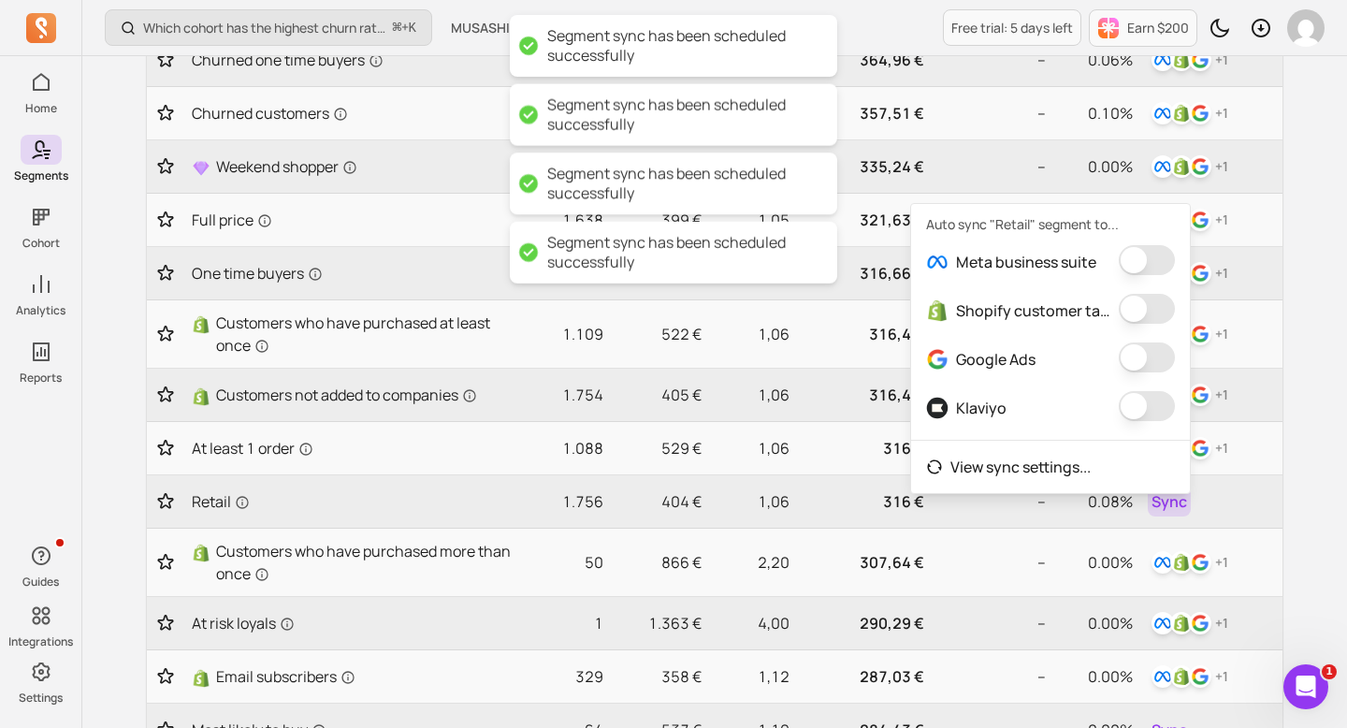
click at [1149, 263] on button "button" at bounding box center [1147, 260] width 56 height 30
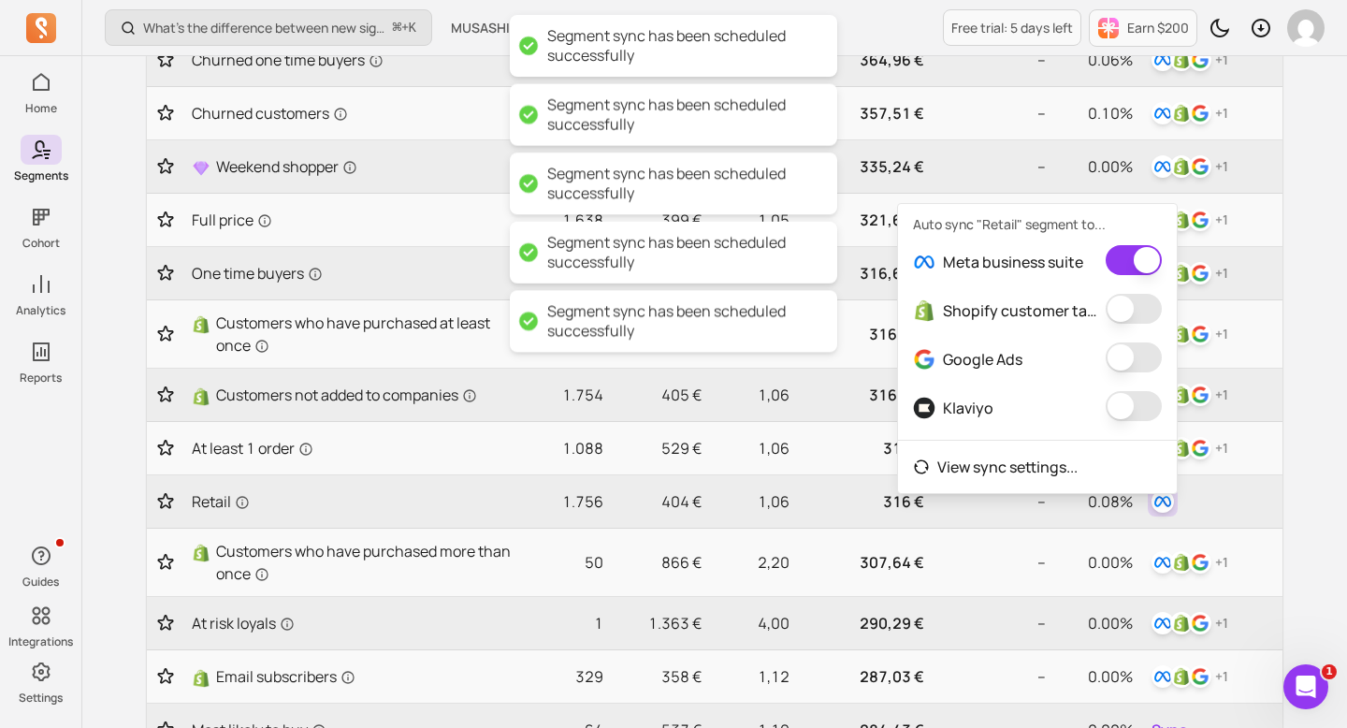
click at [1149, 325] on span at bounding box center [1134, 311] width 56 height 34
click at [1149, 313] on button "button" at bounding box center [1134, 309] width 56 height 30
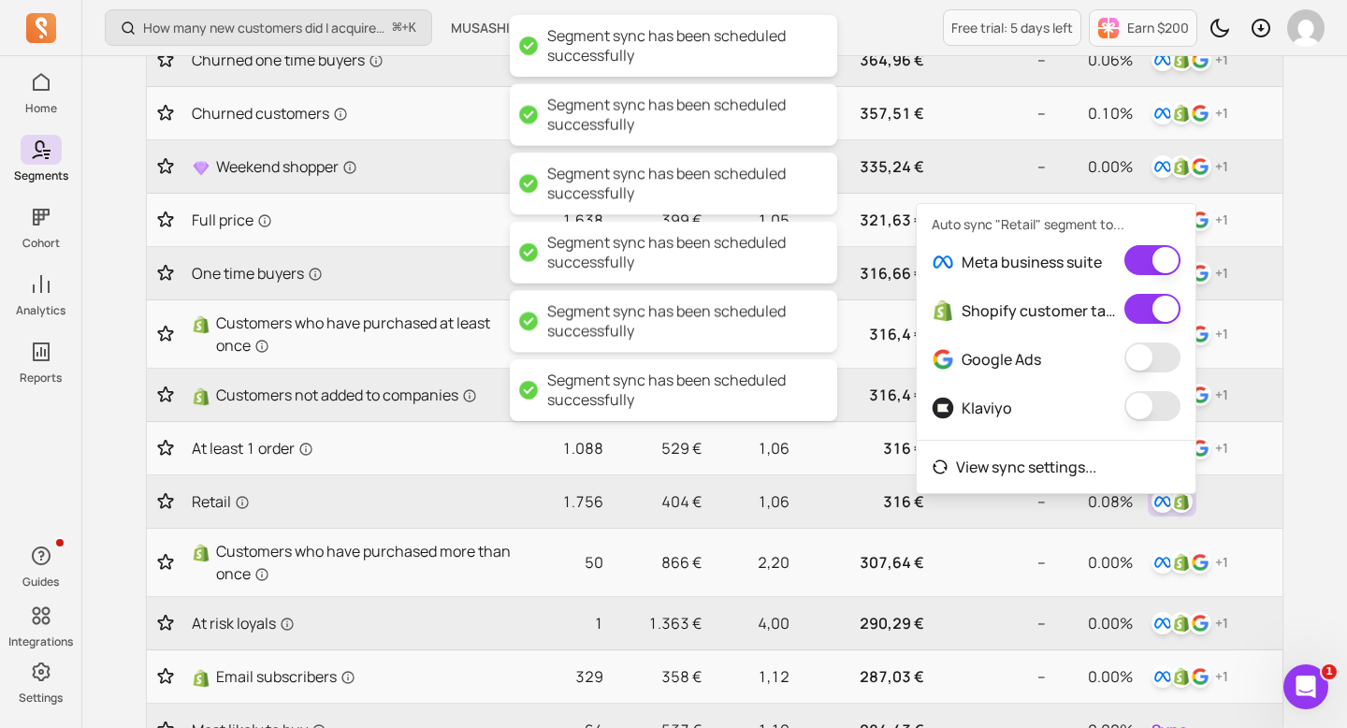
click at [1149, 356] on button "button" at bounding box center [1153, 357] width 56 height 30
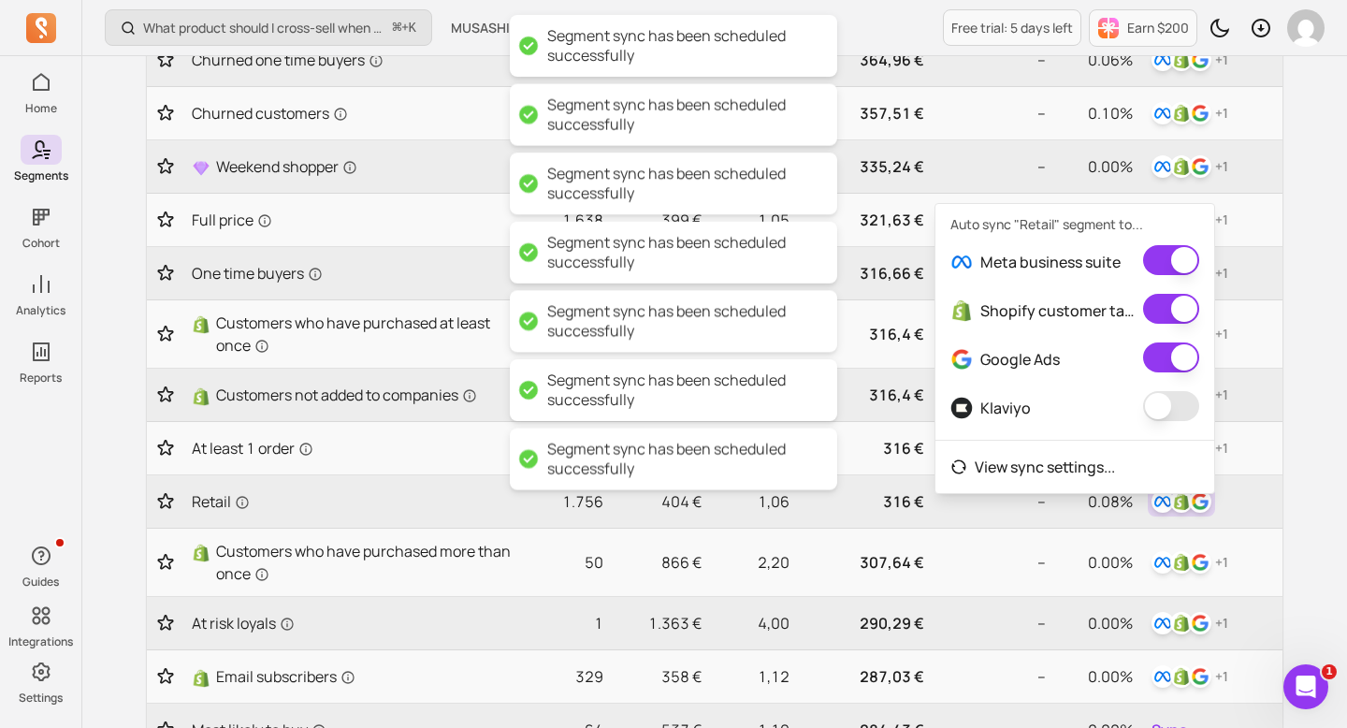
click at [1154, 406] on button "button" at bounding box center [1171, 406] width 56 height 30
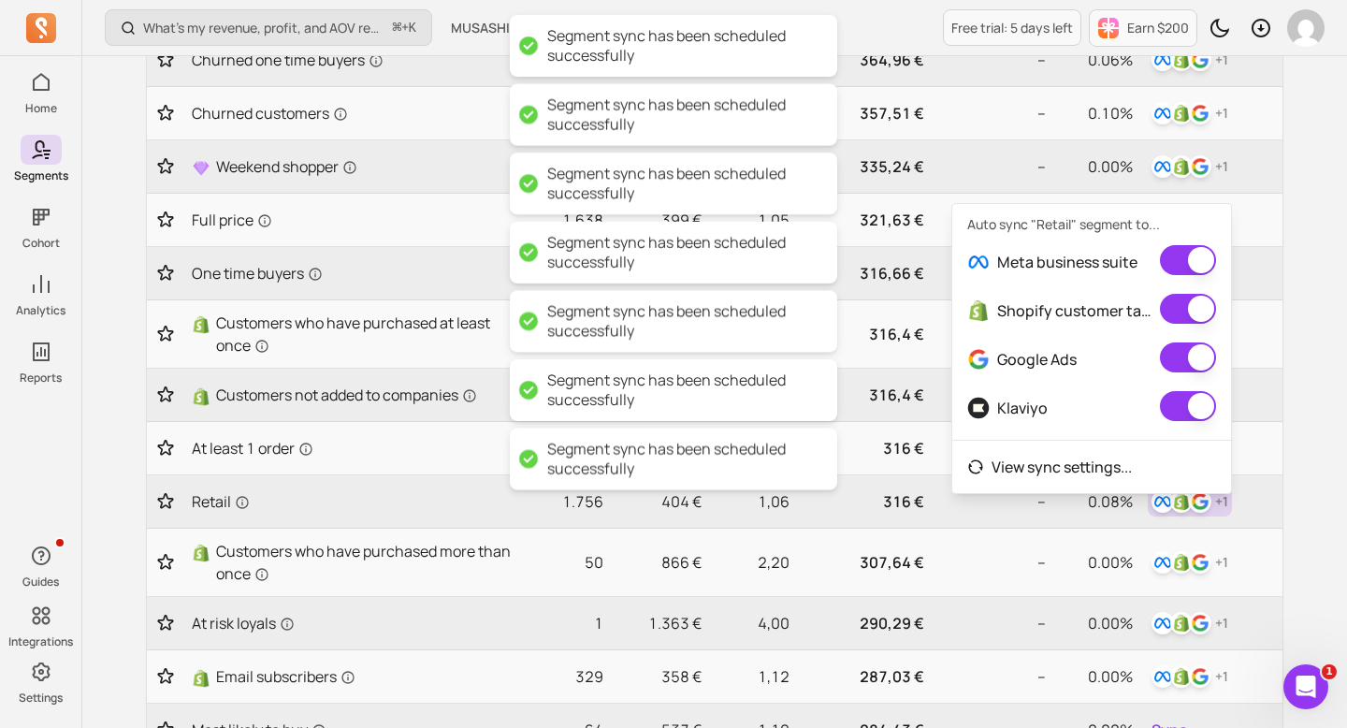
click at [1286, 427] on div "My segments Your hub for dynamic audiences—sync segments to all your channels a…" at bounding box center [715, 400] width 1198 height 1700
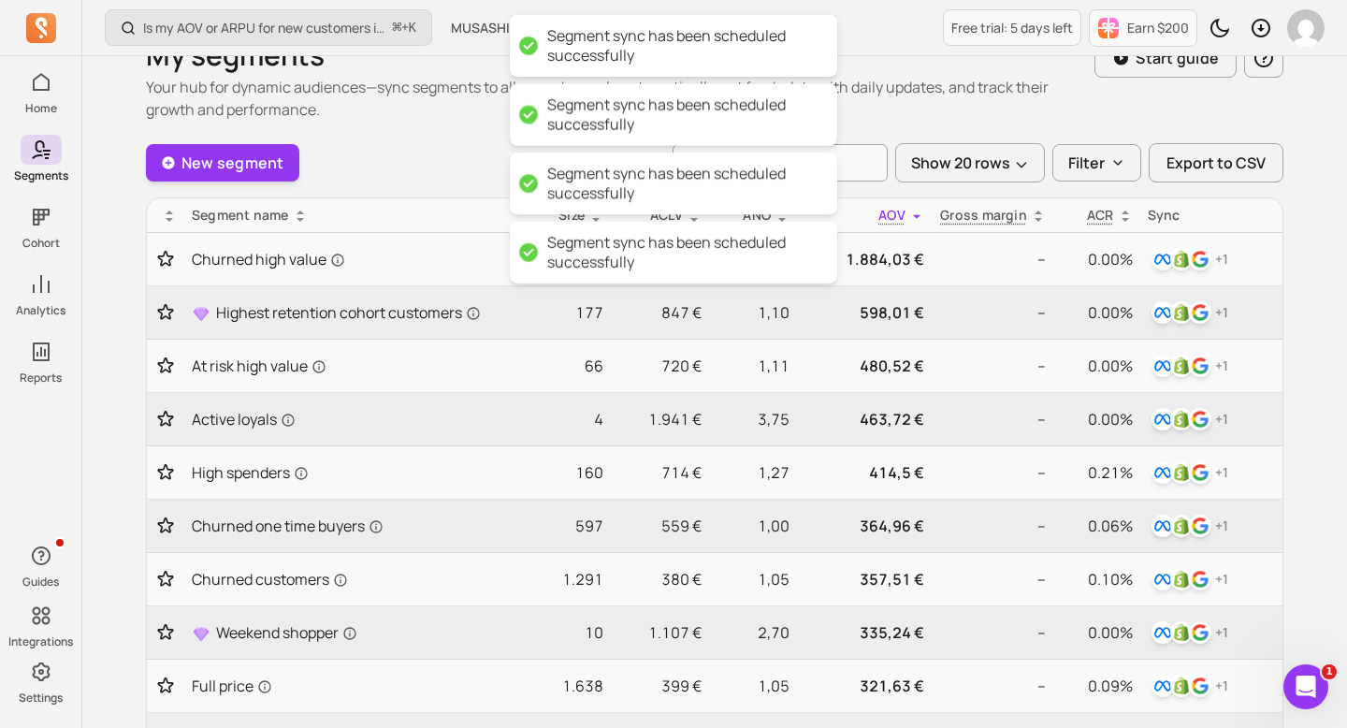
scroll to position [80, 0]
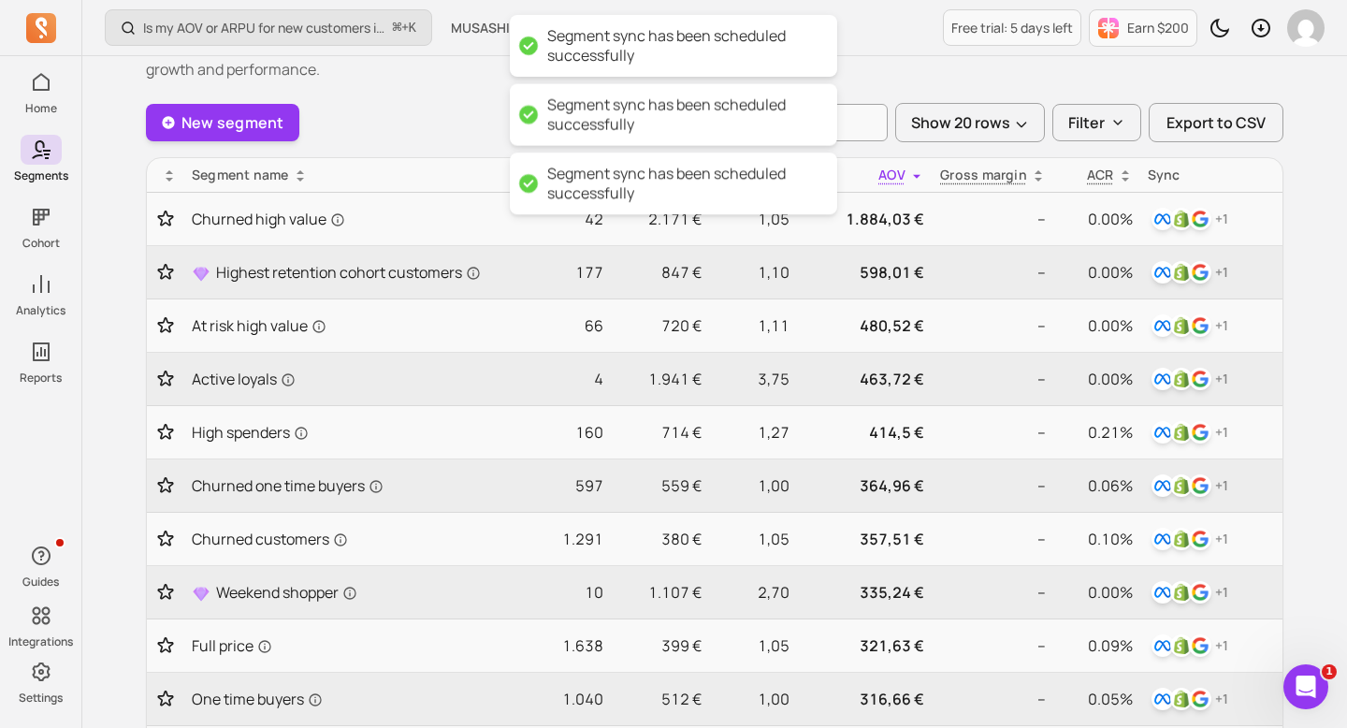
click at [396, 115] on div "New segment Show 20 rows Filter Export to CSV" at bounding box center [715, 122] width 1138 height 39
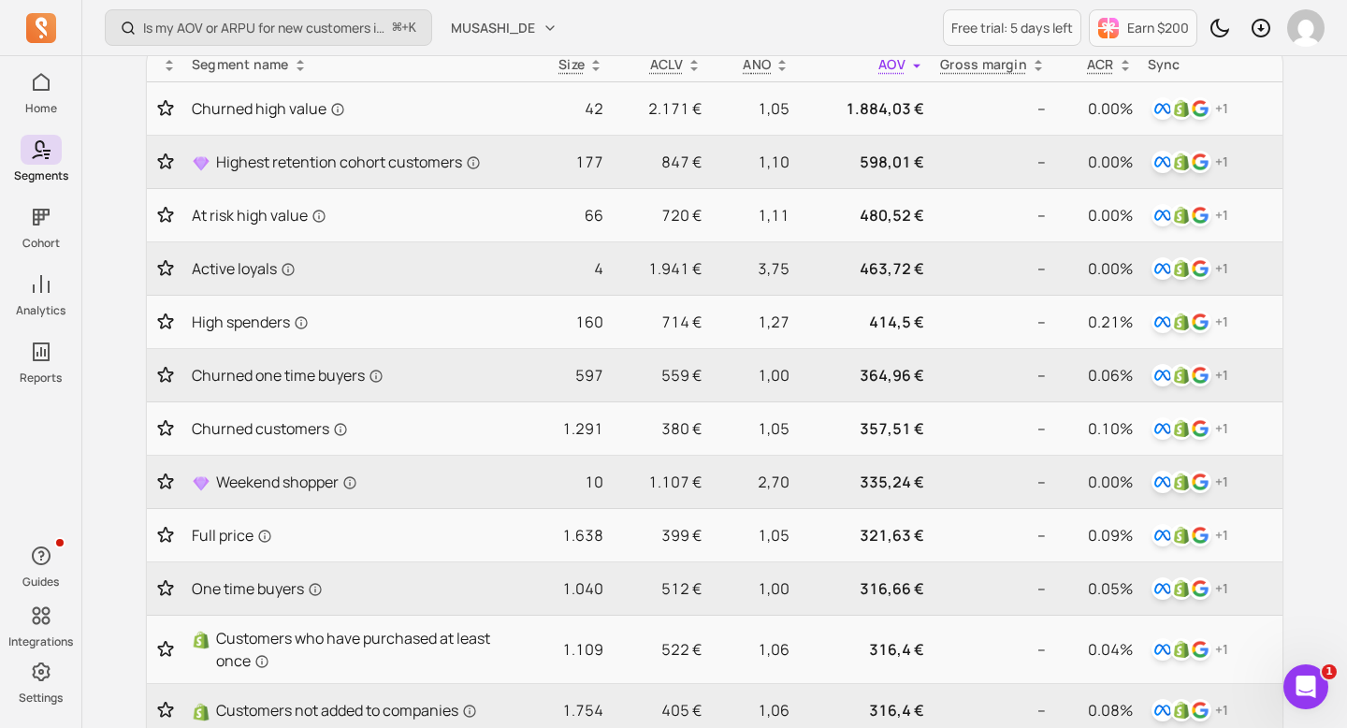
scroll to position [196, 0]
